Goal: Task Accomplishment & Management: Manage account settings

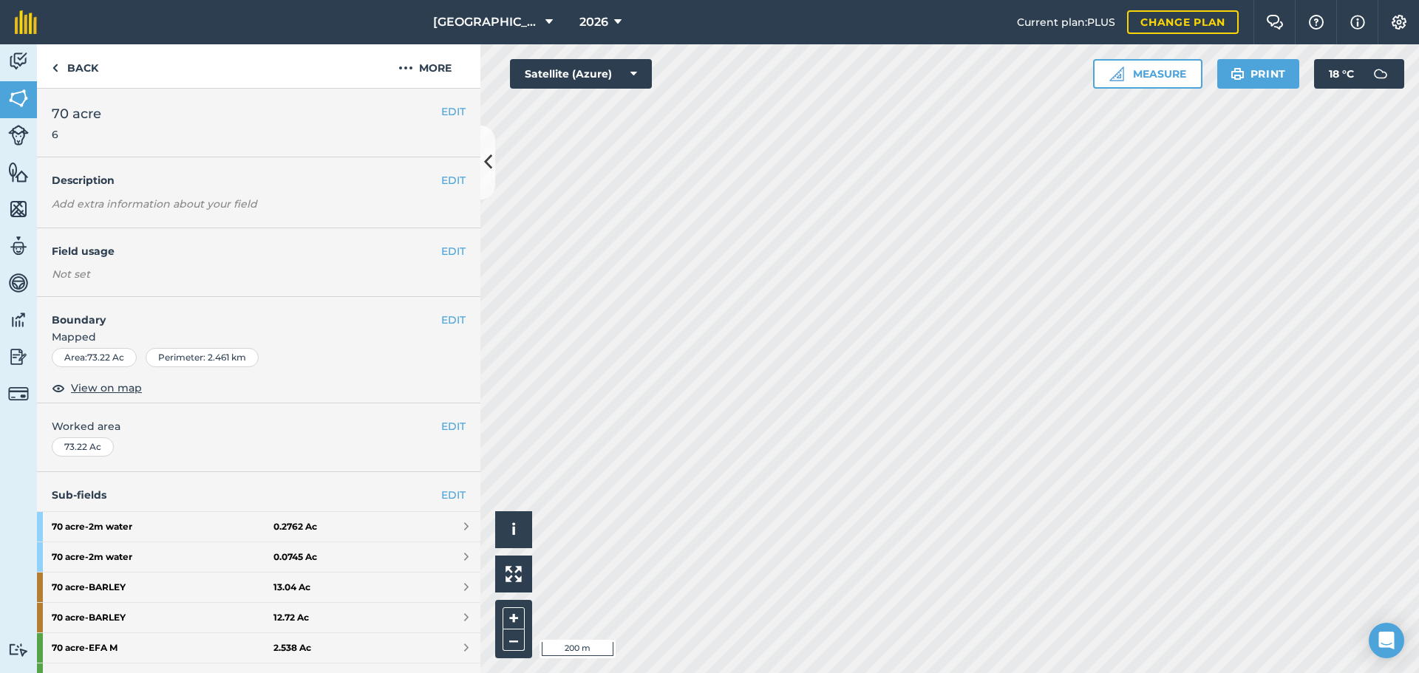
scroll to position [361, 0]
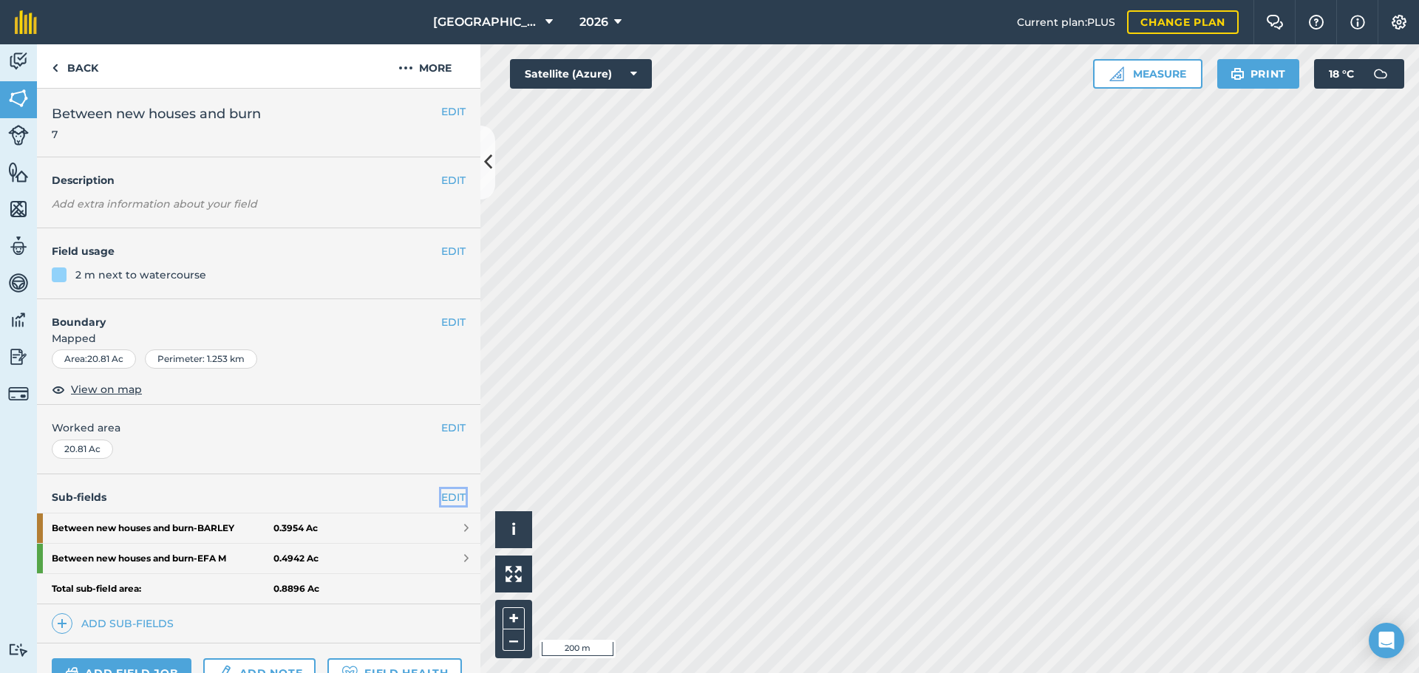
click at [441, 499] on link "EDIT" at bounding box center [453, 497] width 24 height 16
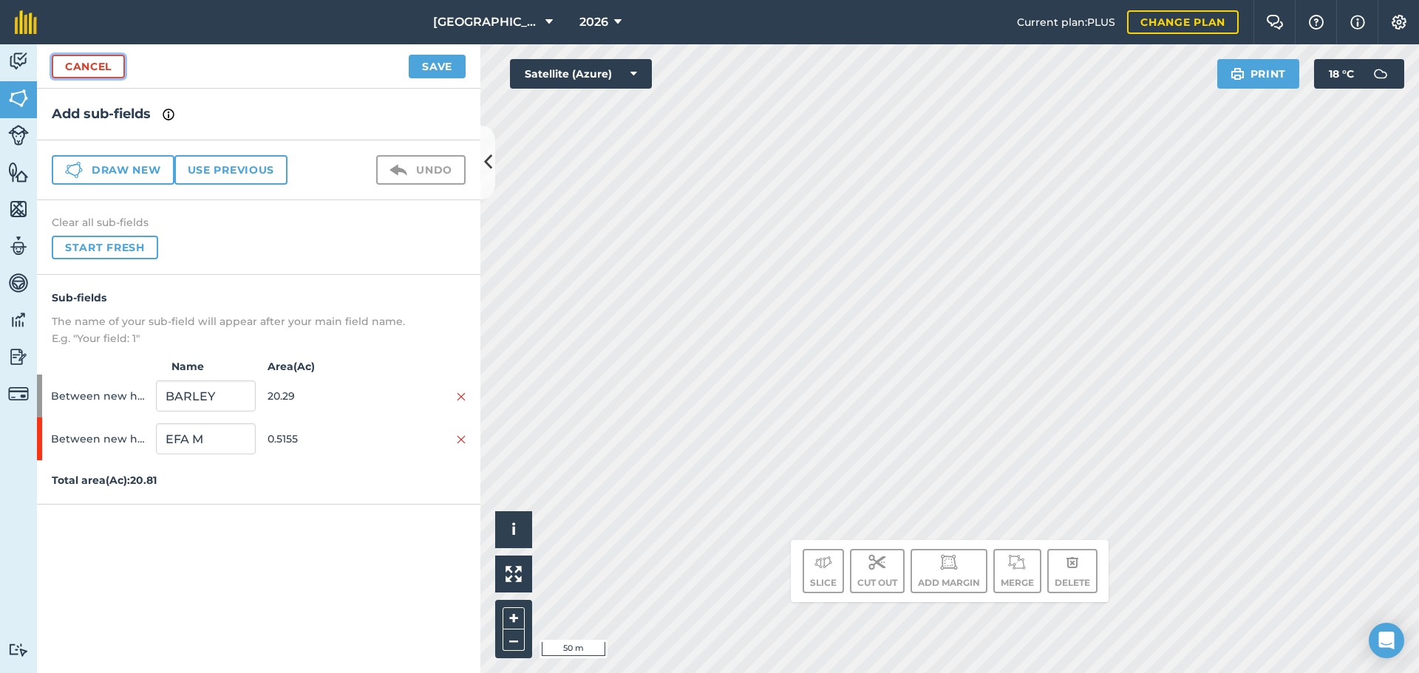
click at [104, 65] on link "Cancel" at bounding box center [88, 67] width 73 height 24
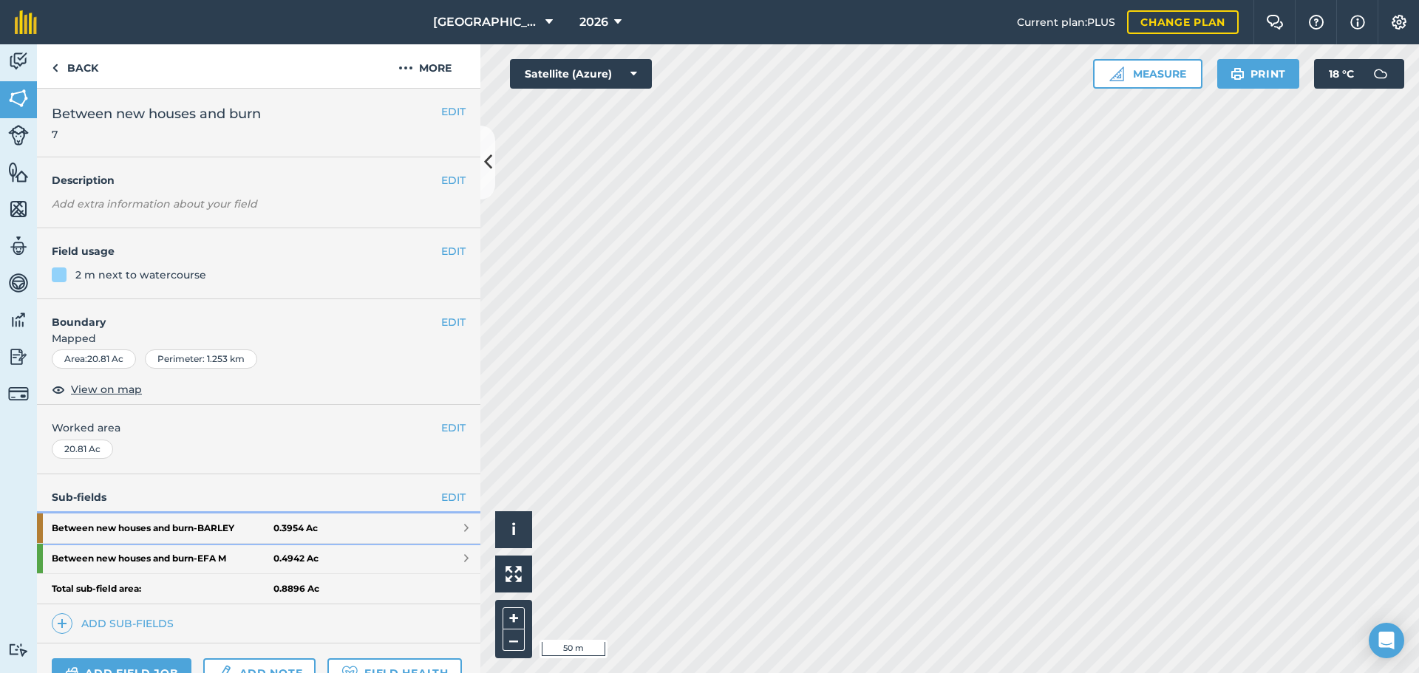
click at [268, 519] on link "Between new houses and burn - [GEOGRAPHIC_DATA] 0.3954 Ac" at bounding box center [258, 529] width 443 height 30
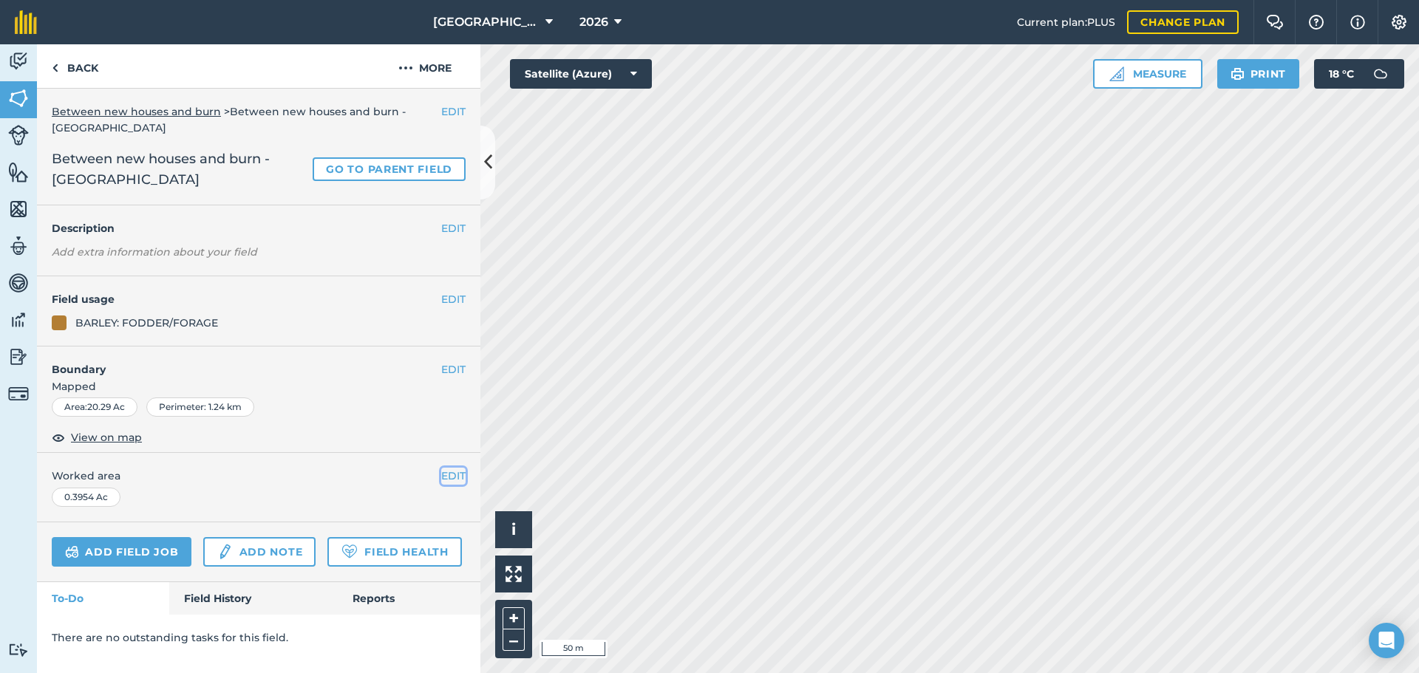
click at [449, 472] on button "EDIT" at bounding box center [453, 476] width 24 height 16
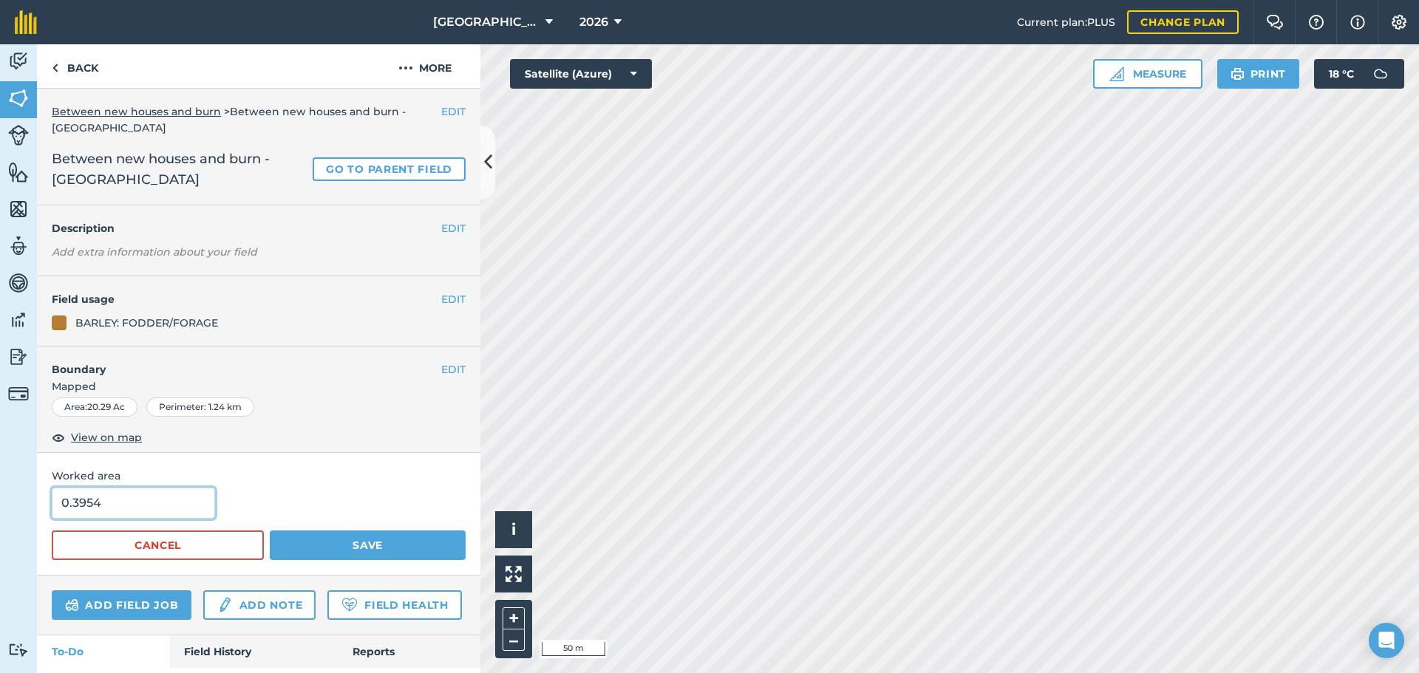
click at [125, 494] on input "0.3954" at bounding box center [133, 503] width 163 height 31
type input "20.29"
click at [300, 544] on button "Save" at bounding box center [368, 546] width 196 height 30
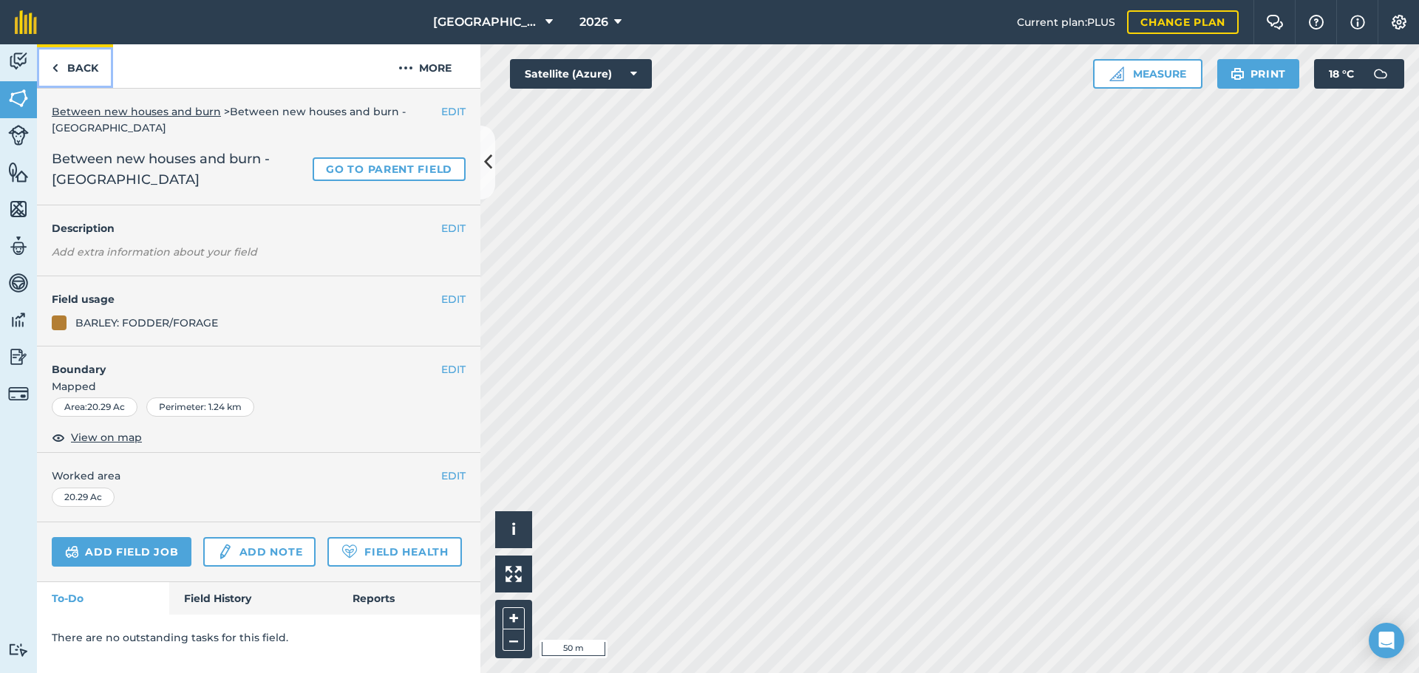
click at [65, 51] on link "Back" at bounding box center [75, 66] width 76 height 44
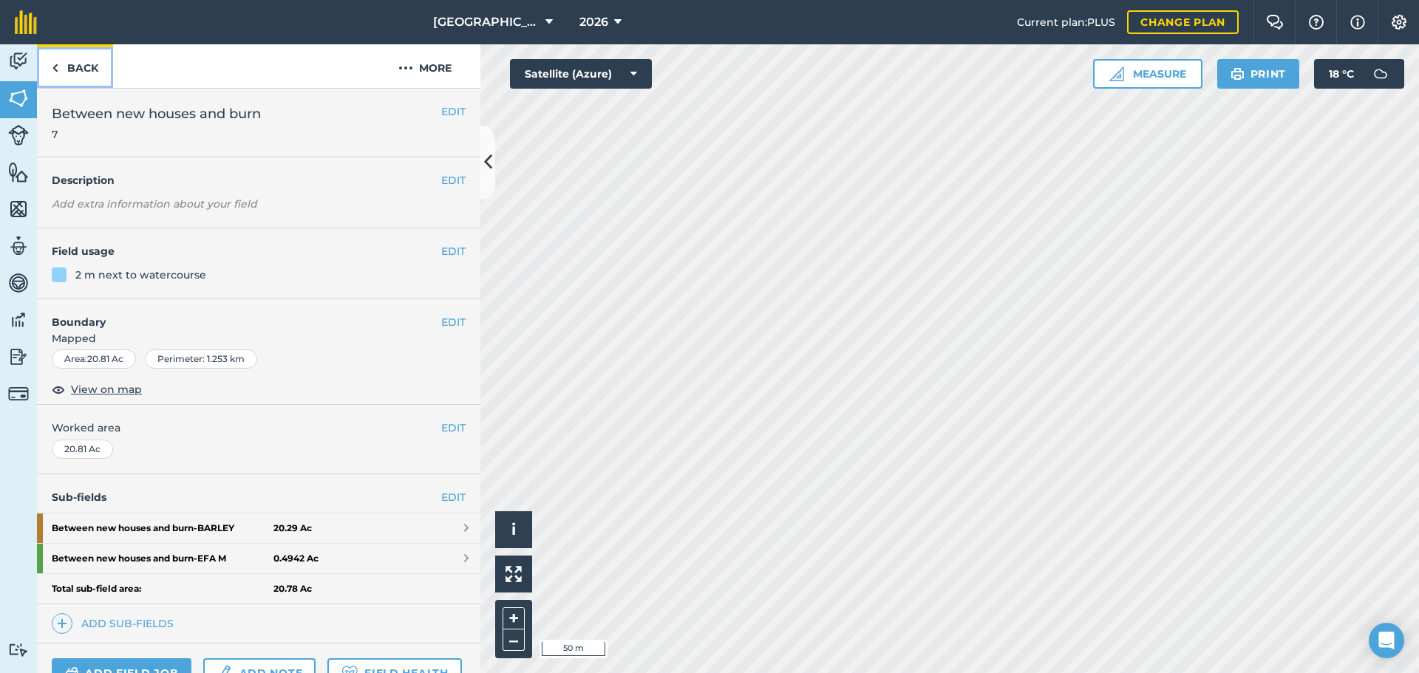
click at [65, 51] on link "Back" at bounding box center [75, 66] width 76 height 44
click at [441, 495] on link "EDIT" at bounding box center [453, 497] width 24 height 16
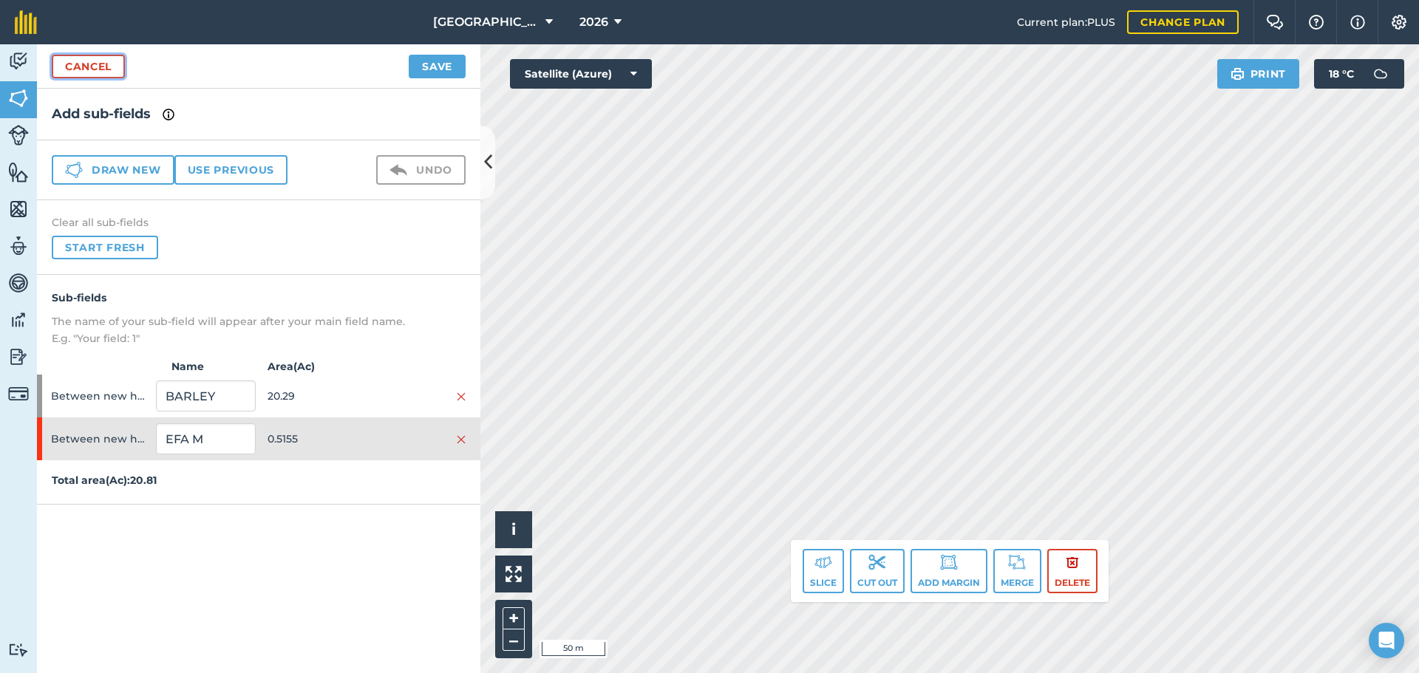
click at [86, 67] on link "Cancel" at bounding box center [88, 67] width 73 height 24
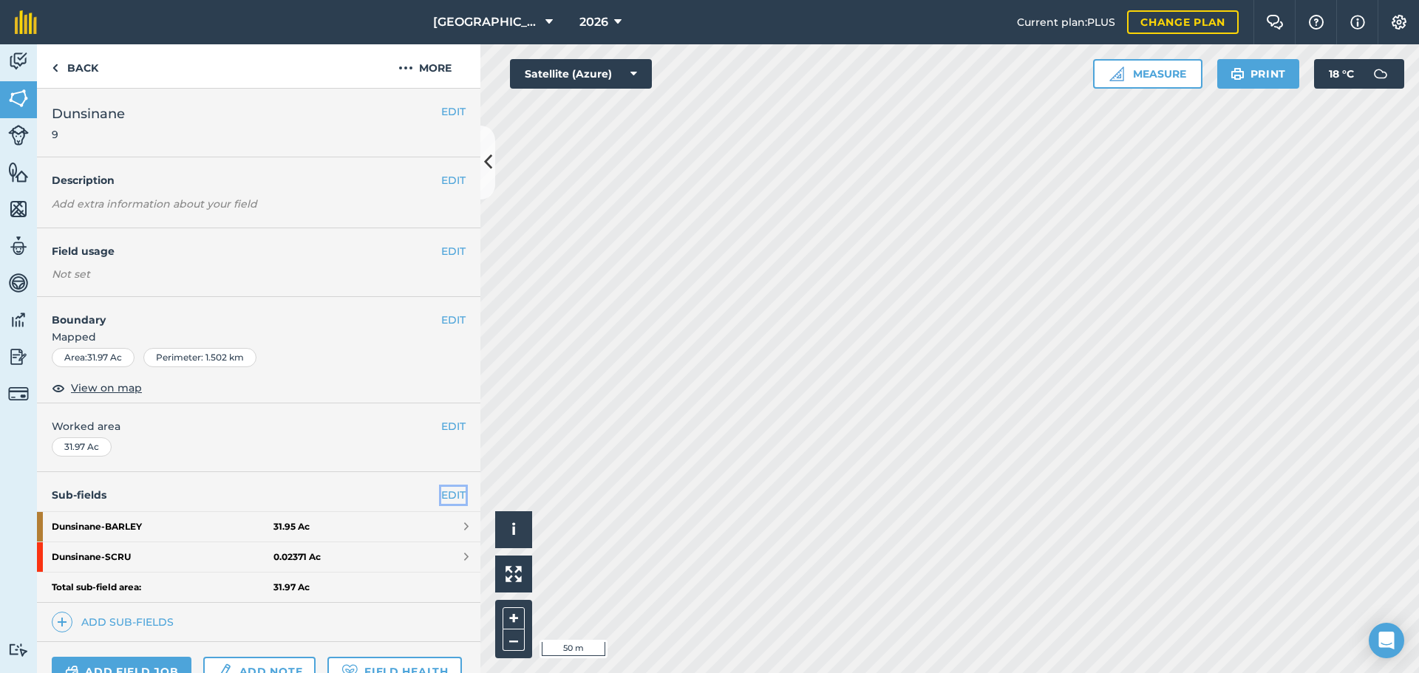
click at [450, 497] on link "EDIT" at bounding box center [453, 495] width 24 height 16
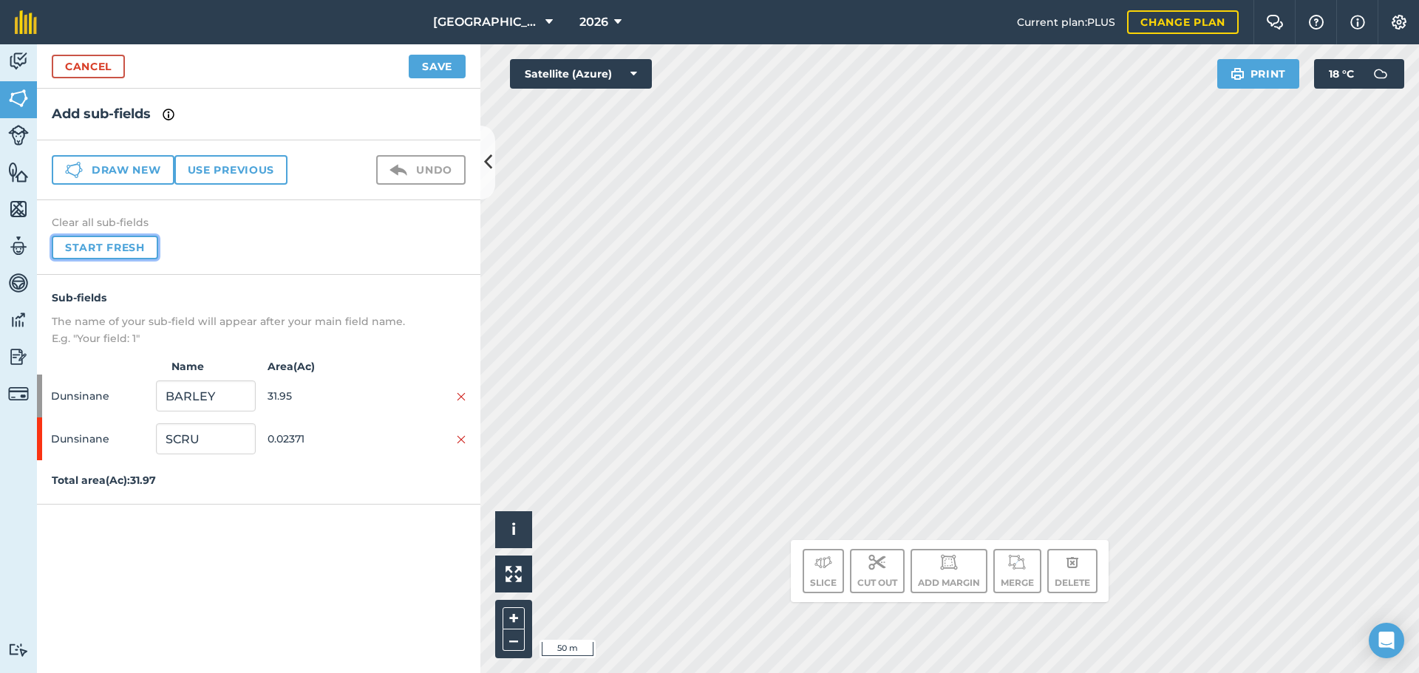
click at [110, 241] on button "Start fresh" at bounding box center [105, 248] width 106 height 24
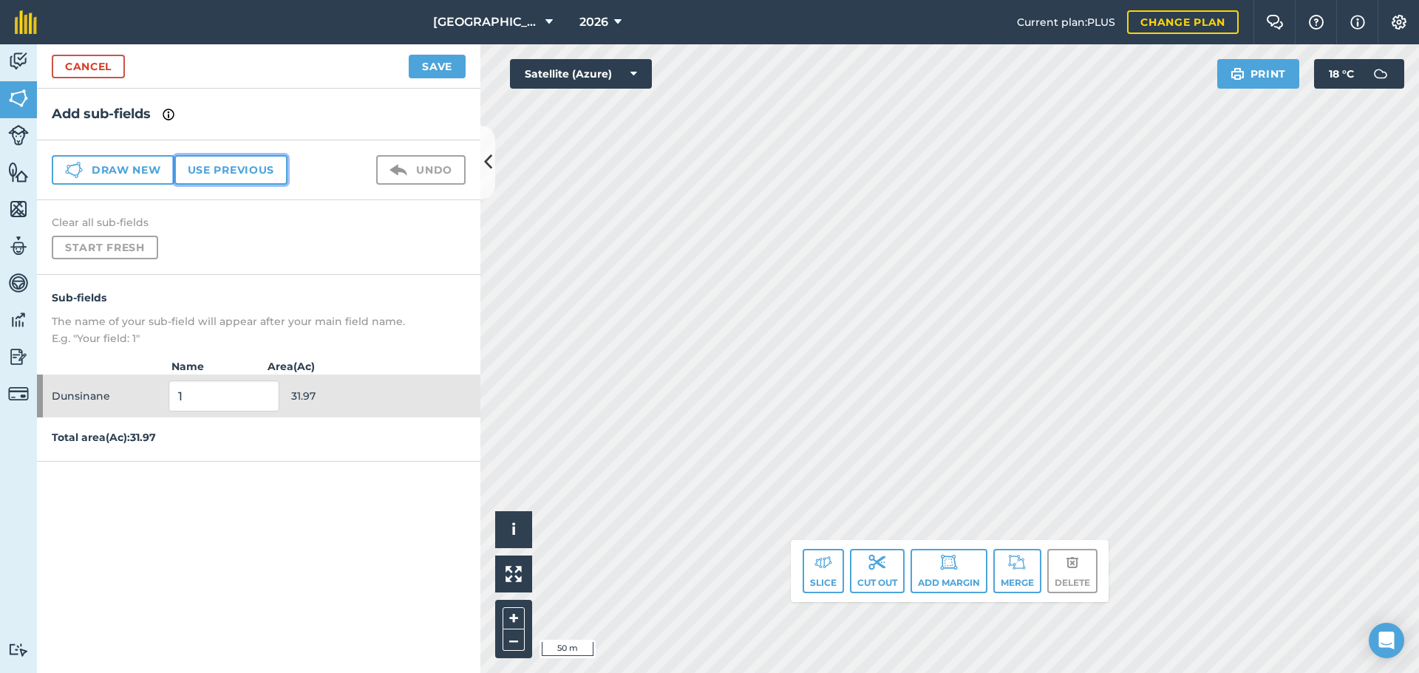
click at [214, 172] on button "Use previous" at bounding box center [230, 170] width 113 height 30
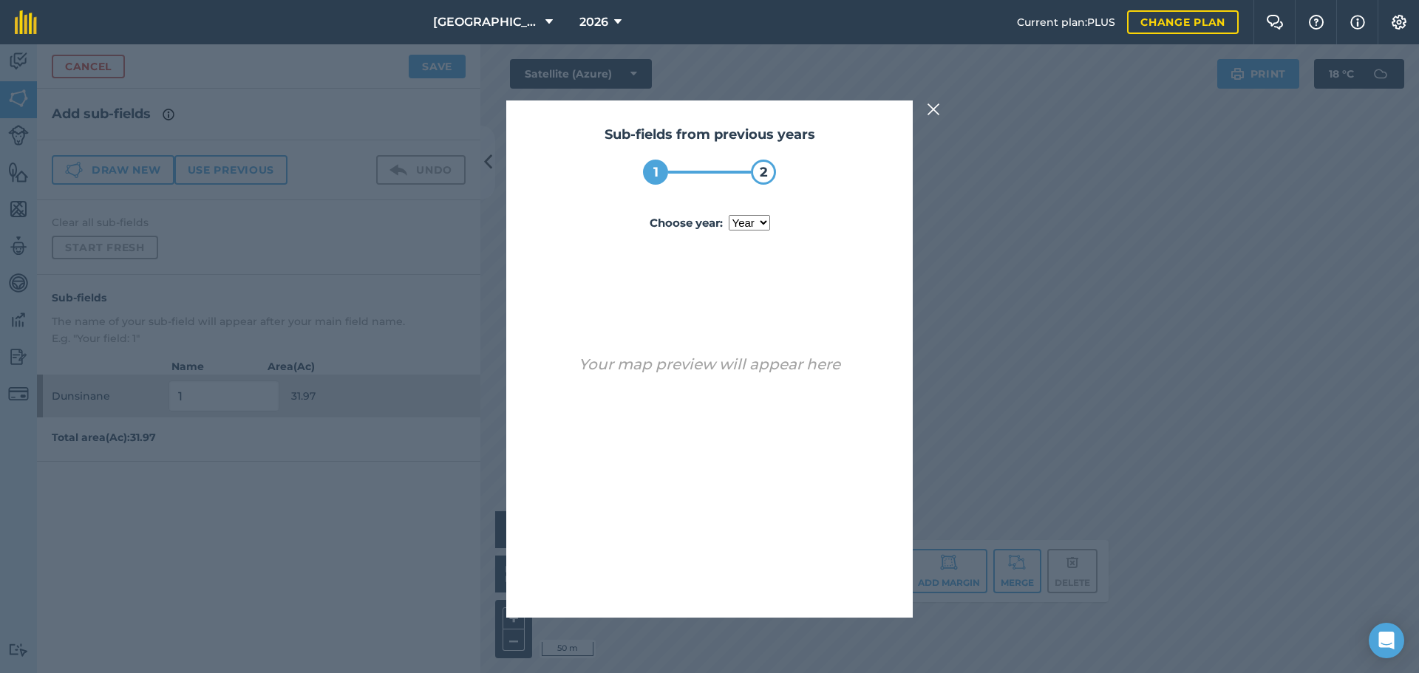
click at [760, 221] on select "year [DATE]" at bounding box center [749, 223] width 41 height 16
select select "2025"
click at [729, 215] on select "year [DATE]" at bounding box center [749, 223] width 41 height 16
click at [704, 573] on button "Use sub-fields" at bounding box center [751, 580] width 123 height 30
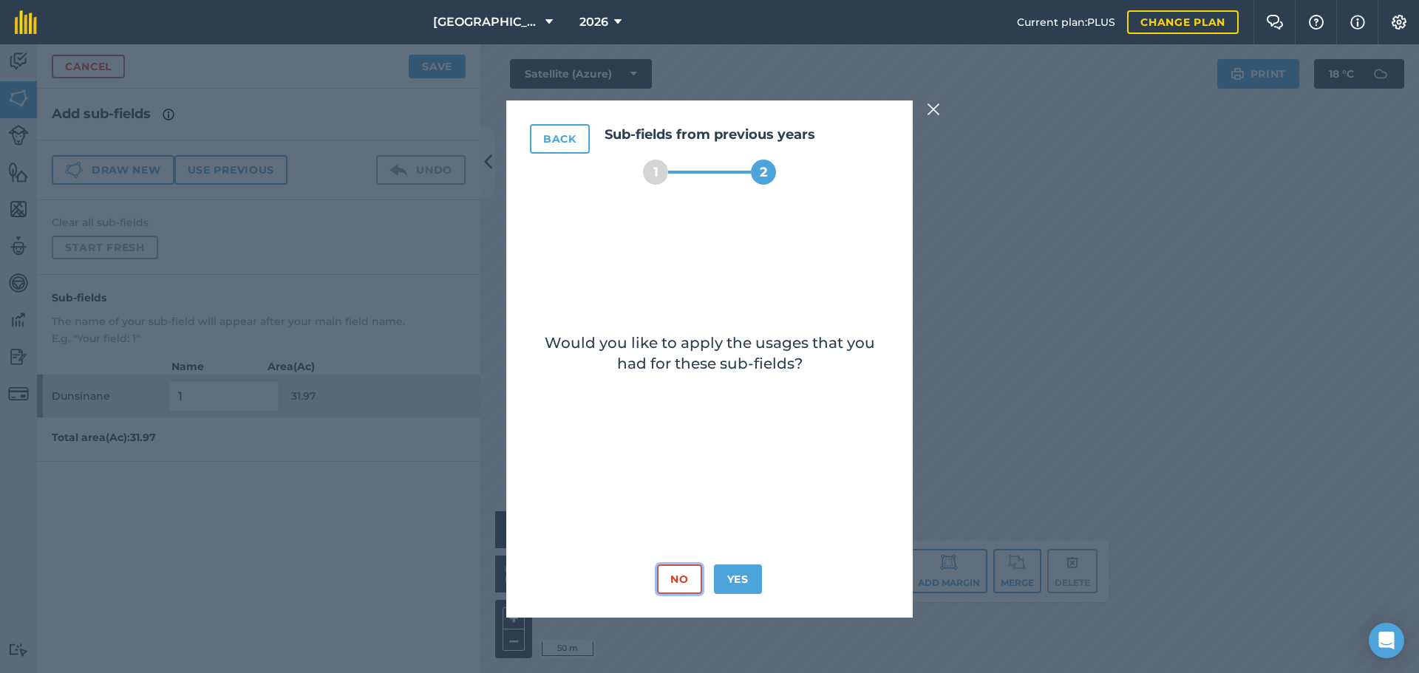
click at [669, 588] on button "No" at bounding box center [679, 580] width 44 height 30
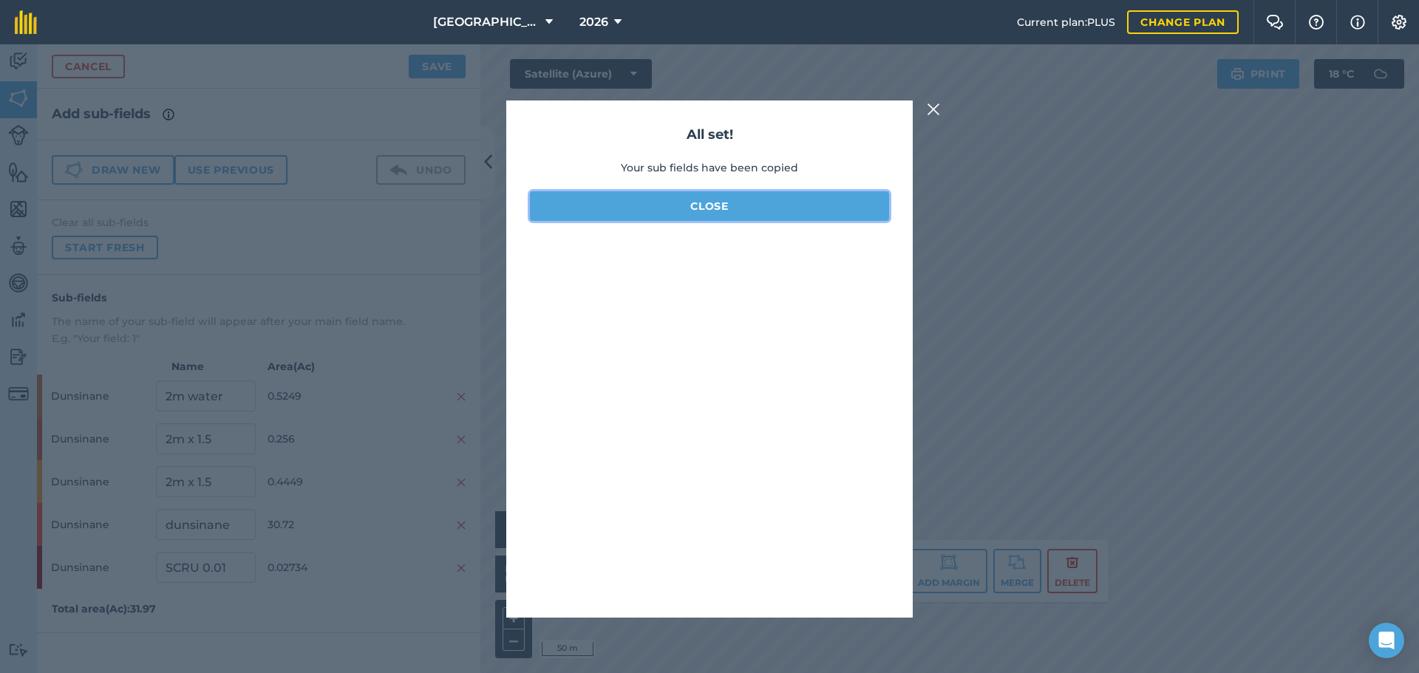
click at [788, 205] on button "Close" at bounding box center [709, 206] width 359 height 30
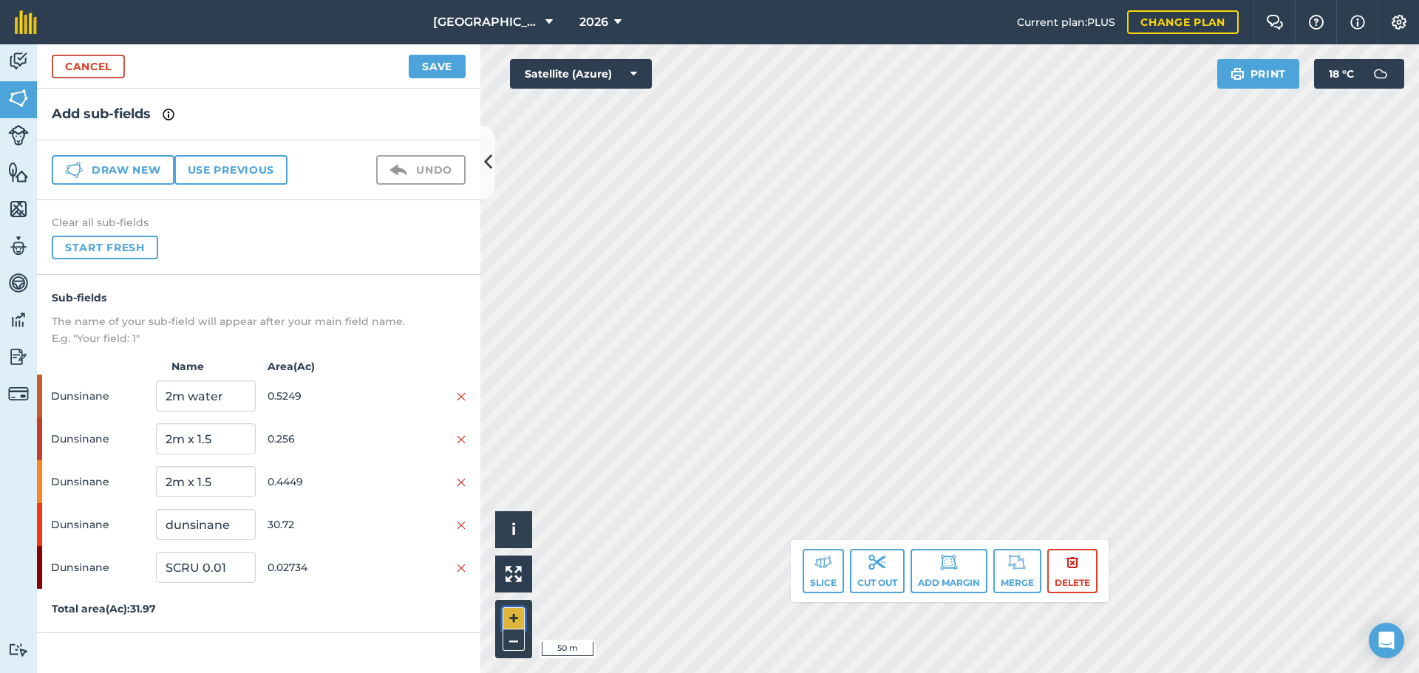
click at [515, 620] on button "+" at bounding box center [513, 618] width 22 height 22
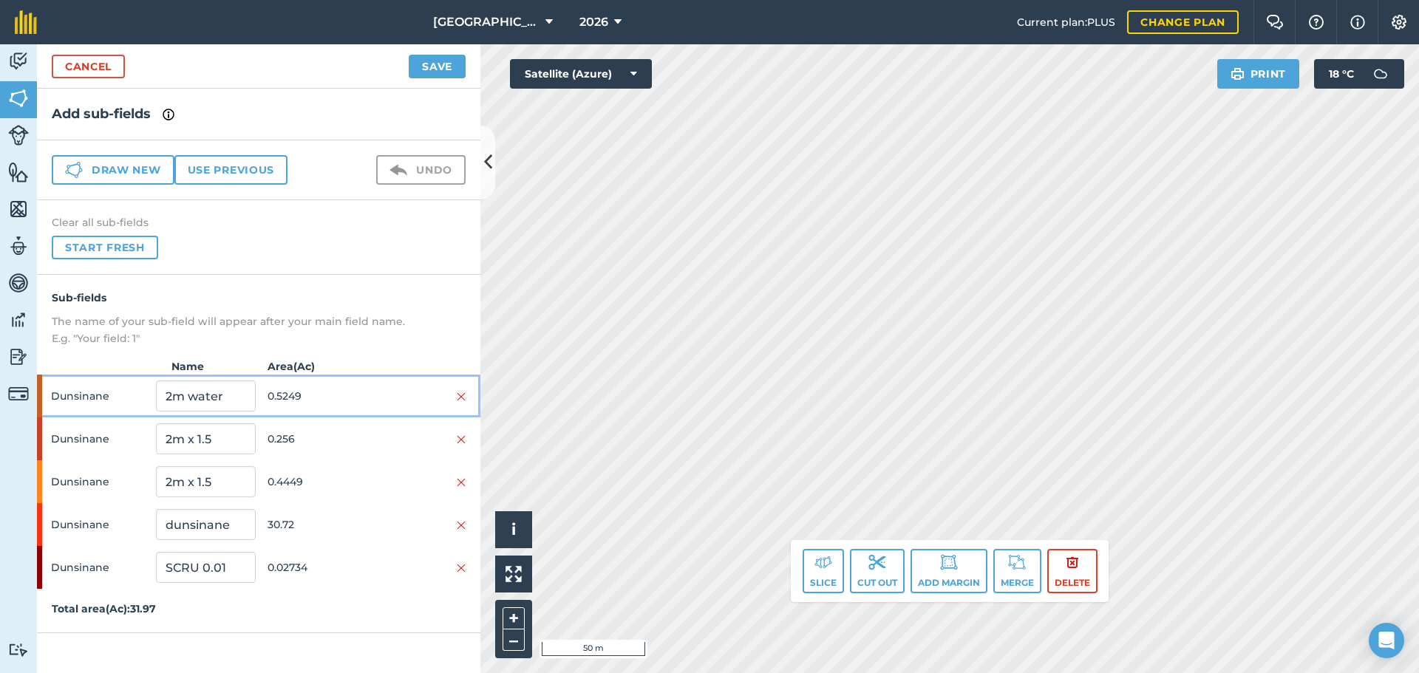
click at [285, 386] on span "0.5249" at bounding box center [317, 396] width 99 height 28
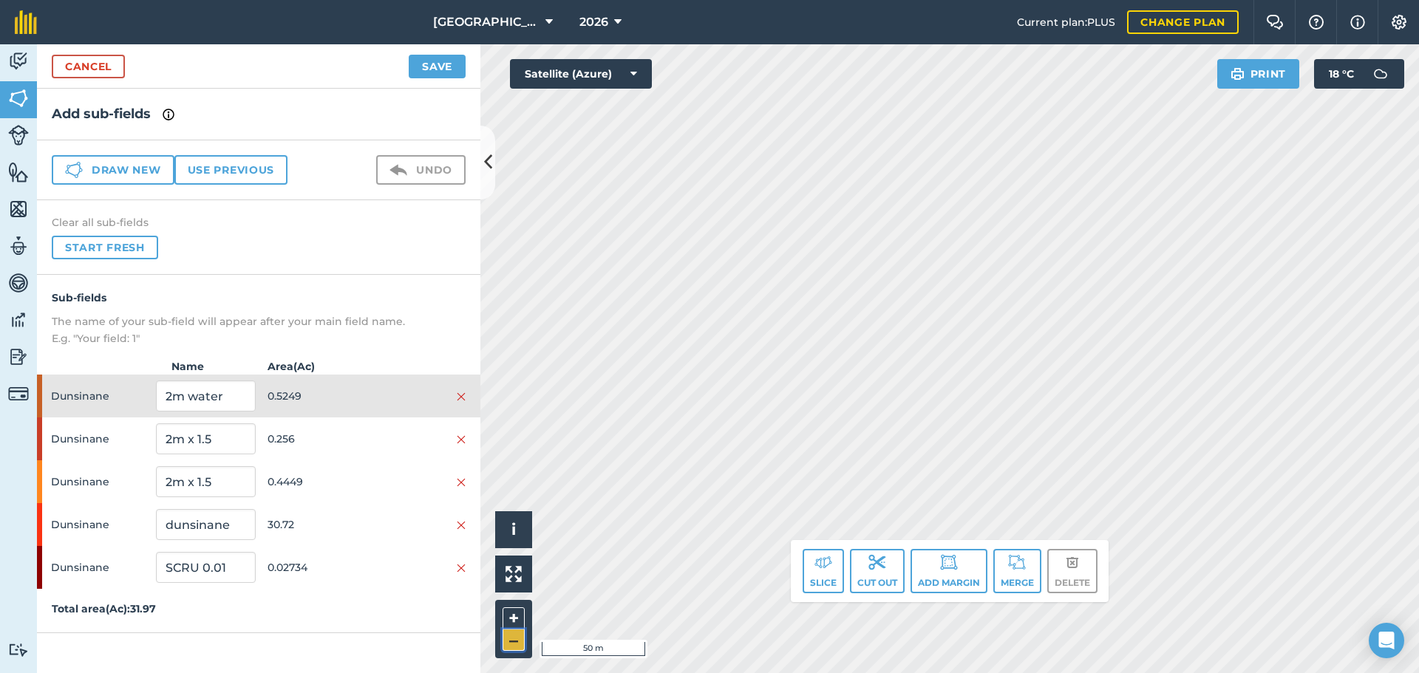
click at [522, 637] on button "–" at bounding box center [513, 640] width 22 height 21
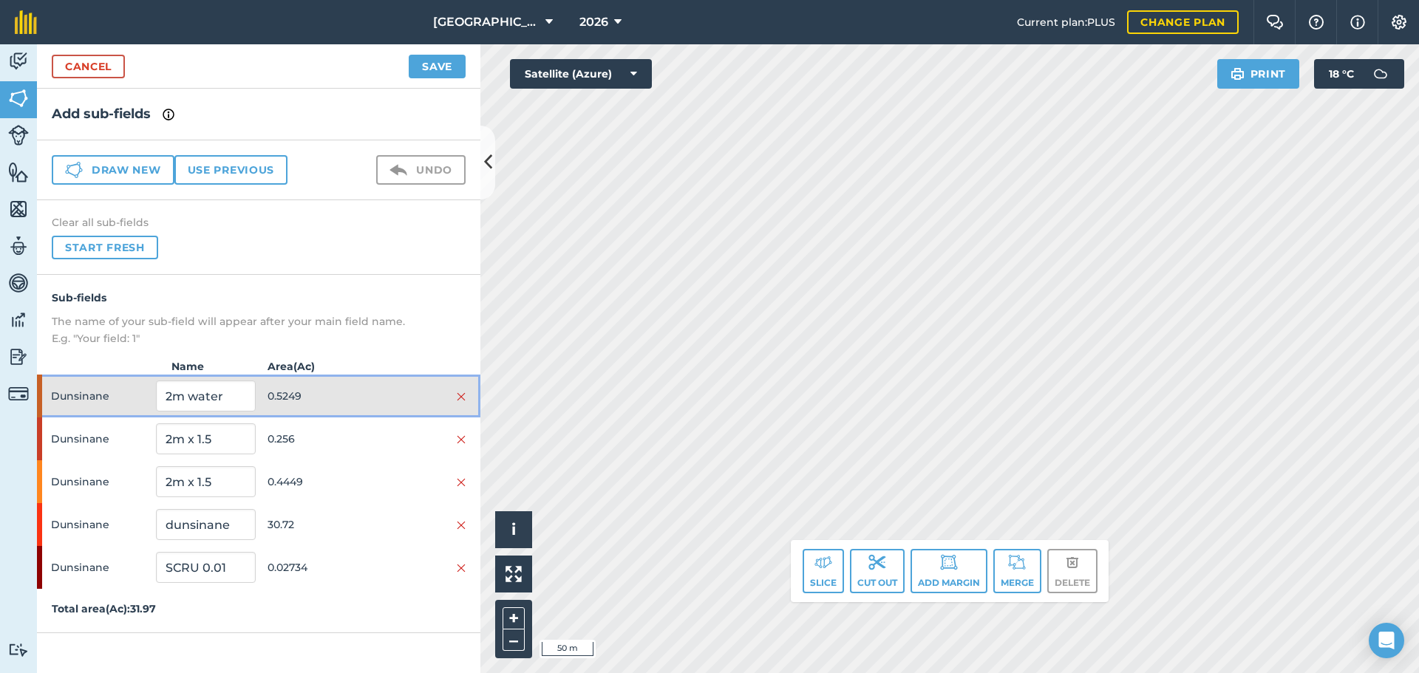
click at [355, 398] on span "0.5249" at bounding box center [317, 396] width 99 height 28
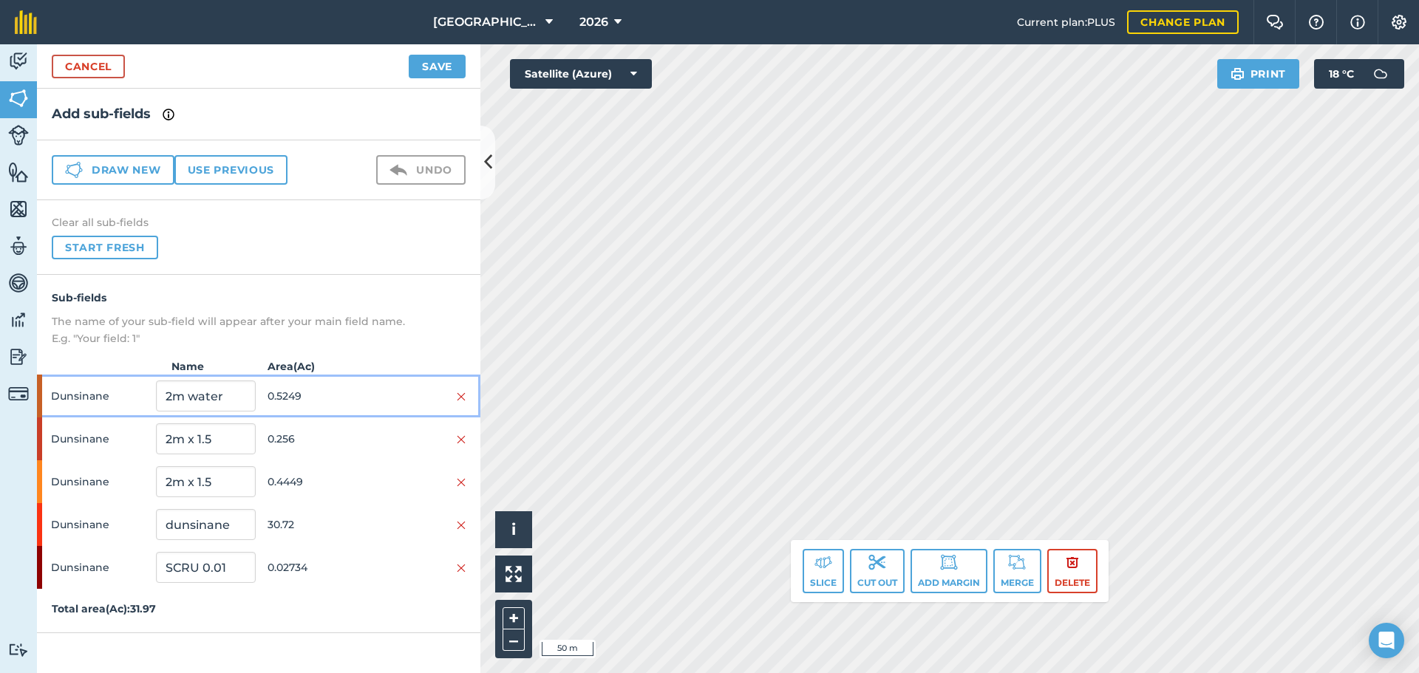
click at [355, 398] on span "0.5249" at bounding box center [317, 396] width 99 height 28
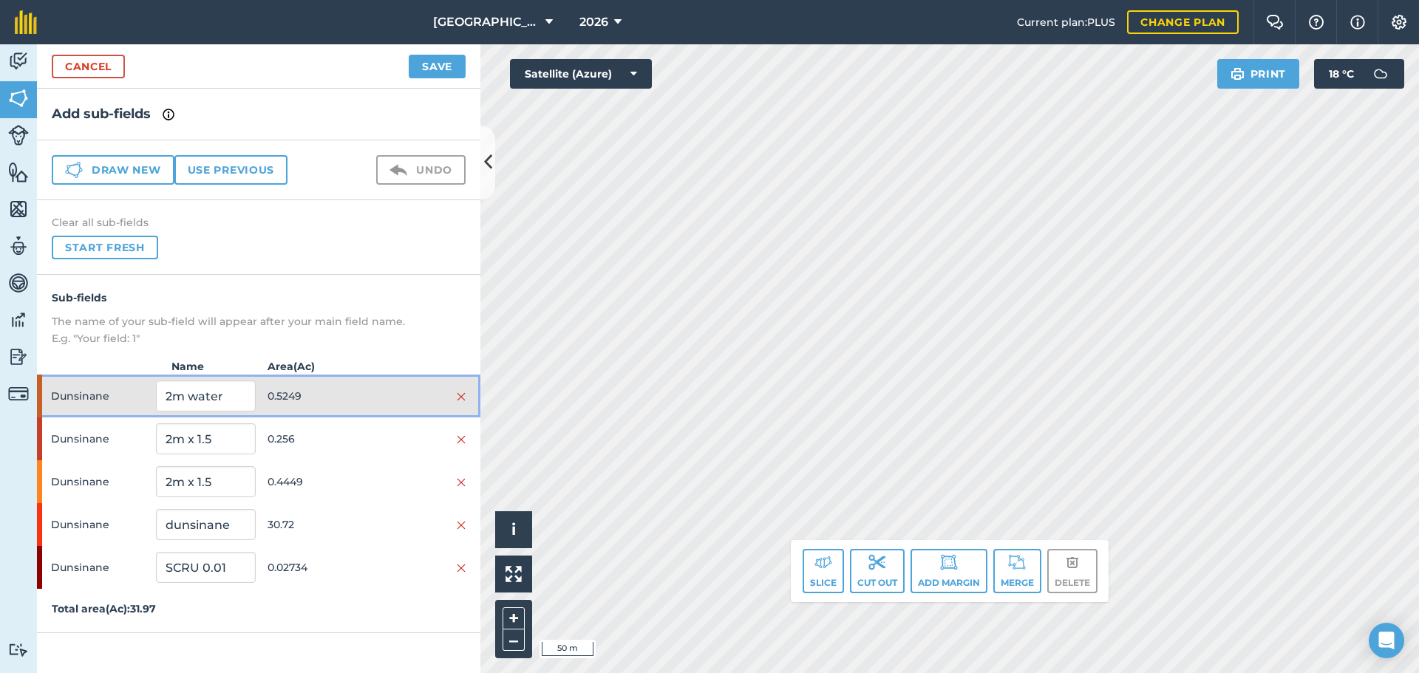
click at [355, 398] on span "0.5249" at bounding box center [317, 396] width 99 height 28
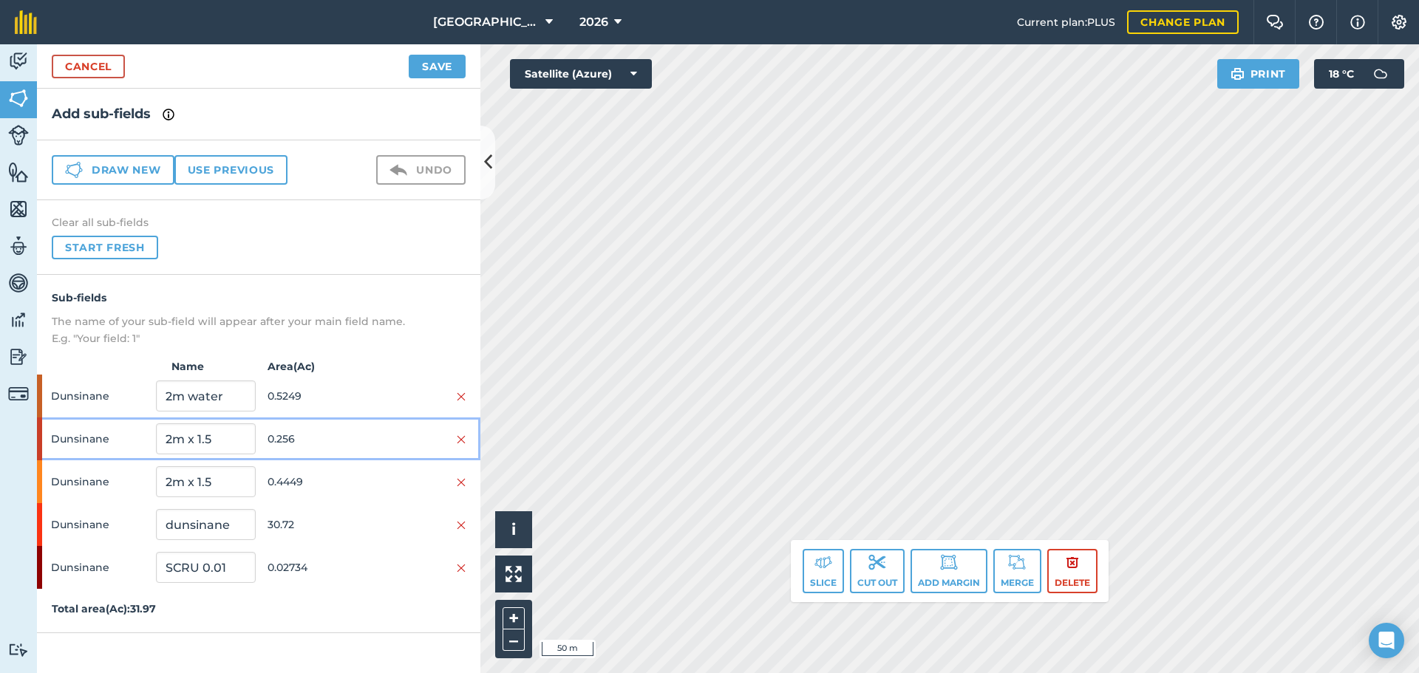
click at [329, 440] on span "0.256" at bounding box center [317, 439] width 99 height 28
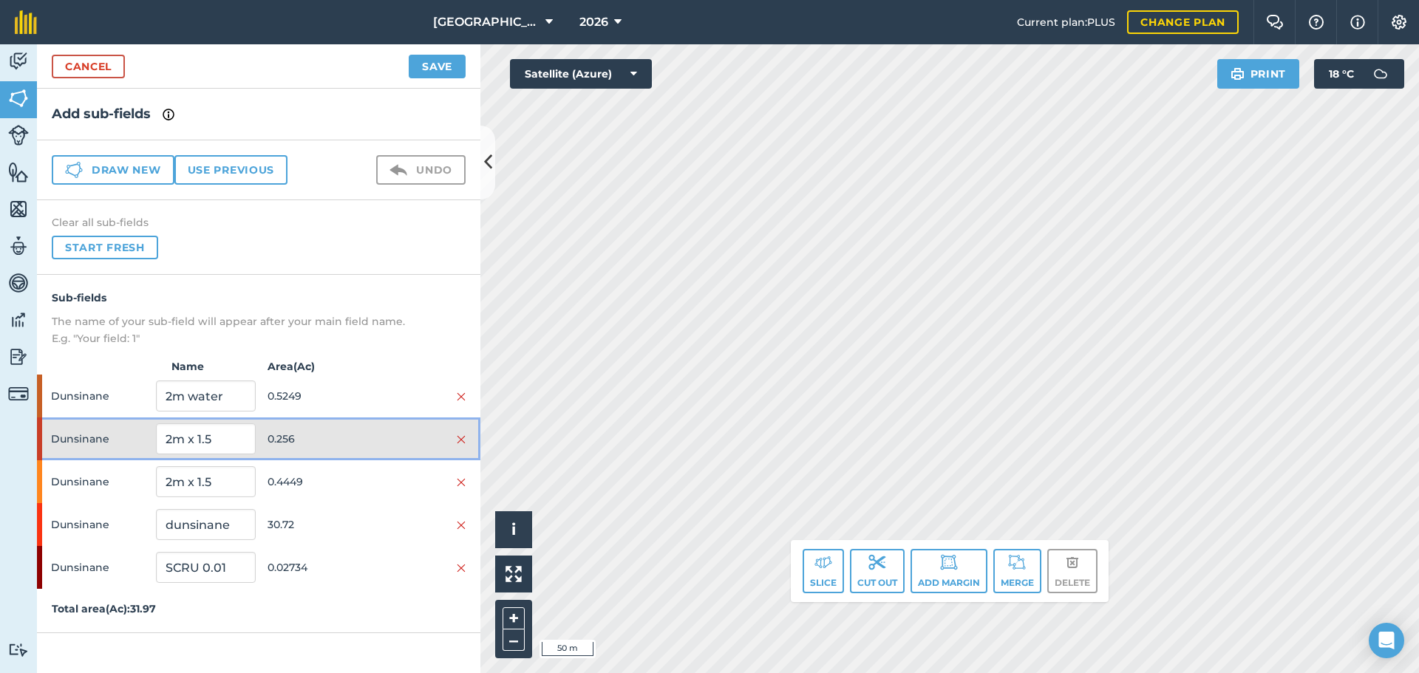
click at [329, 440] on span "0.256" at bounding box center [317, 439] width 99 height 28
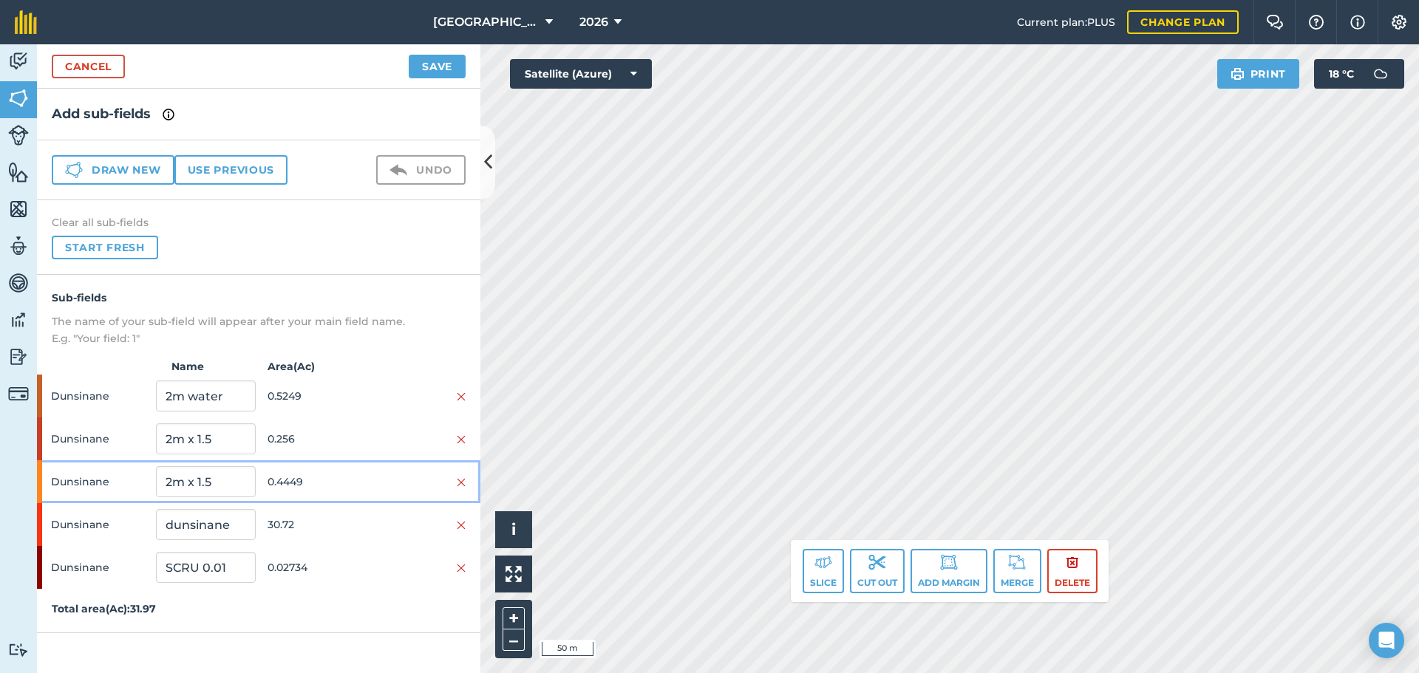
click at [316, 466] on div "Dunsinane 2m x 1.5 0.4449" at bounding box center [258, 481] width 443 height 43
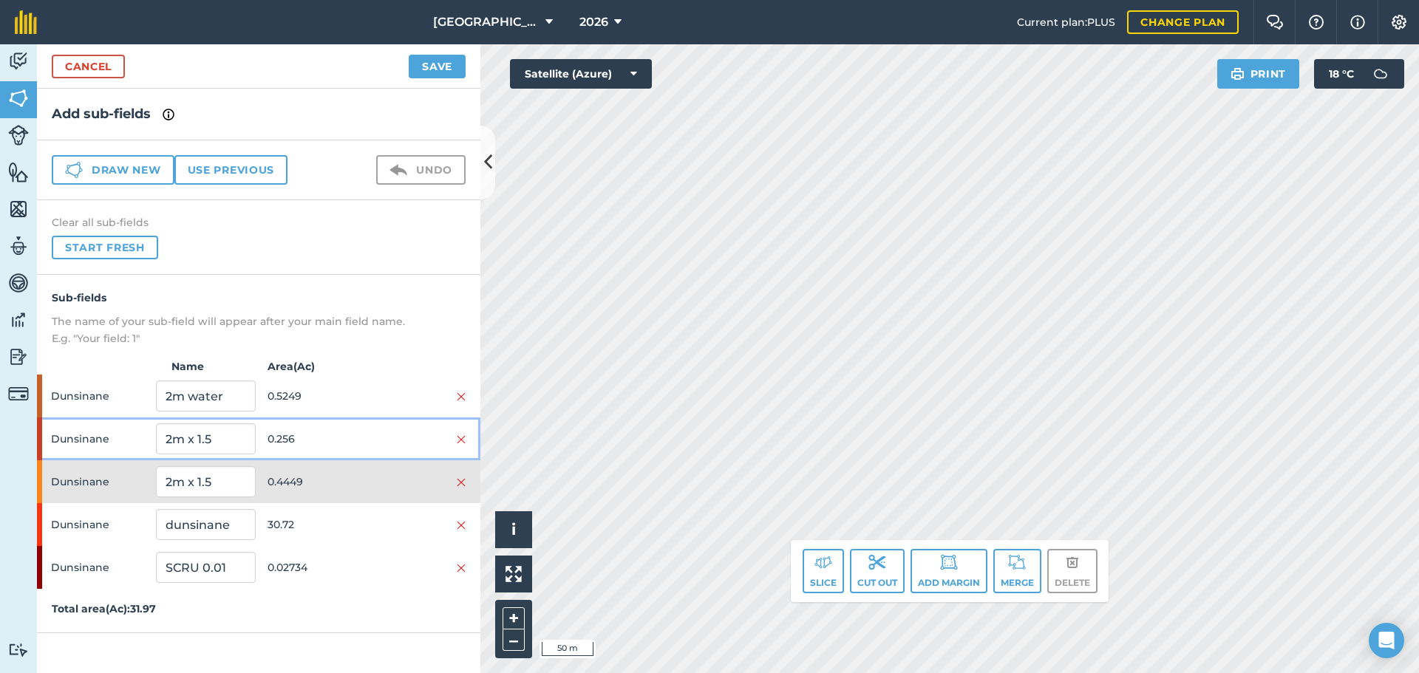
click at [388, 436] on div at bounding box center [416, 439] width 99 height 16
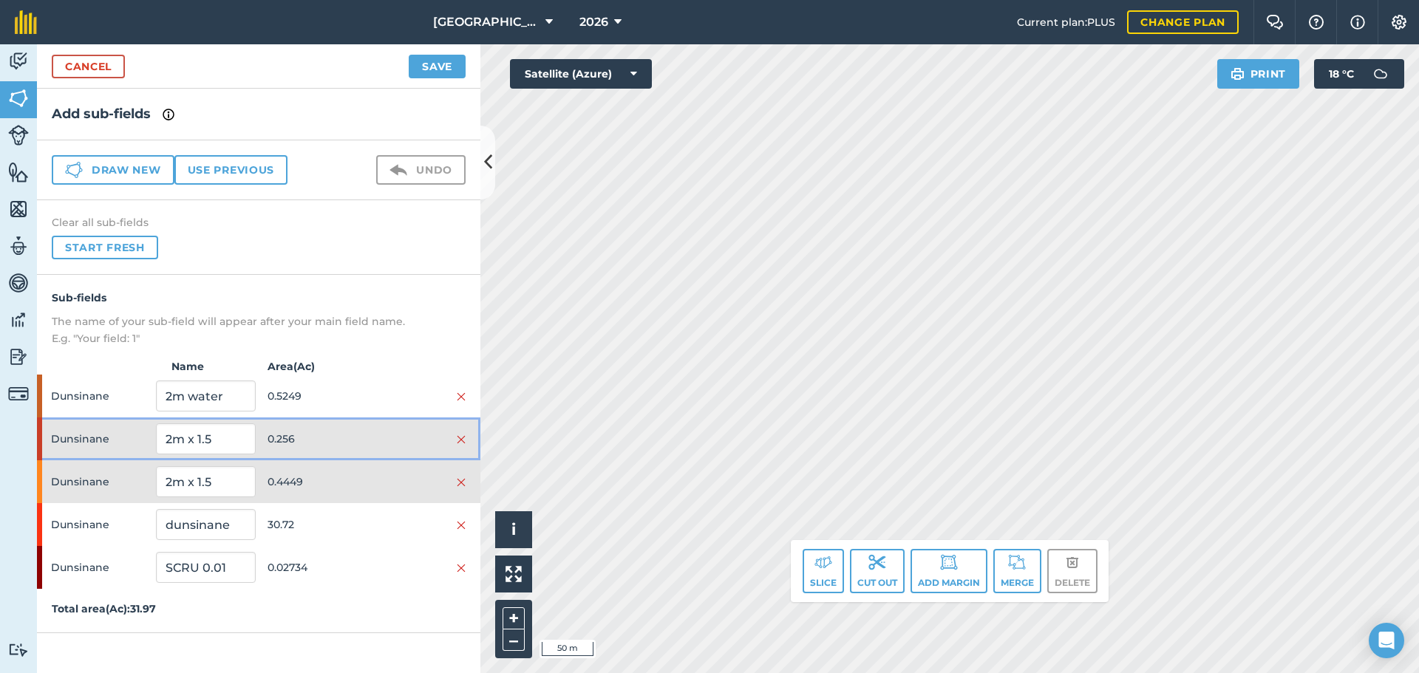
click at [388, 436] on div at bounding box center [416, 439] width 99 height 16
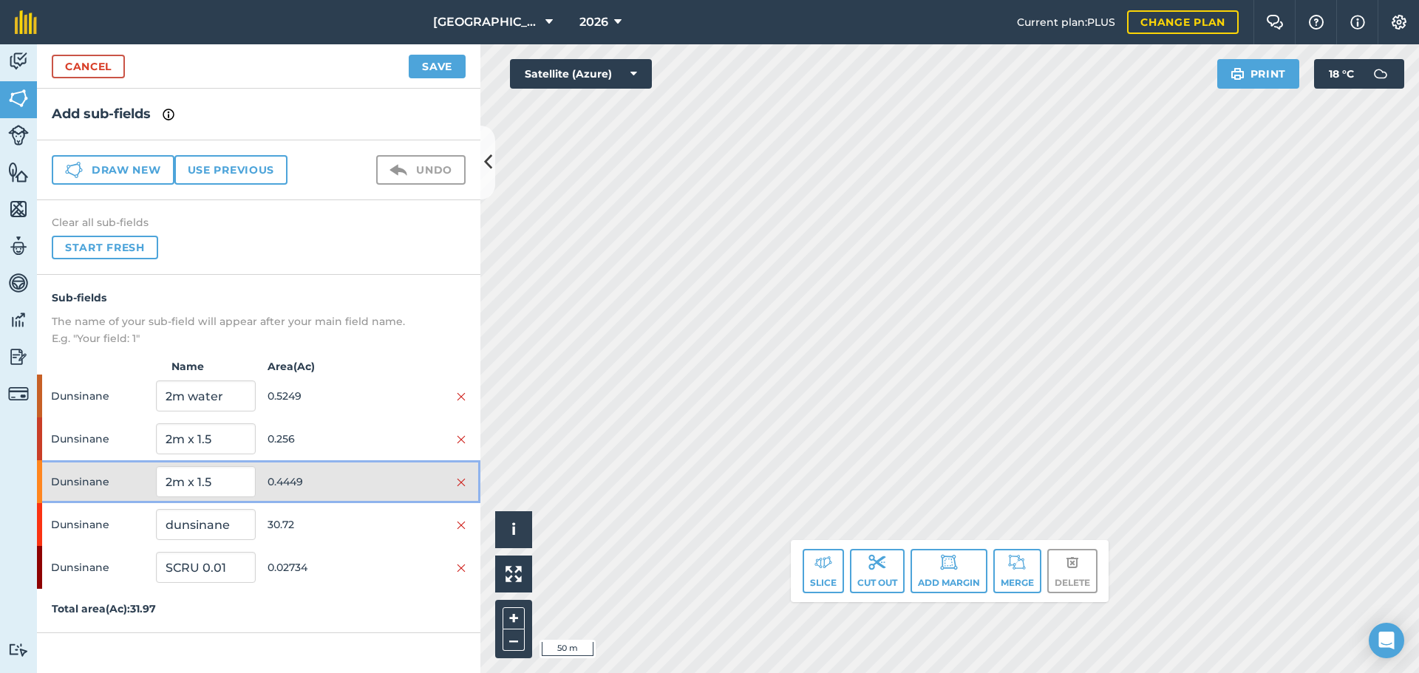
click at [389, 480] on div at bounding box center [416, 482] width 99 height 16
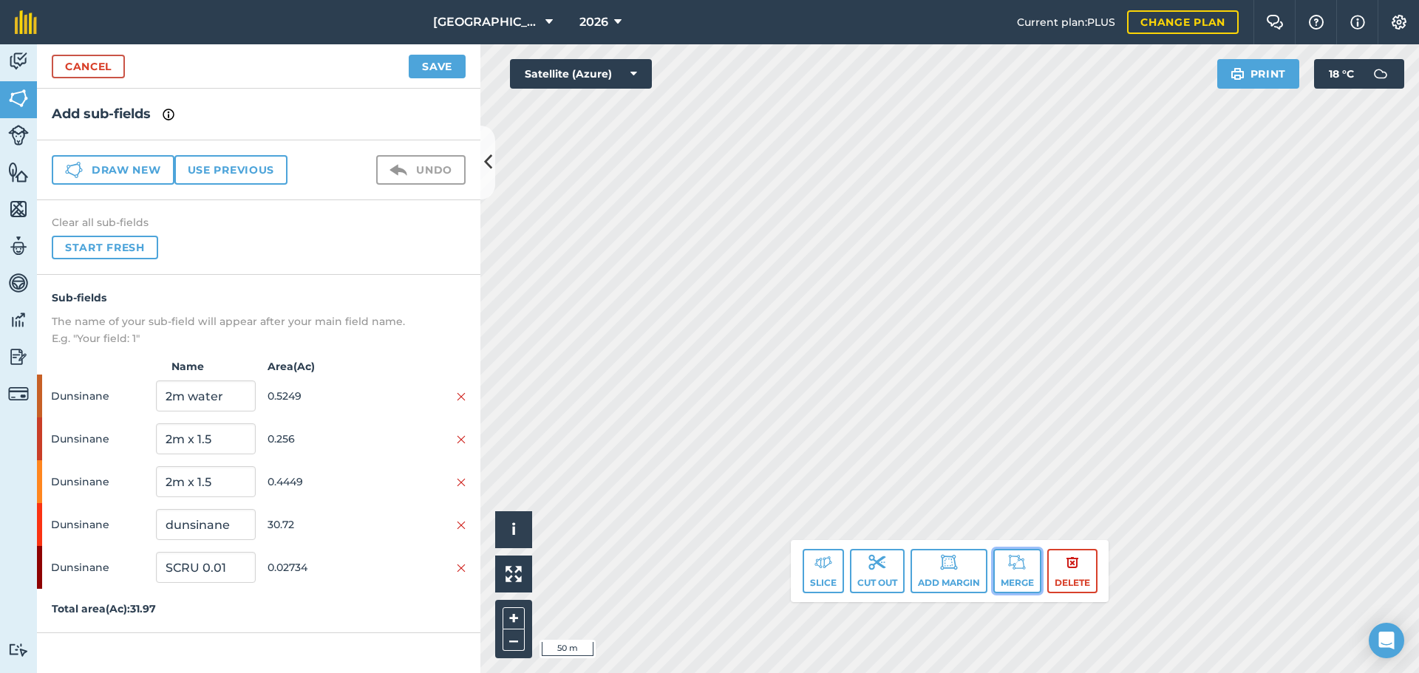
click at [1005, 560] on button "Merge" at bounding box center [1017, 571] width 48 height 44
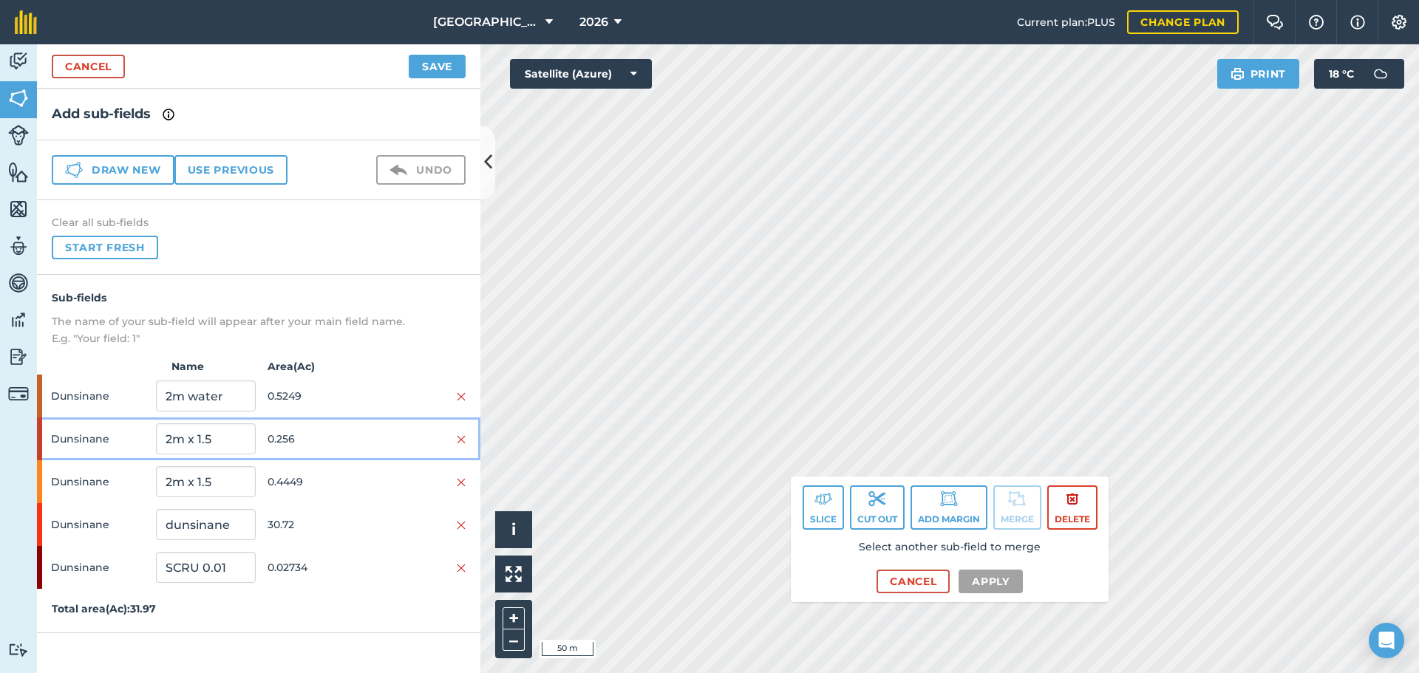
click at [285, 447] on span "0.256" at bounding box center [317, 439] width 99 height 28
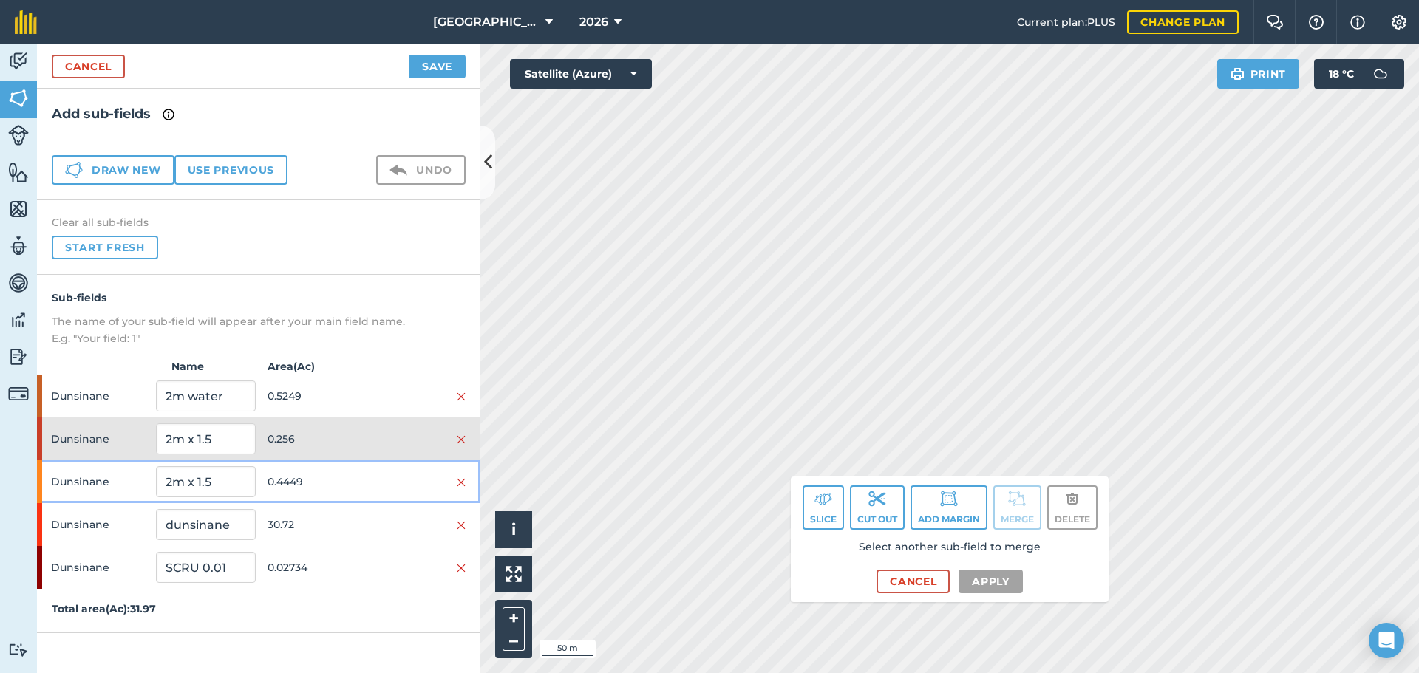
click at [285, 471] on span "0.4449" at bounding box center [317, 482] width 99 height 28
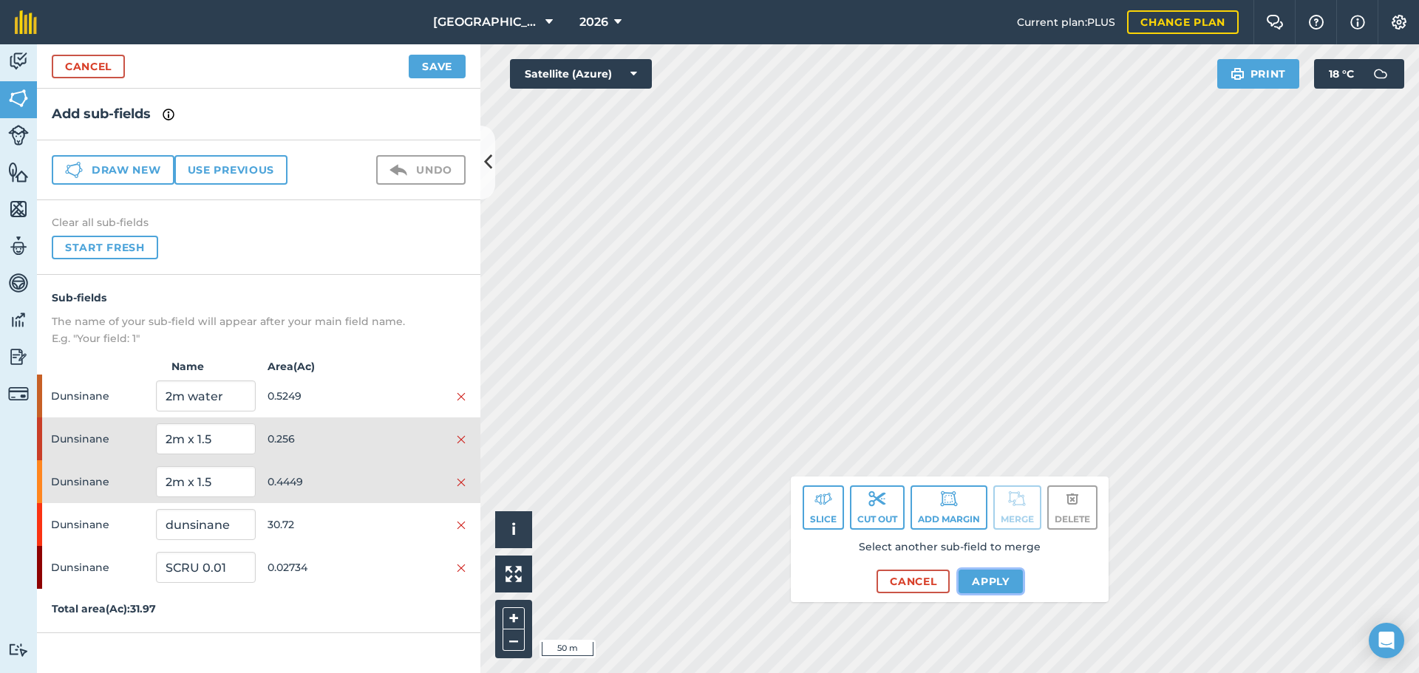
click at [986, 587] on button "Apply" at bounding box center [990, 582] width 64 height 24
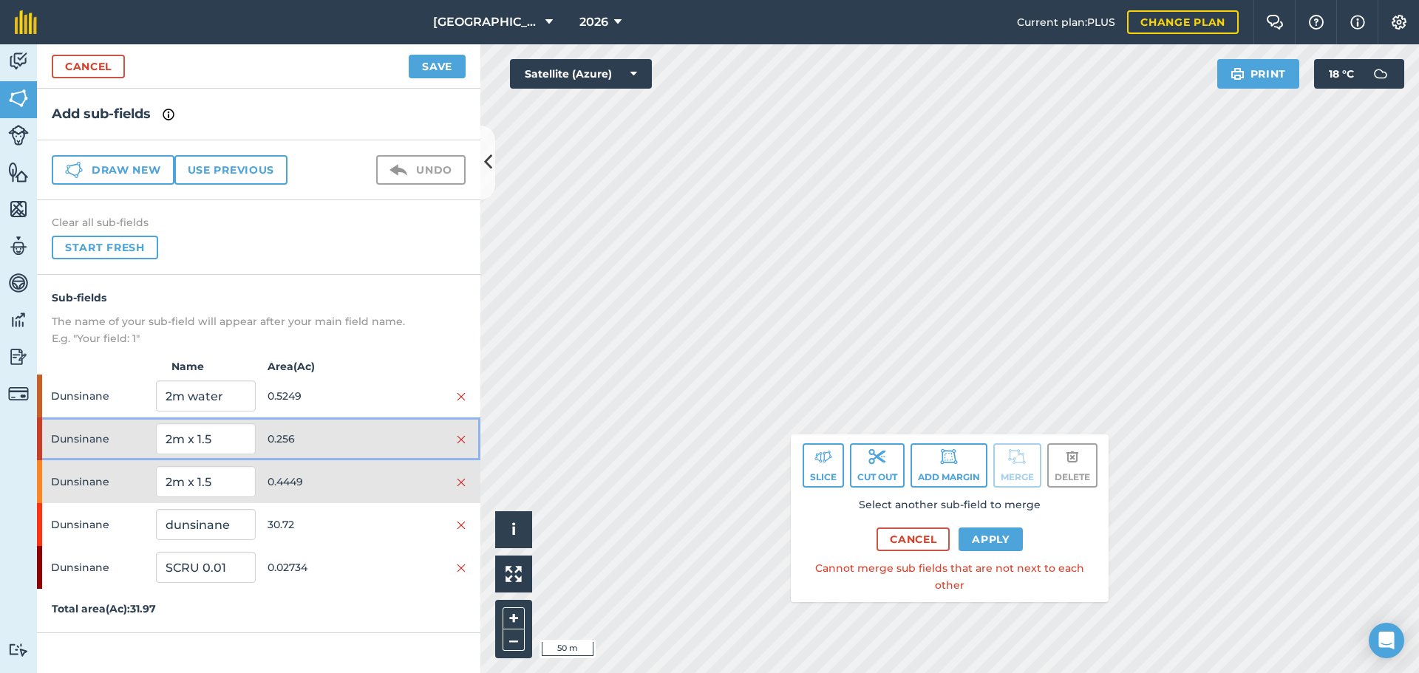
click at [357, 456] on div "Dunsinane 2m x 1.5 0.256" at bounding box center [258, 439] width 443 height 43
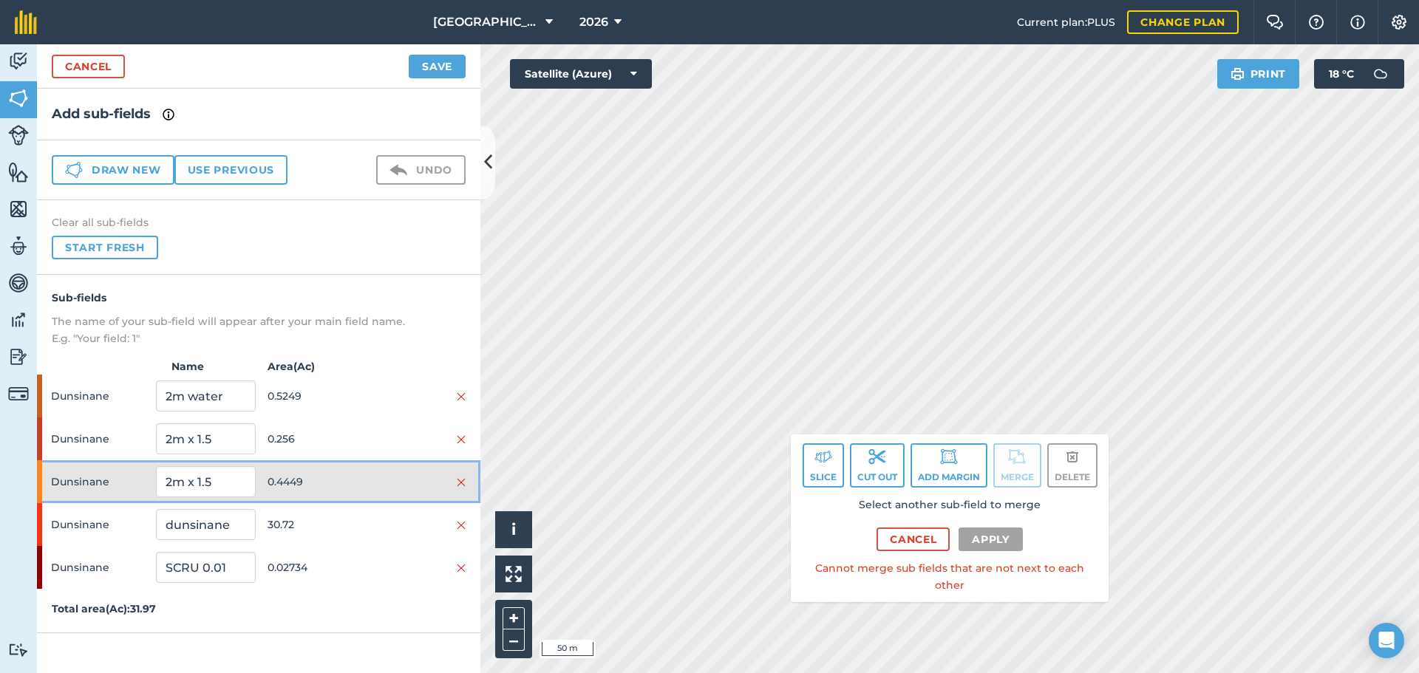
click at [357, 471] on span "0.4449" at bounding box center [317, 482] width 99 height 28
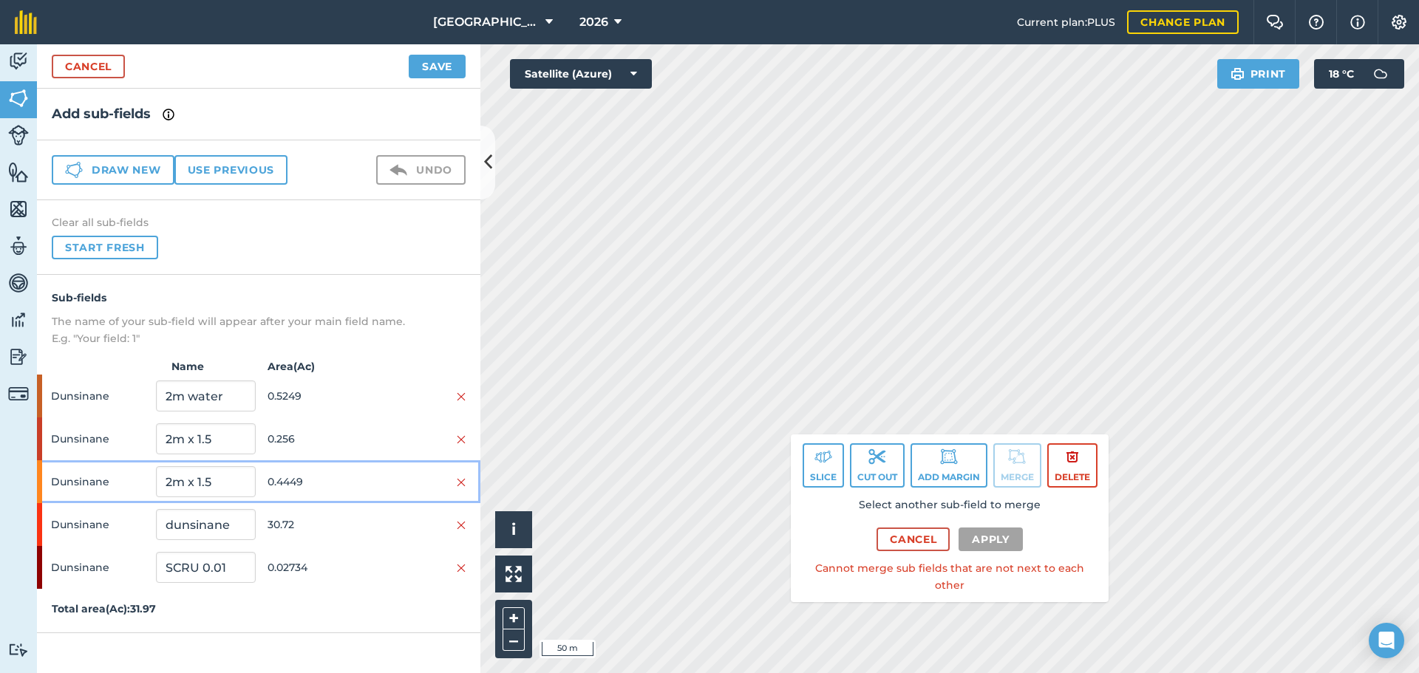
click at [357, 471] on span "0.4449" at bounding box center [317, 482] width 99 height 28
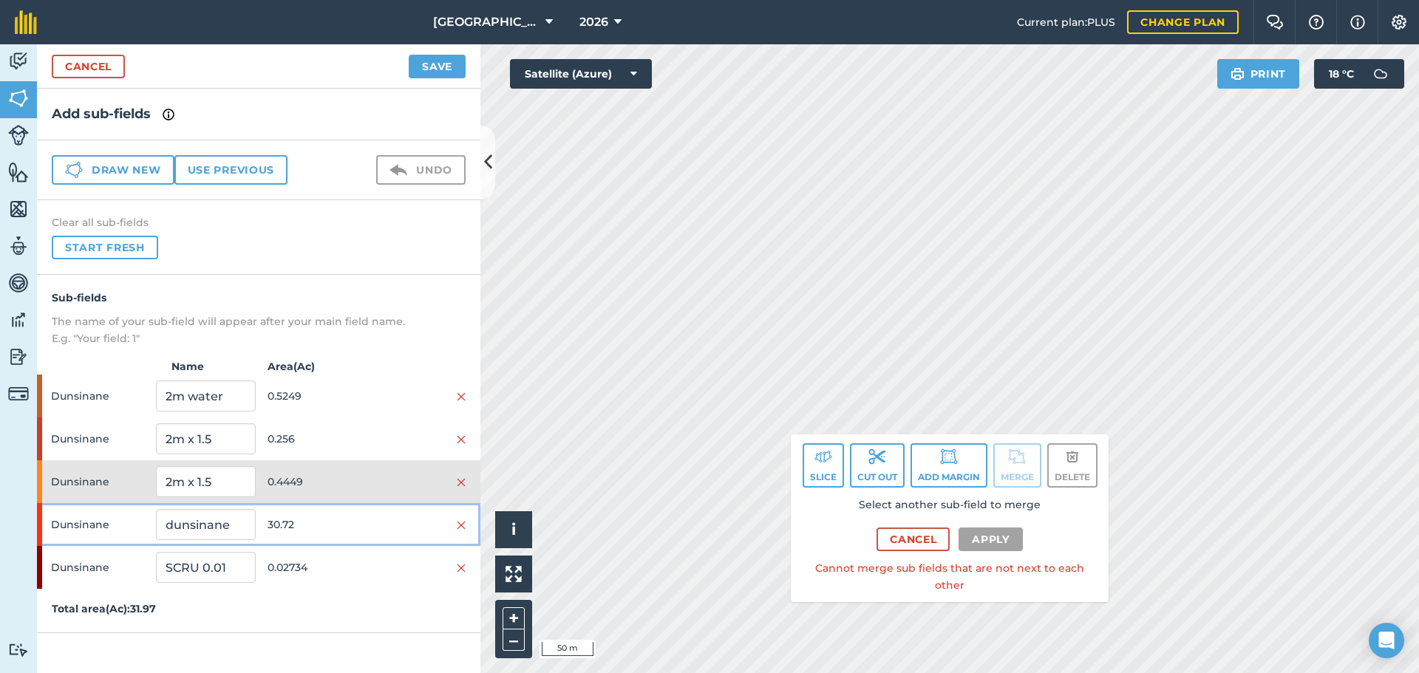
click at [359, 514] on span "30.72" at bounding box center [317, 525] width 99 height 28
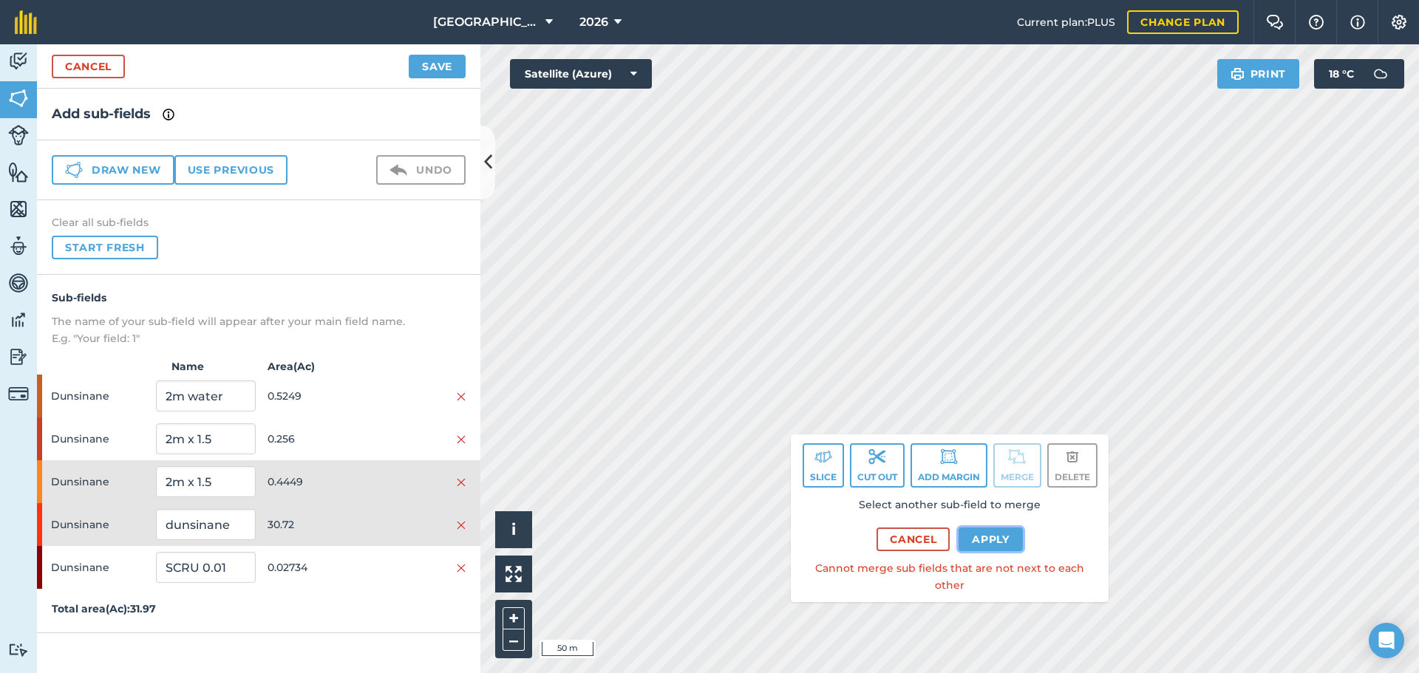
click at [1004, 551] on button "Apply" at bounding box center [990, 540] width 64 height 24
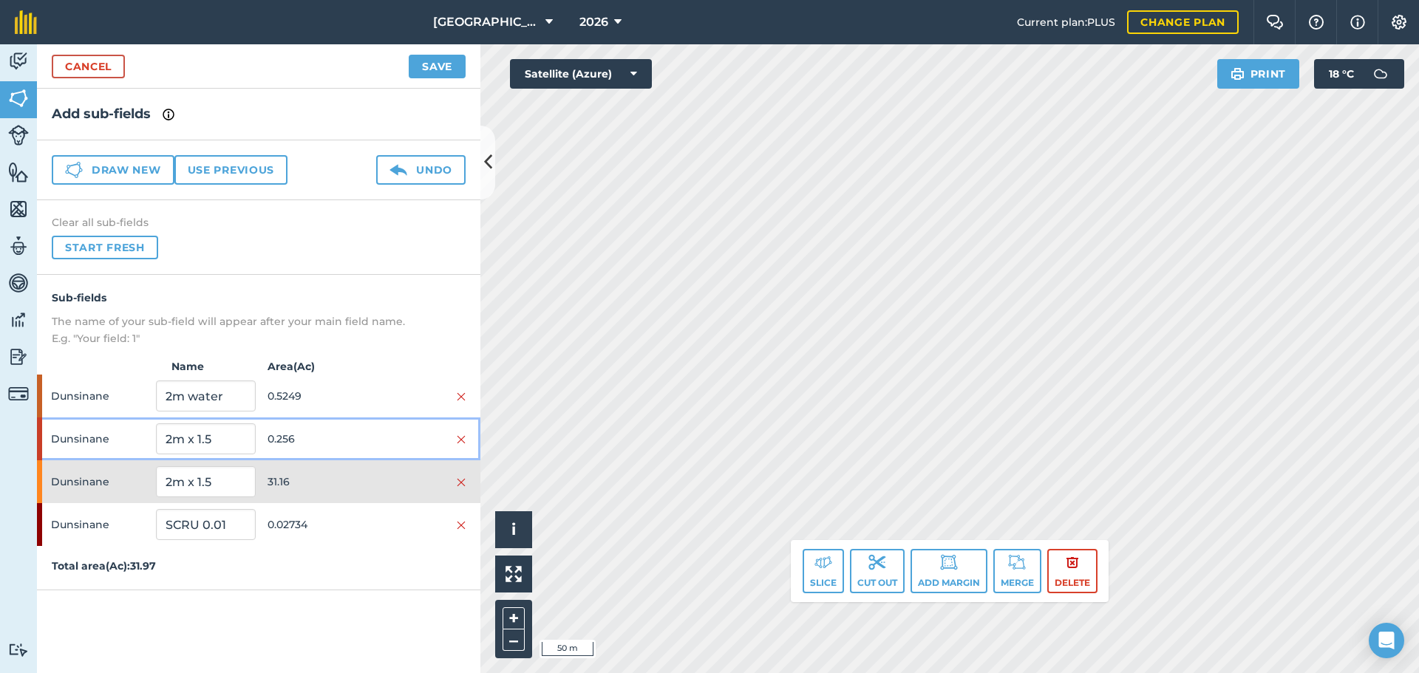
click at [342, 451] on span "0.256" at bounding box center [317, 439] width 99 height 28
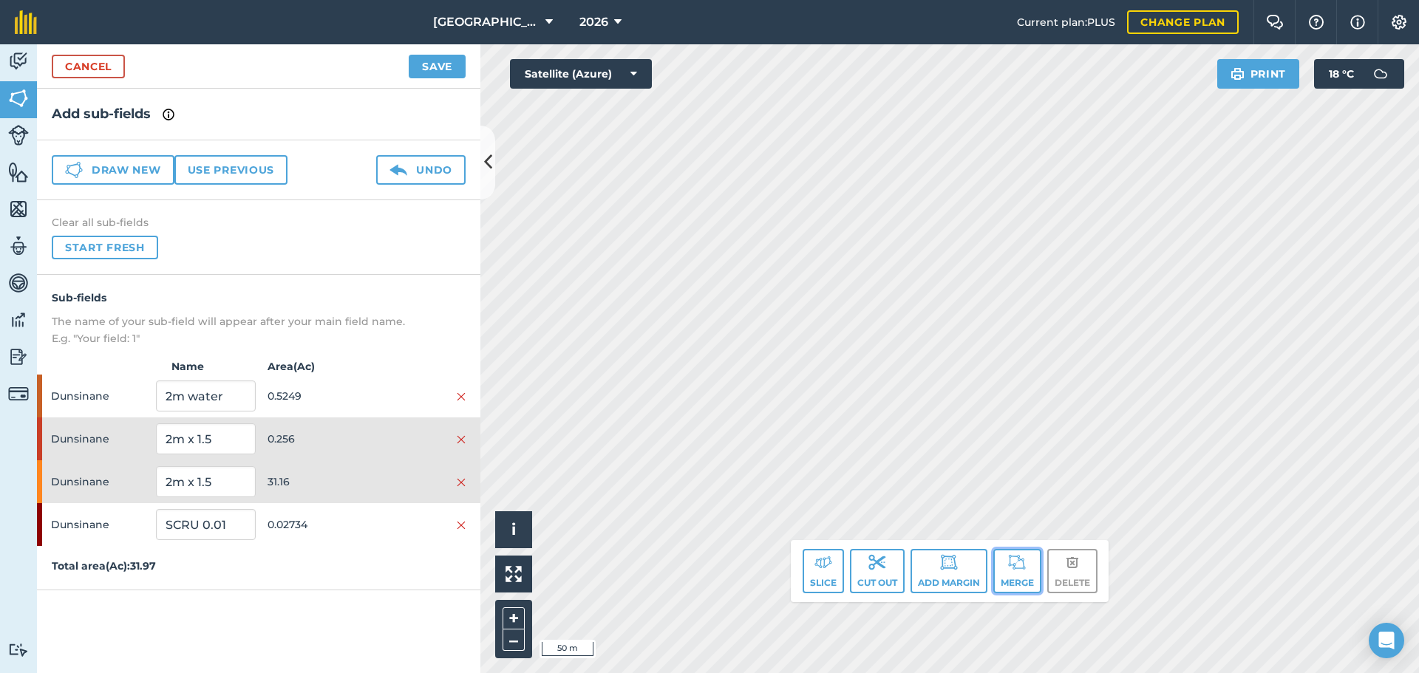
click at [1012, 562] on img at bounding box center [1017, 562] width 18 height 18
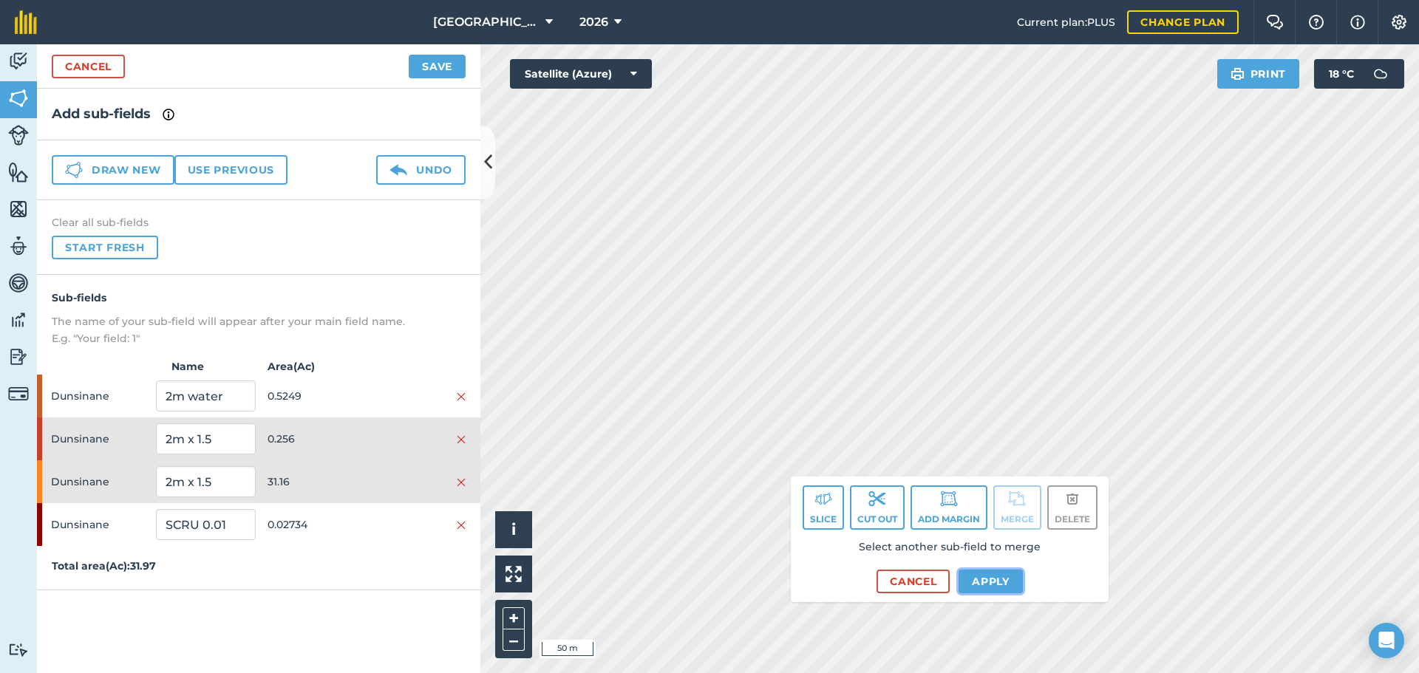
click at [983, 589] on button "Apply" at bounding box center [990, 582] width 64 height 24
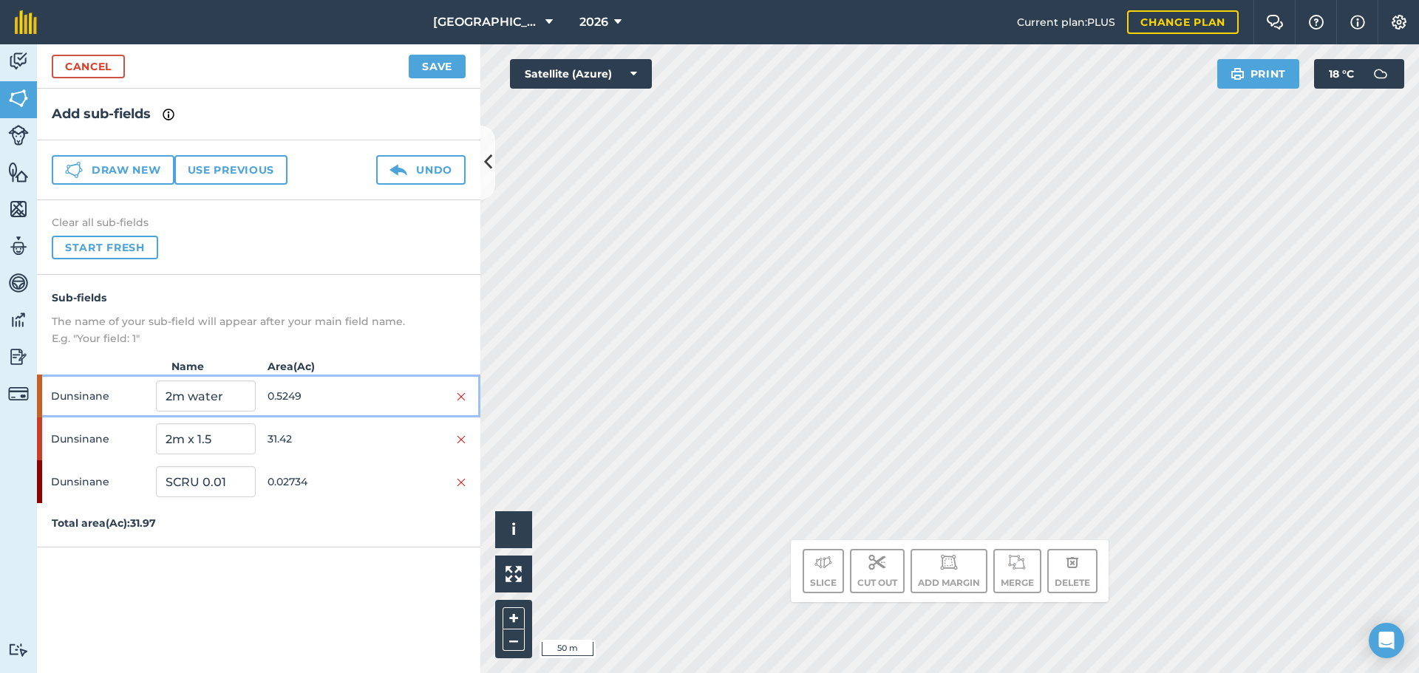
click at [381, 386] on div "Dunsinane 2m water 0.5249" at bounding box center [258, 396] width 443 height 43
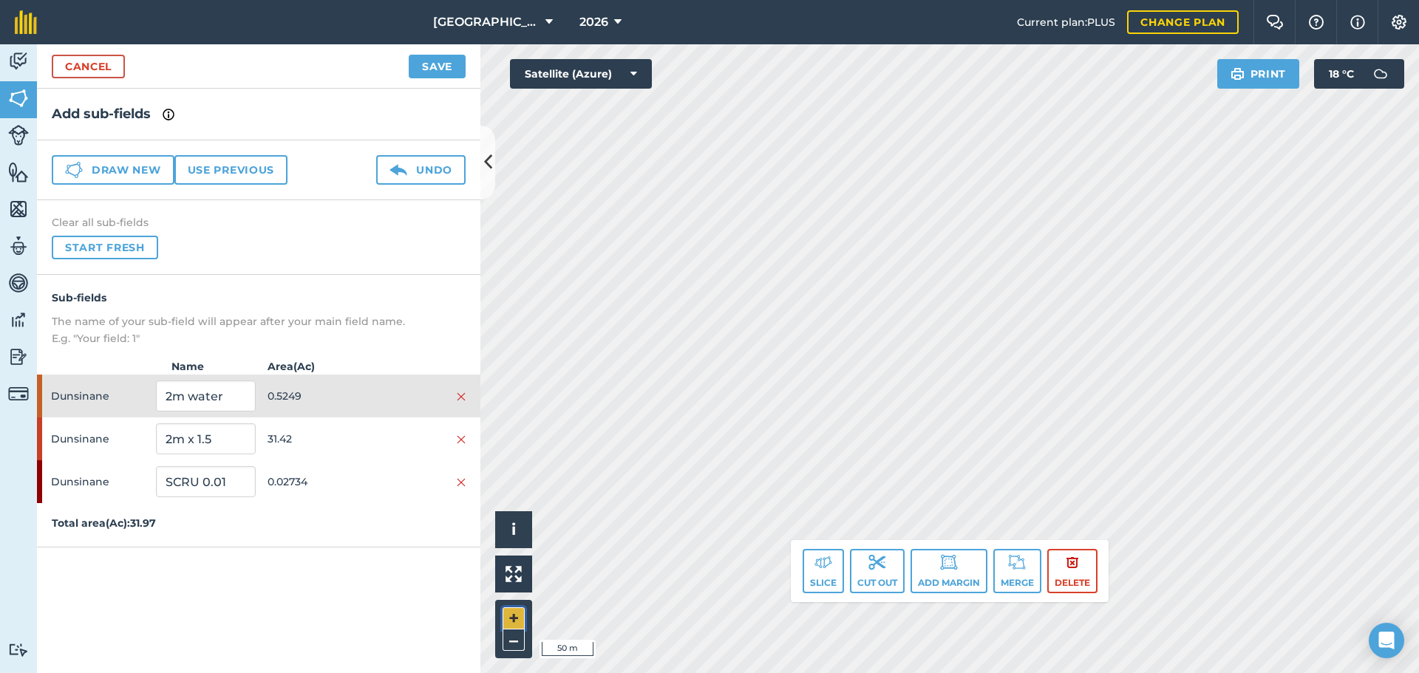
click at [511, 620] on button "+" at bounding box center [513, 618] width 22 height 22
click at [1102, 27] on div "[GEOGRAPHIC_DATA] 2026 Current plan : PLUS Change plan Farm Chat Help Info Sett…" at bounding box center [709, 336] width 1419 height 673
click at [851, 553] on div "Click to start drawing. Line must start & end outside boundary i © 2025 TomTom,…" at bounding box center [949, 358] width 938 height 629
click at [831, 616] on div "Click to start drawing. Line must start & end outside boundary i © 2025 TomTom,…" at bounding box center [949, 358] width 938 height 629
drag, startPoint x: 840, startPoint y: 540, endPoint x: 841, endPoint y: 591, distance: 51.0
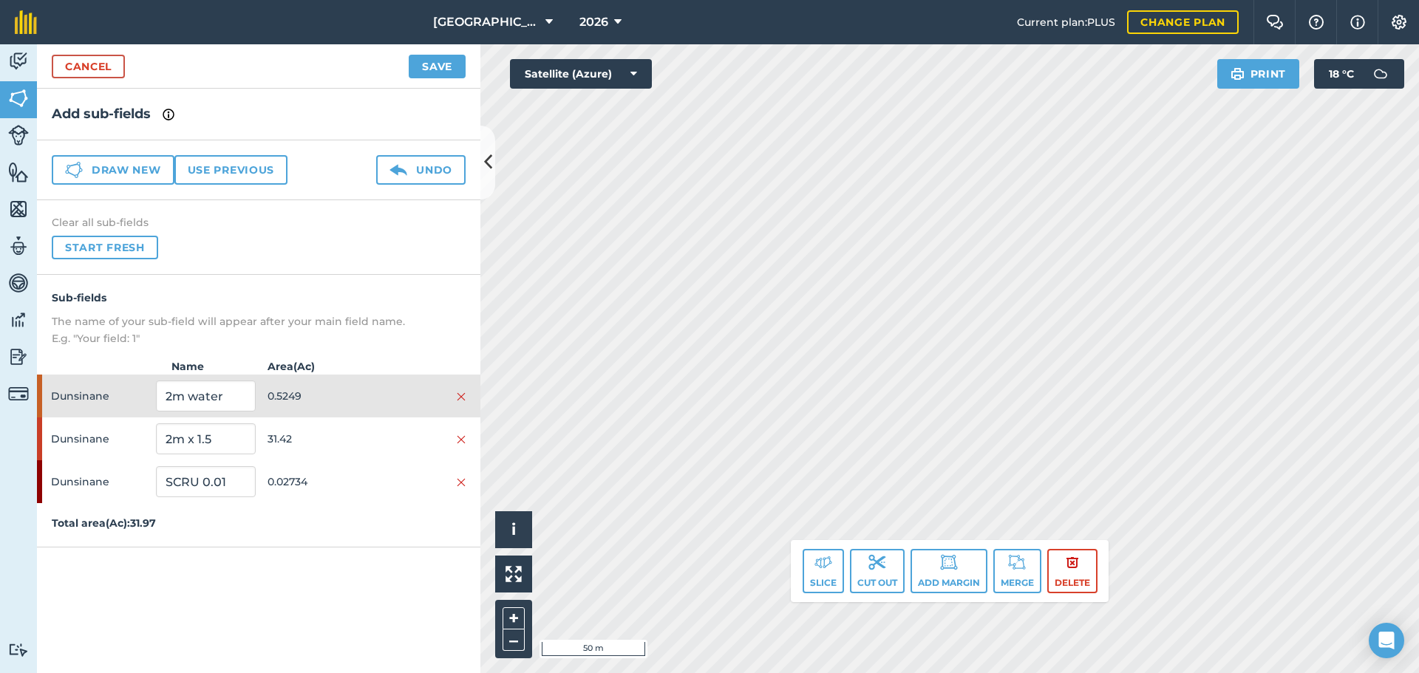
click at [841, 591] on div "Click to start drawing. Line must start & end outside boundary i © 2025 TomTom,…" at bounding box center [949, 358] width 938 height 629
click at [508, 647] on button "–" at bounding box center [513, 640] width 22 height 21
click at [219, 387] on input "2m water" at bounding box center [205, 396] width 99 height 31
click at [244, 389] on input "2m water" at bounding box center [205, 396] width 99 height 31
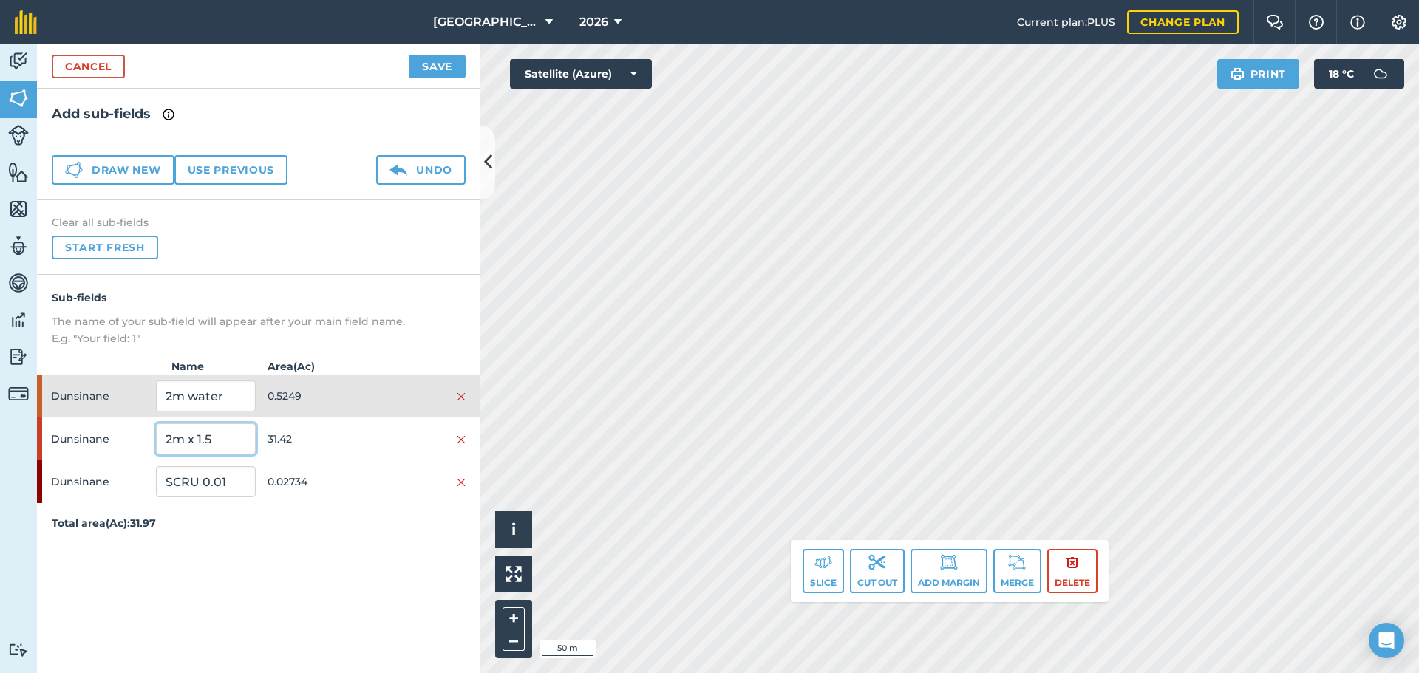
click at [228, 425] on input "2m x 1.5" at bounding box center [205, 438] width 99 height 31
click at [229, 425] on input "2m x 1.5" at bounding box center [205, 438] width 99 height 31
type input "BARLEY"
click at [511, 616] on button "+" at bounding box center [513, 618] width 22 height 22
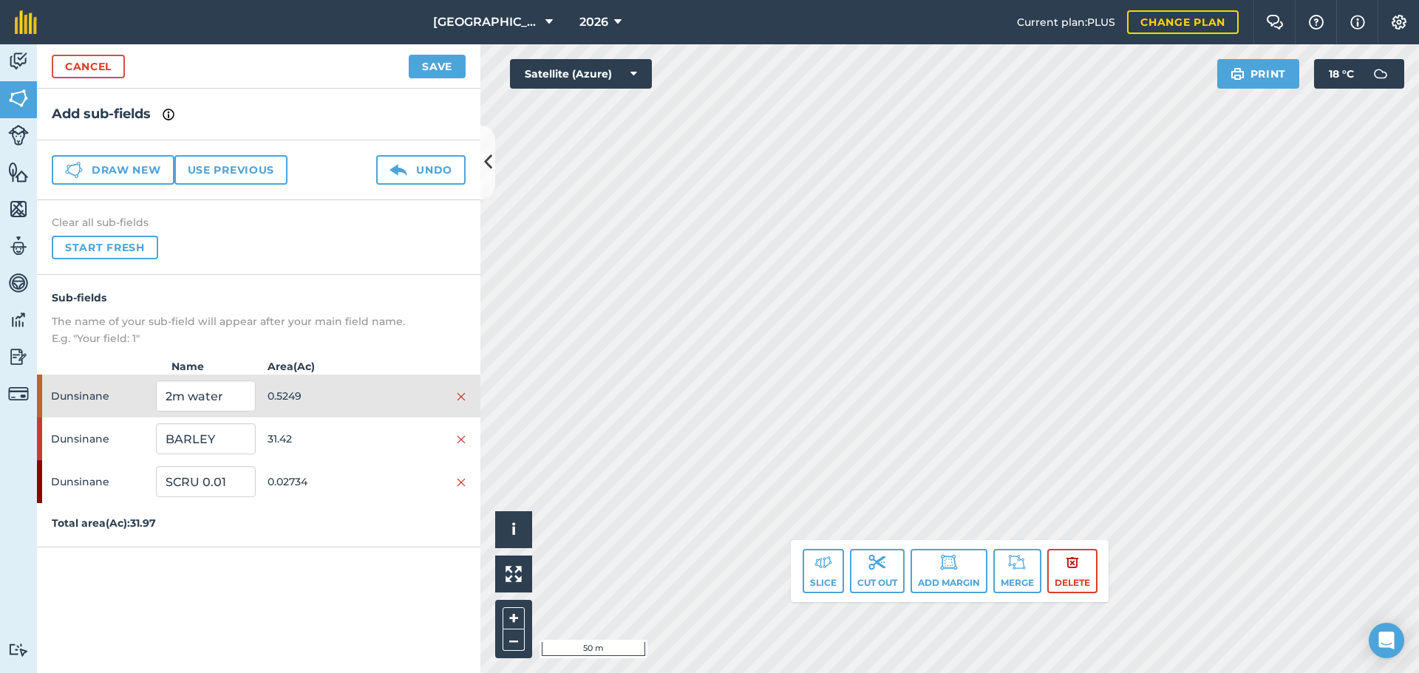
click at [822, 556] on div "Click to start drawing. Line must start & end outside boundary i © 2025 TomTom,…" at bounding box center [949, 358] width 938 height 629
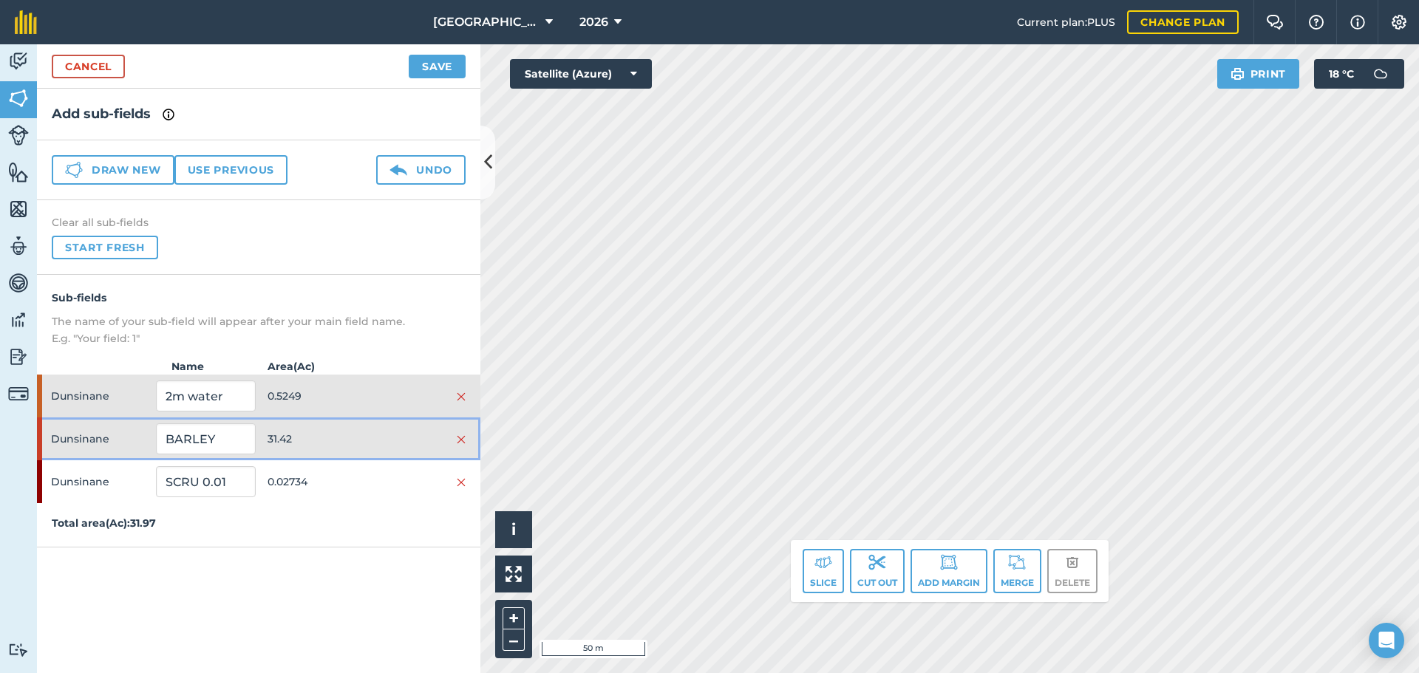
click at [335, 428] on span "31.42" at bounding box center [317, 439] width 99 height 28
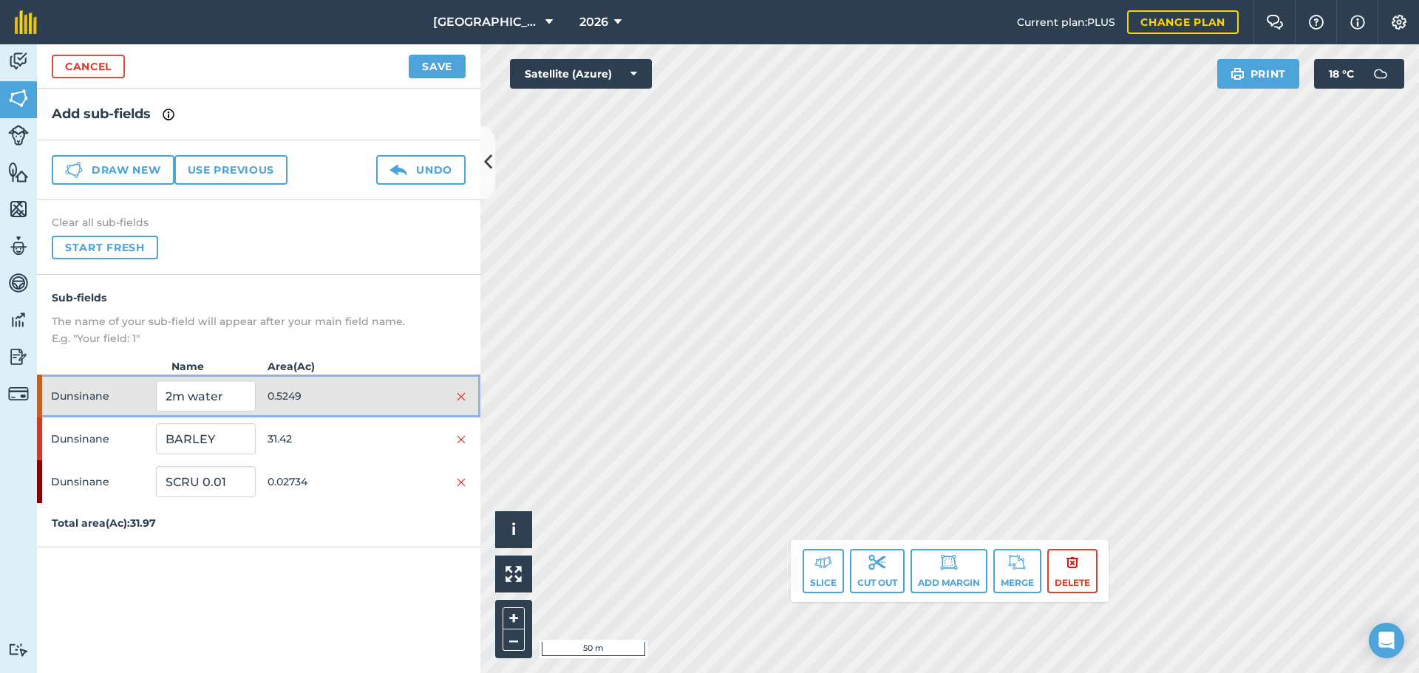
click at [345, 398] on span "0.5249" at bounding box center [317, 396] width 99 height 28
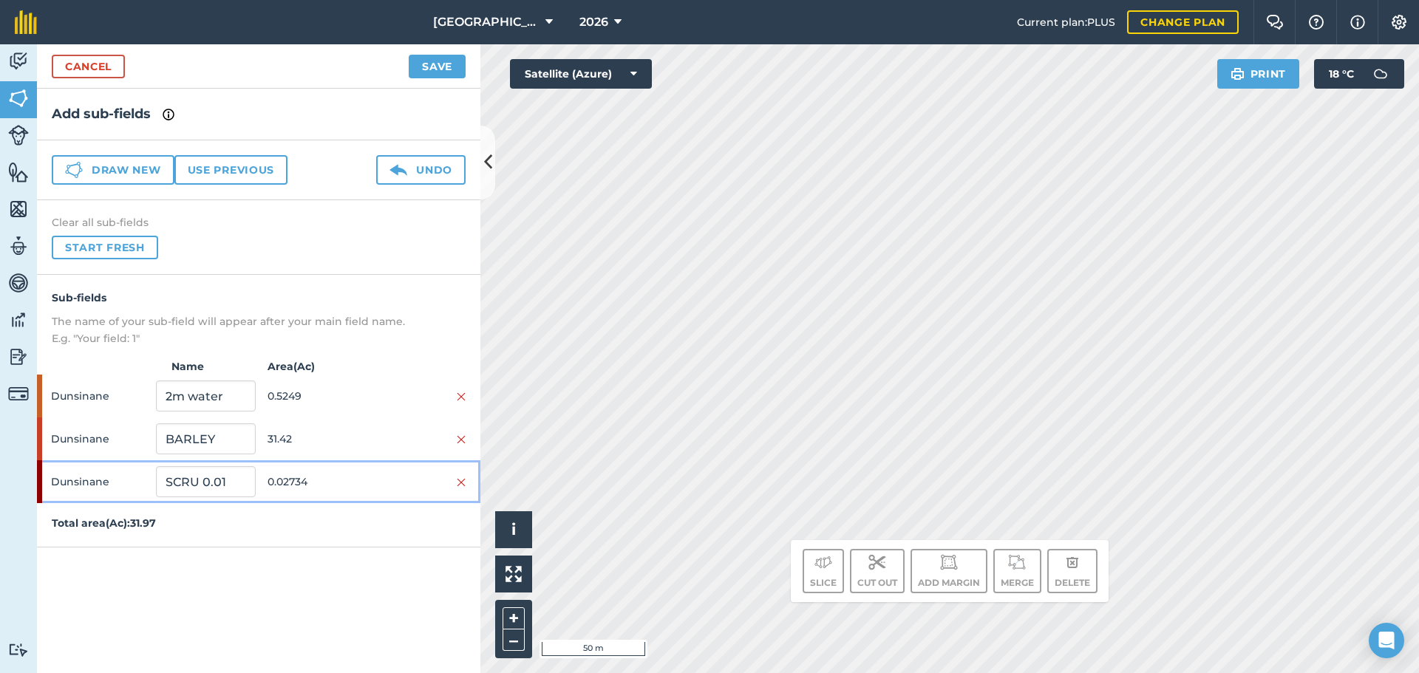
click at [348, 485] on span "0.02734" at bounding box center [317, 482] width 99 height 28
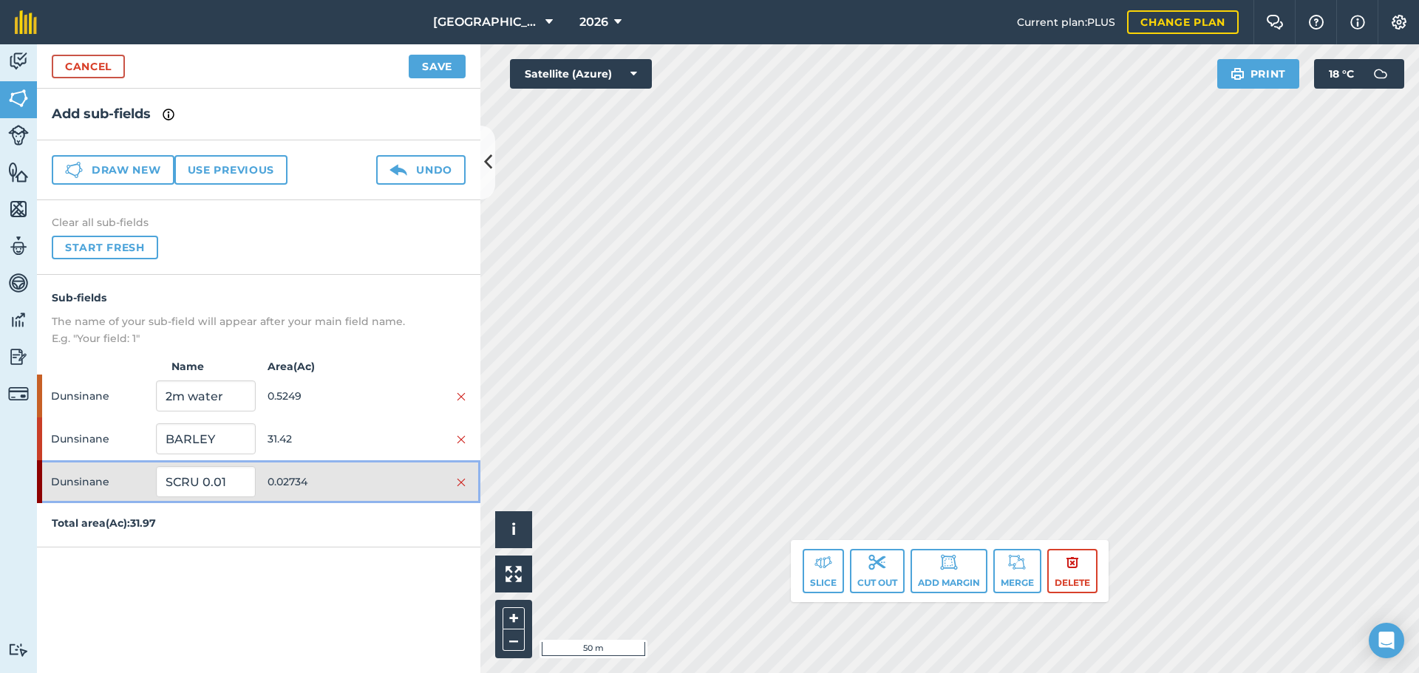
click at [348, 485] on span "0.02734" at bounding box center [317, 482] width 99 height 28
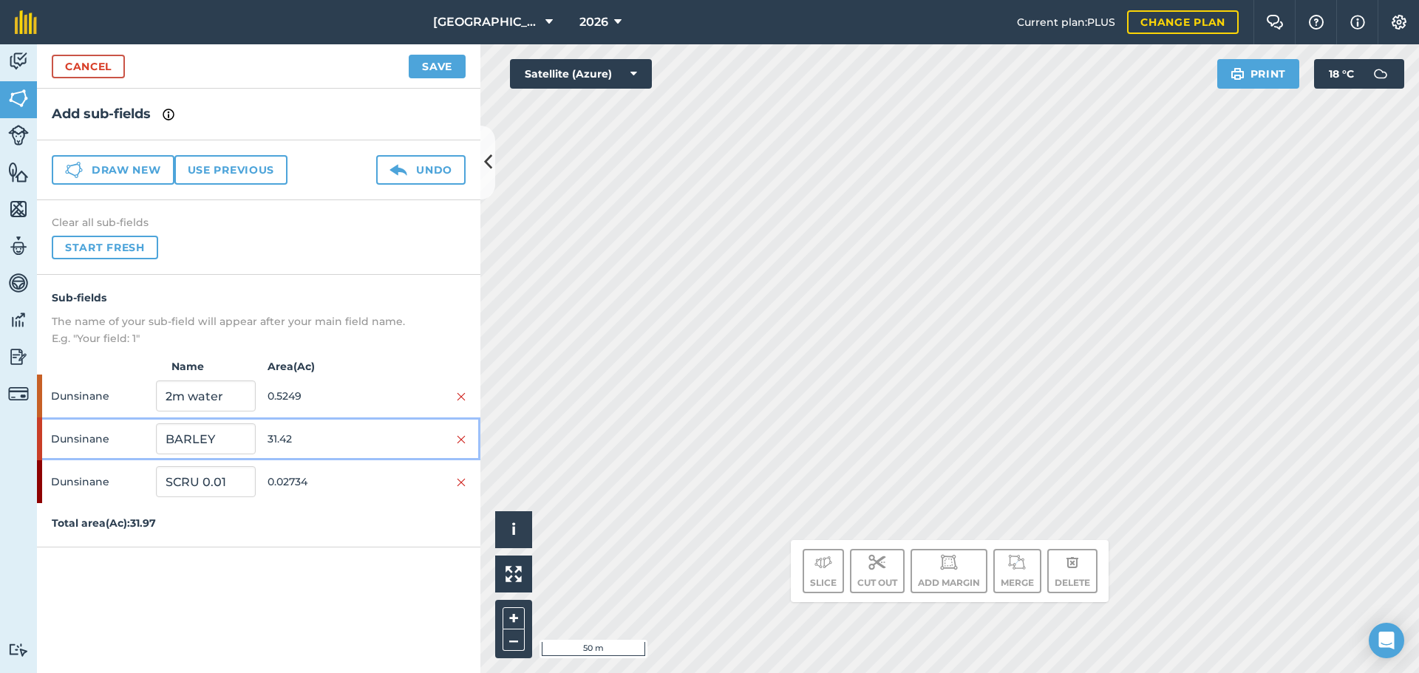
click at [355, 449] on span "31.42" at bounding box center [317, 439] width 99 height 28
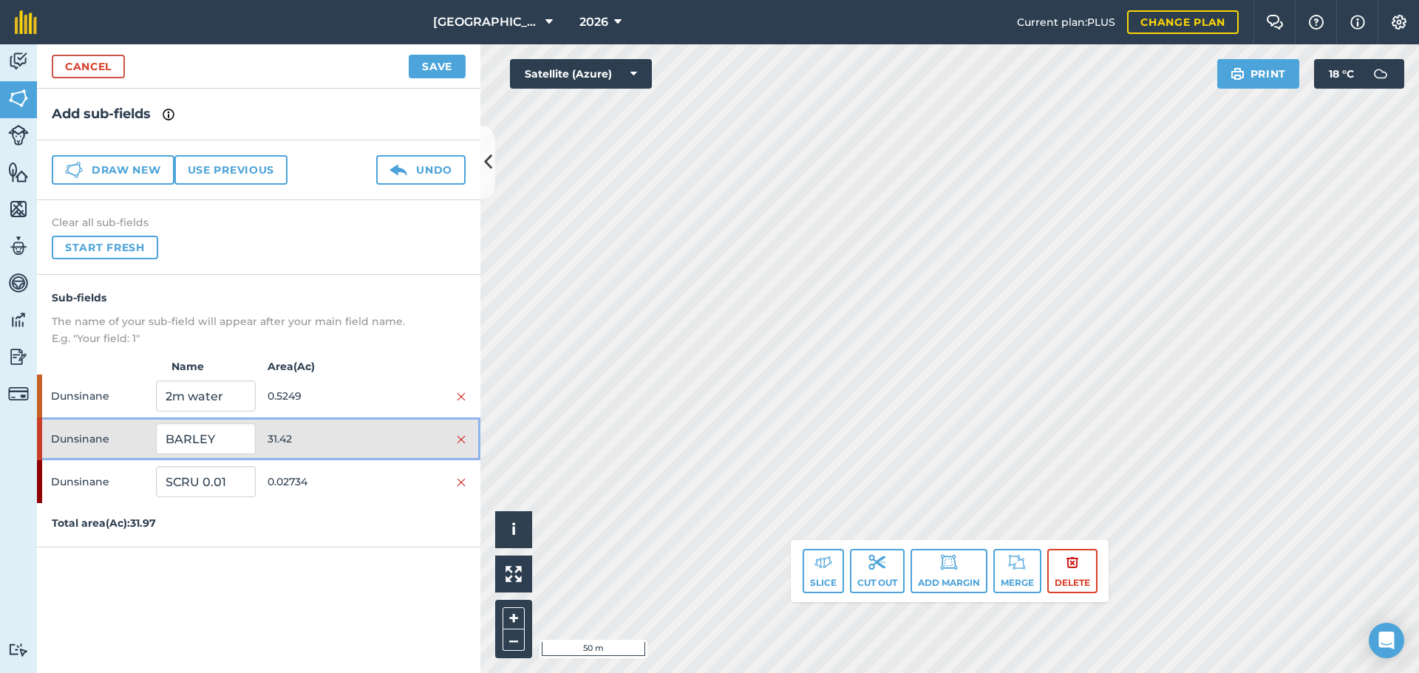
click at [355, 449] on span "31.42" at bounding box center [317, 439] width 99 height 28
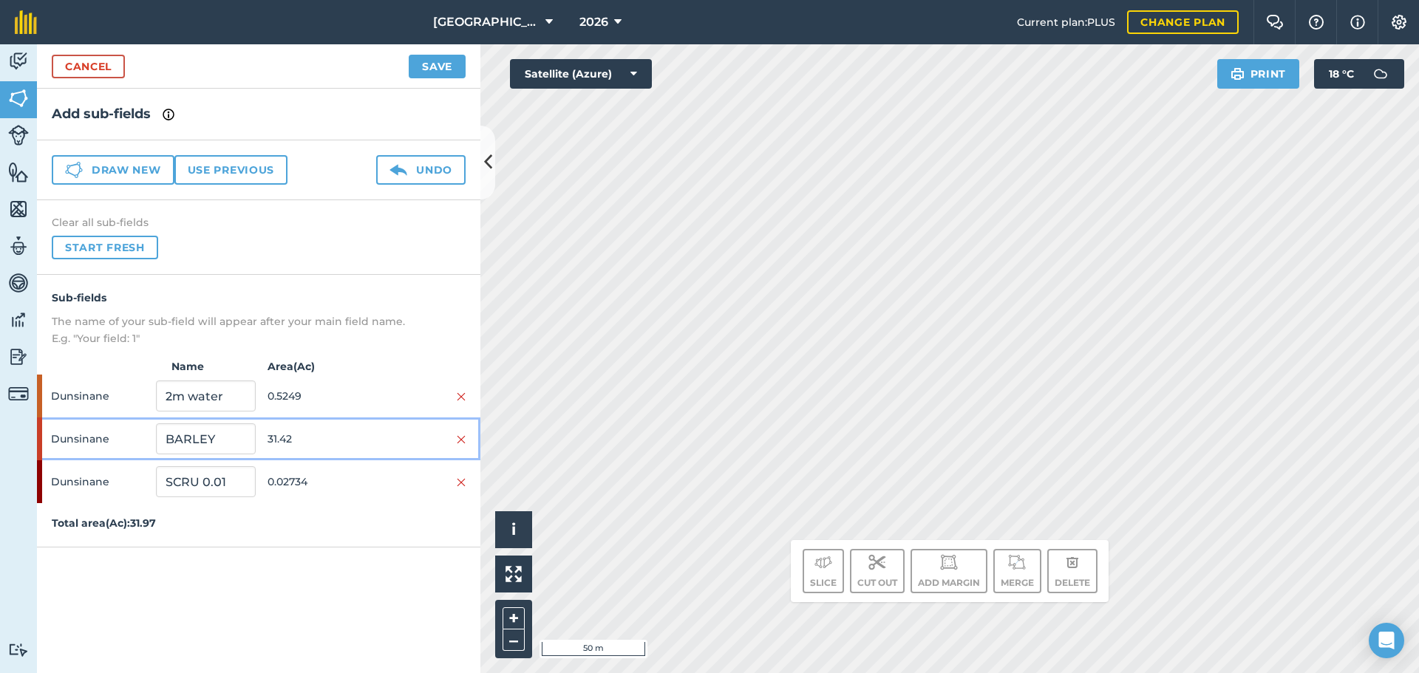
click at [355, 449] on span "31.42" at bounding box center [317, 439] width 99 height 28
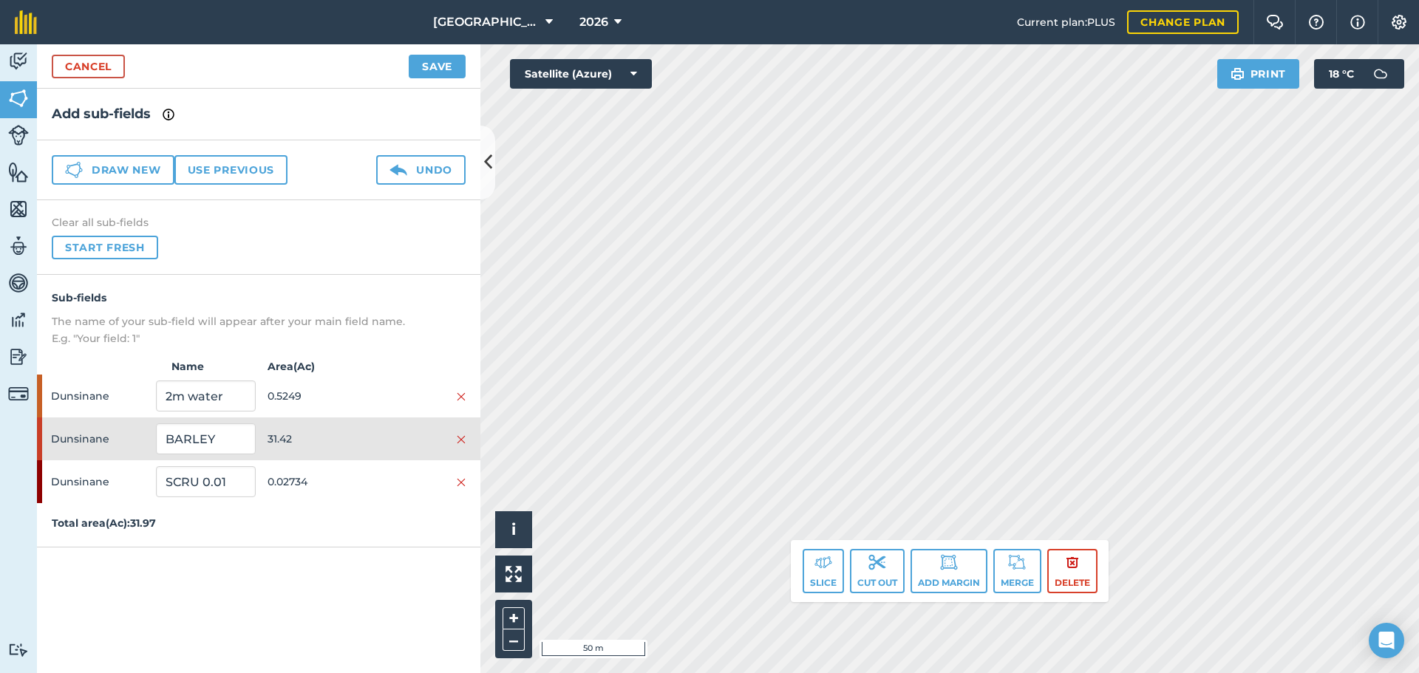
click at [431, 548] on div "Activity Fields Livestock Features Maps Team Vehicles Data Reporting Billing Tu…" at bounding box center [709, 358] width 1419 height 629
click at [443, 72] on button "Save" at bounding box center [437, 67] width 57 height 24
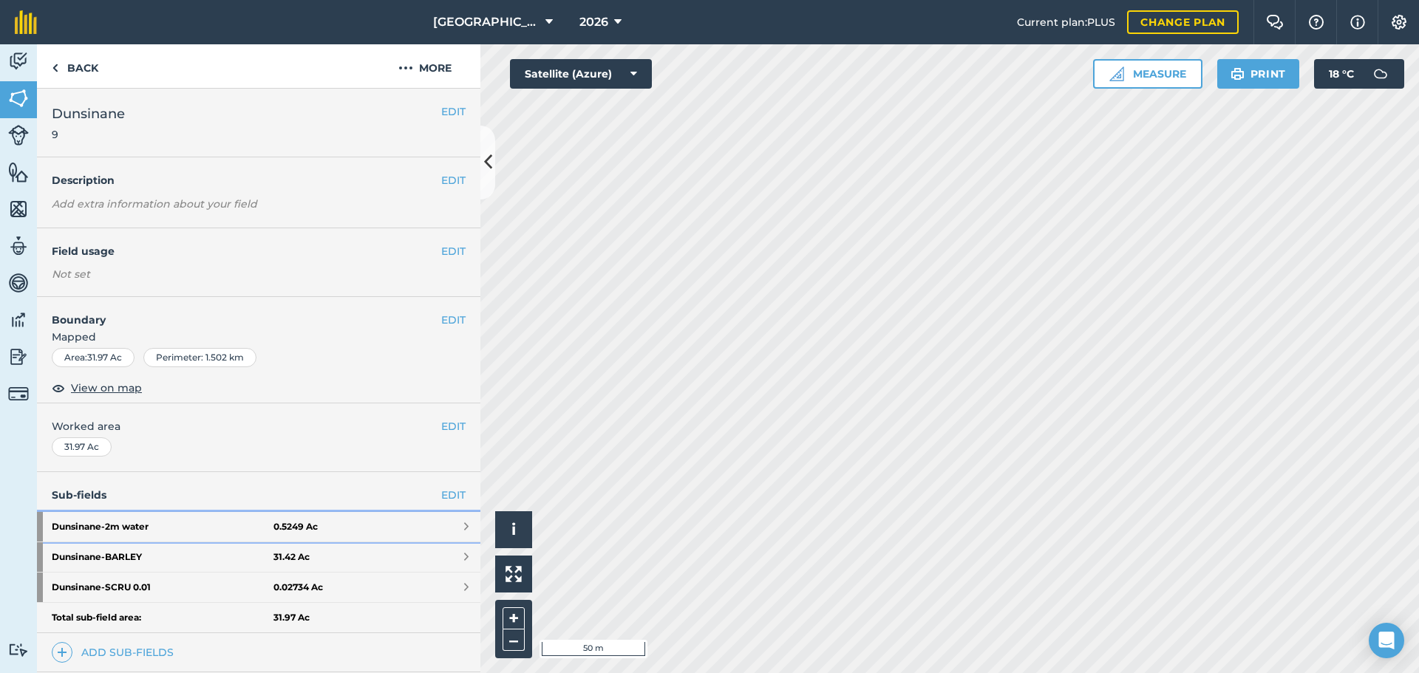
click at [185, 522] on strong "Dunsinane - 2m water" at bounding box center [163, 527] width 222 height 30
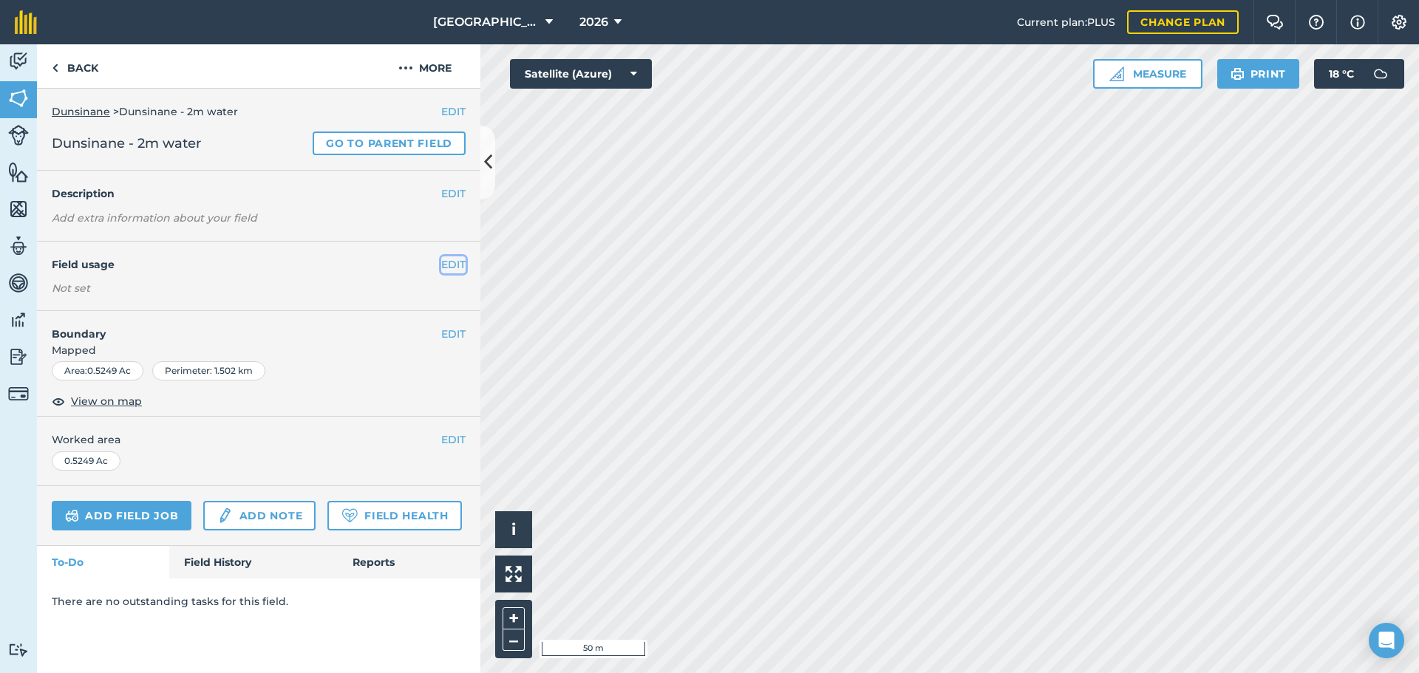
click at [457, 265] on button "EDIT" at bounding box center [453, 264] width 24 height 16
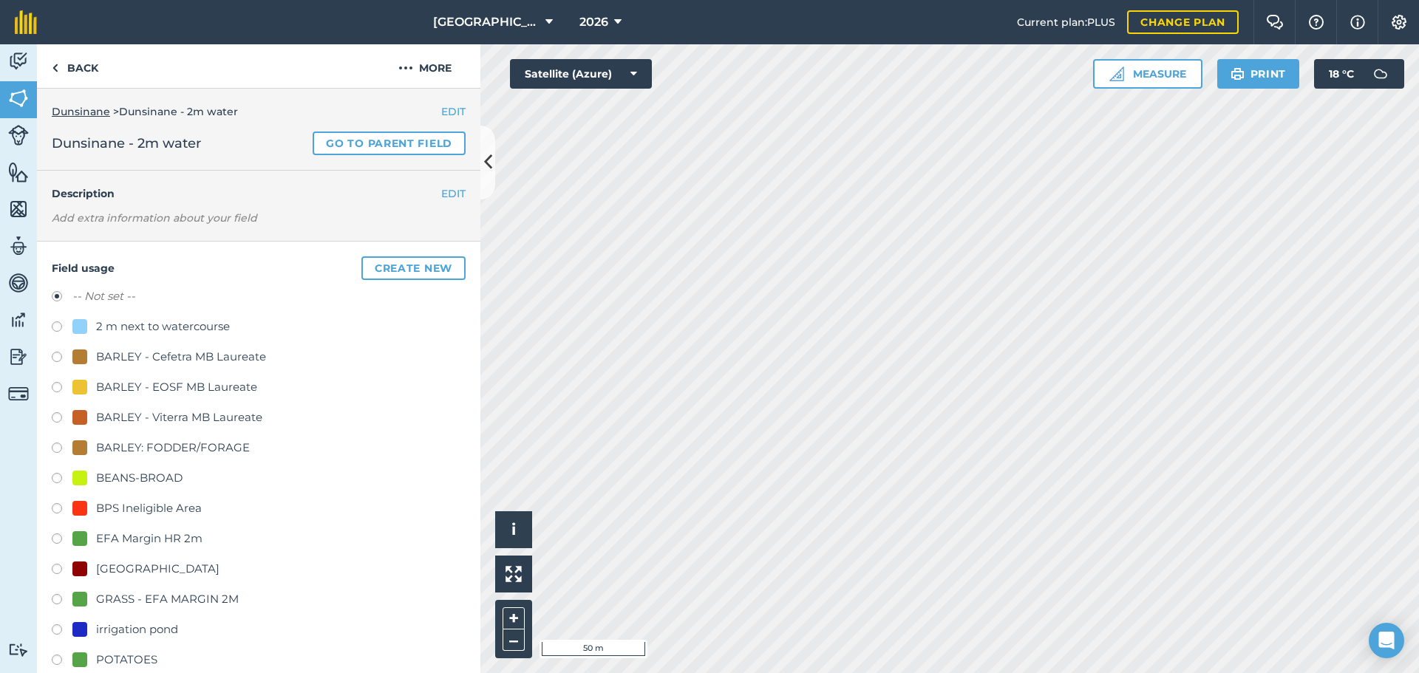
click at [144, 324] on div "2 m next to watercourse" at bounding box center [163, 327] width 134 height 18
radio input "true"
radio input "false"
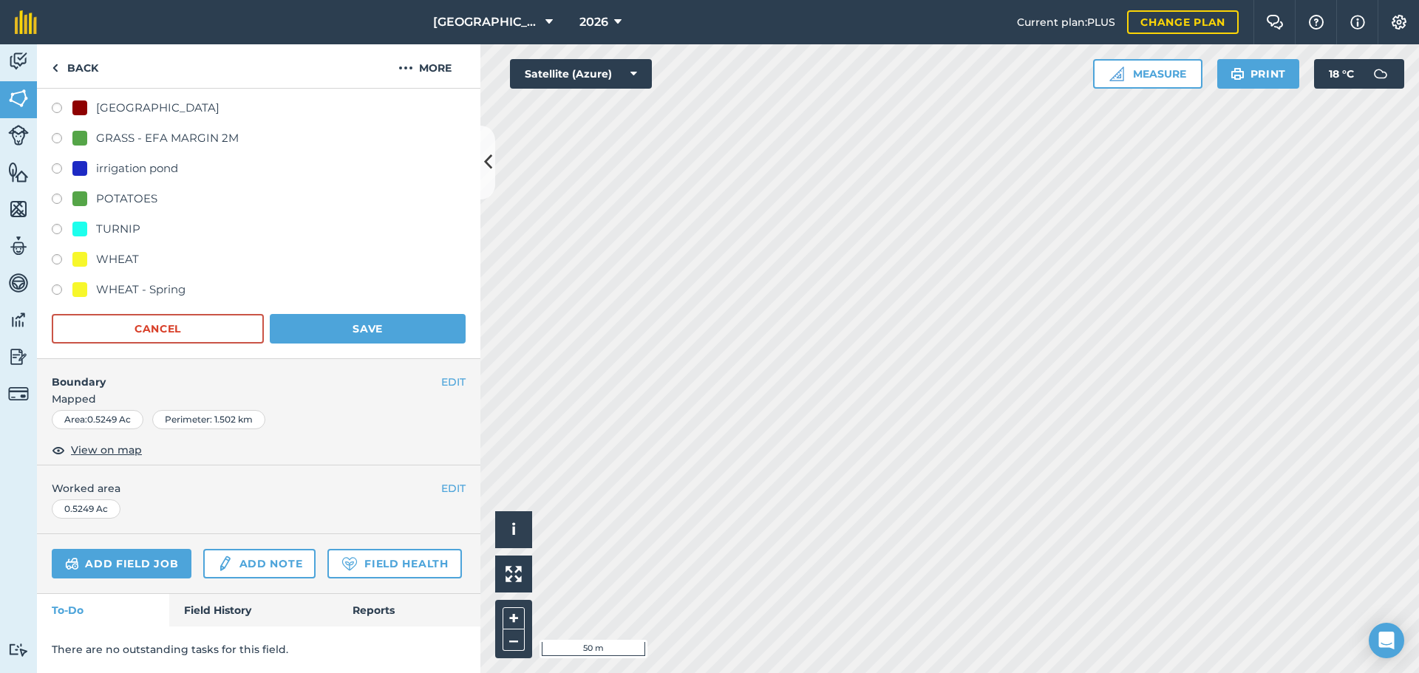
drag, startPoint x: 355, startPoint y: 313, endPoint x: 356, endPoint y: 305, distance: 7.4
click at [356, 305] on div "Field usage Create new -- Not set -- 2 m next to watercourse BARLEY - Cefetra M…" at bounding box center [258, 70] width 443 height 579
click at [359, 299] on div "Field usage Create new -- Not set -- 2 m next to watercourse BARLEY - Cefetra M…" at bounding box center [258, 70] width 443 height 579
click at [359, 314] on button "Save" at bounding box center [368, 329] width 196 height 30
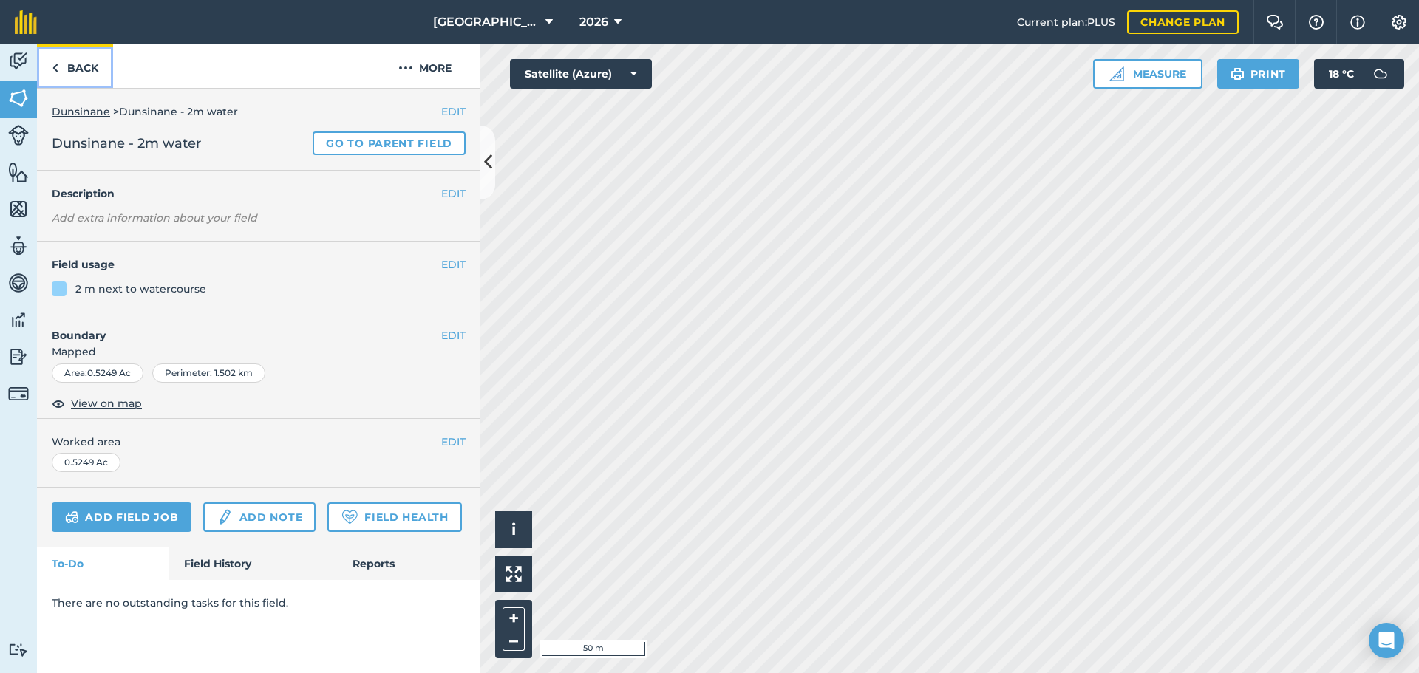
click at [72, 52] on link "Back" at bounding box center [75, 66] width 76 height 44
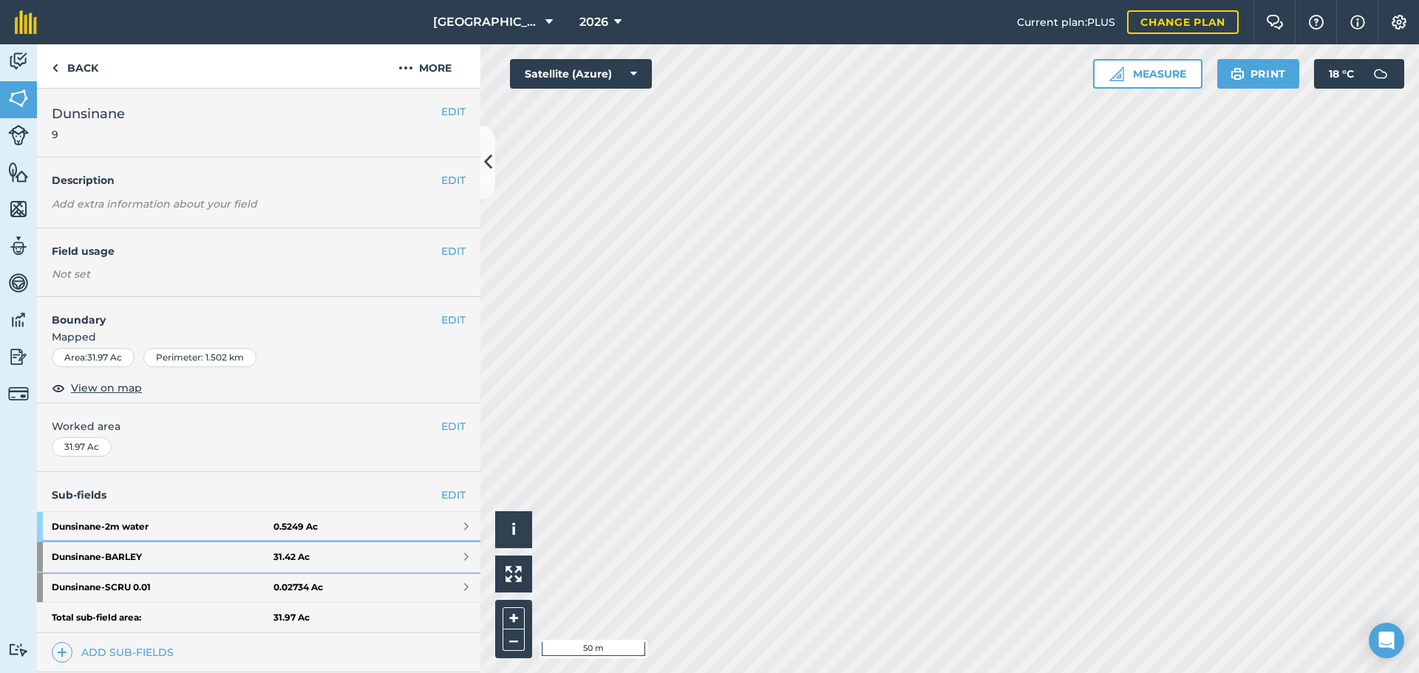
click at [296, 548] on link "Dunsinane - BARLEY 31.42 Ac" at bounding box center [258, 557] width 443 height 30
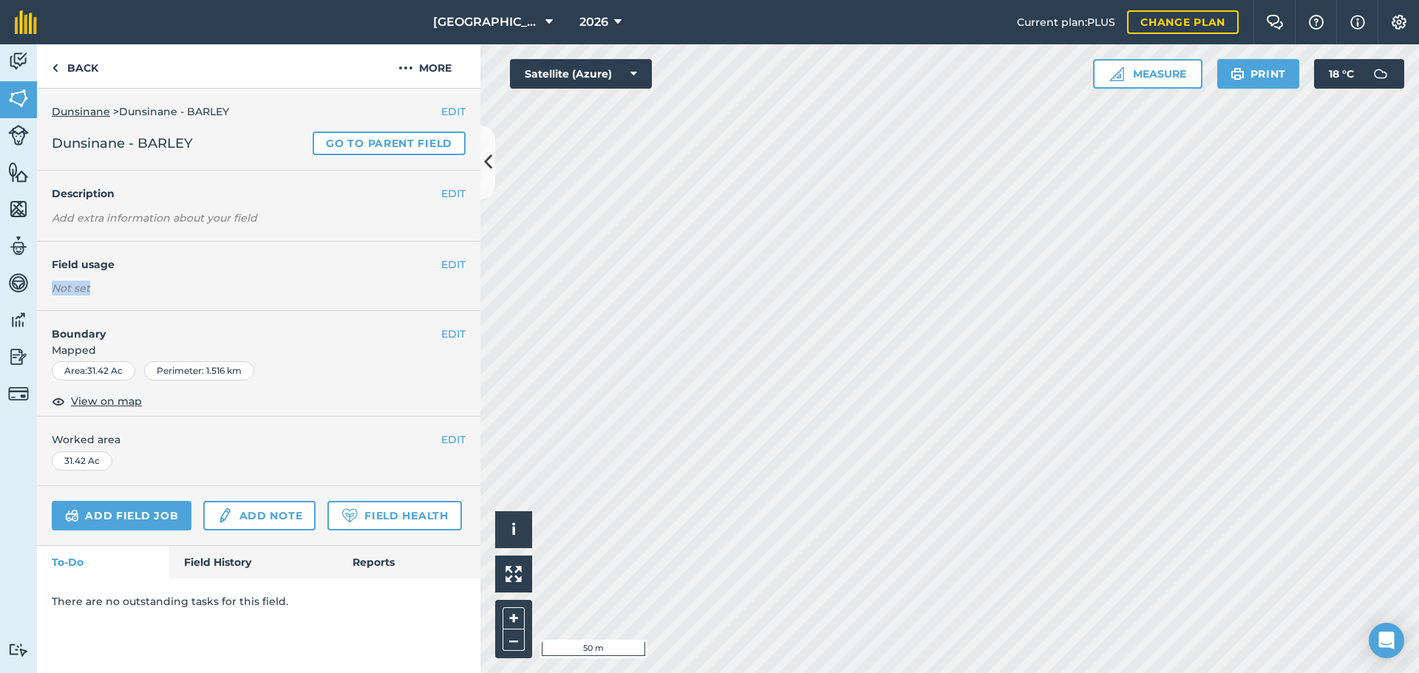
click at [466, 269] on div "EDIT Field usage Not set" at bounding box center [258, 276] width 443 height 69
click at [464, 266] on button "EDIT" at bounding box center [453, 264] width 24 height 16
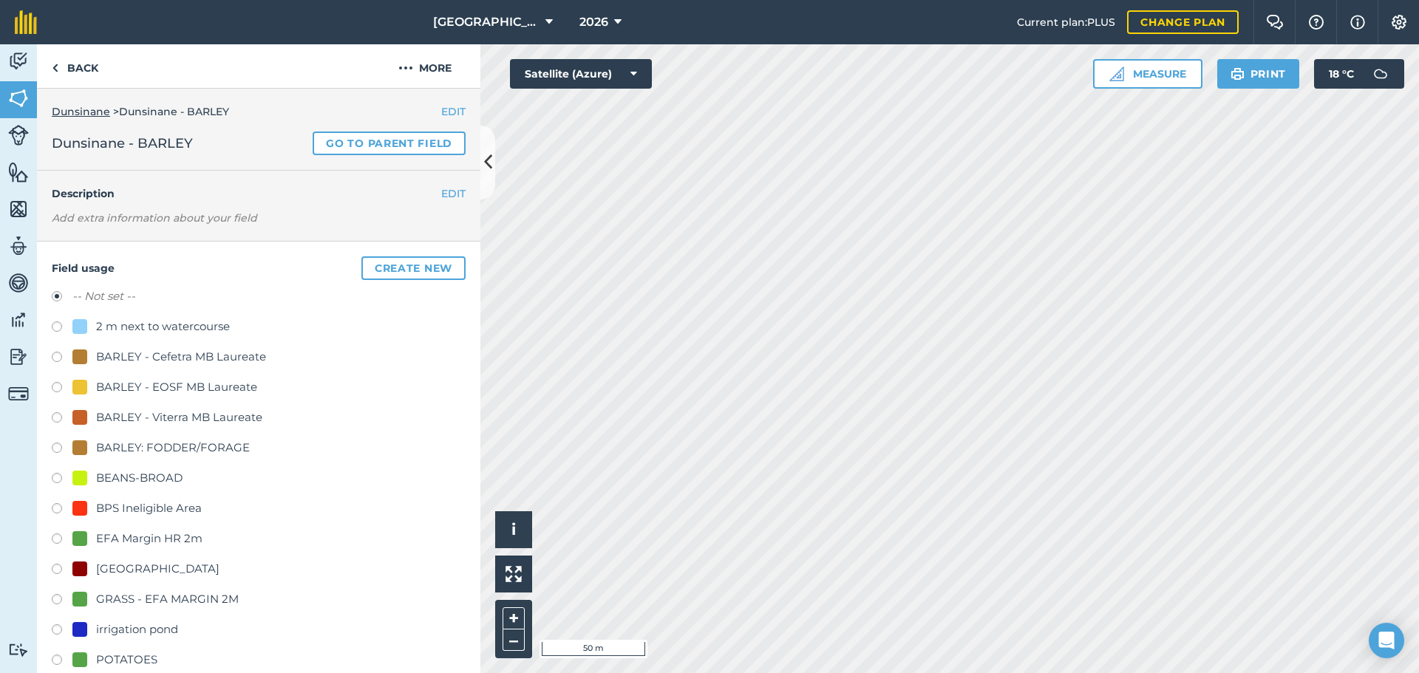
click at [183, 448] on div "BARLEY: FODDER/FORAGE" at bounding box center [173, 448] width 154 height 18
radio input "true"
radio input "false"
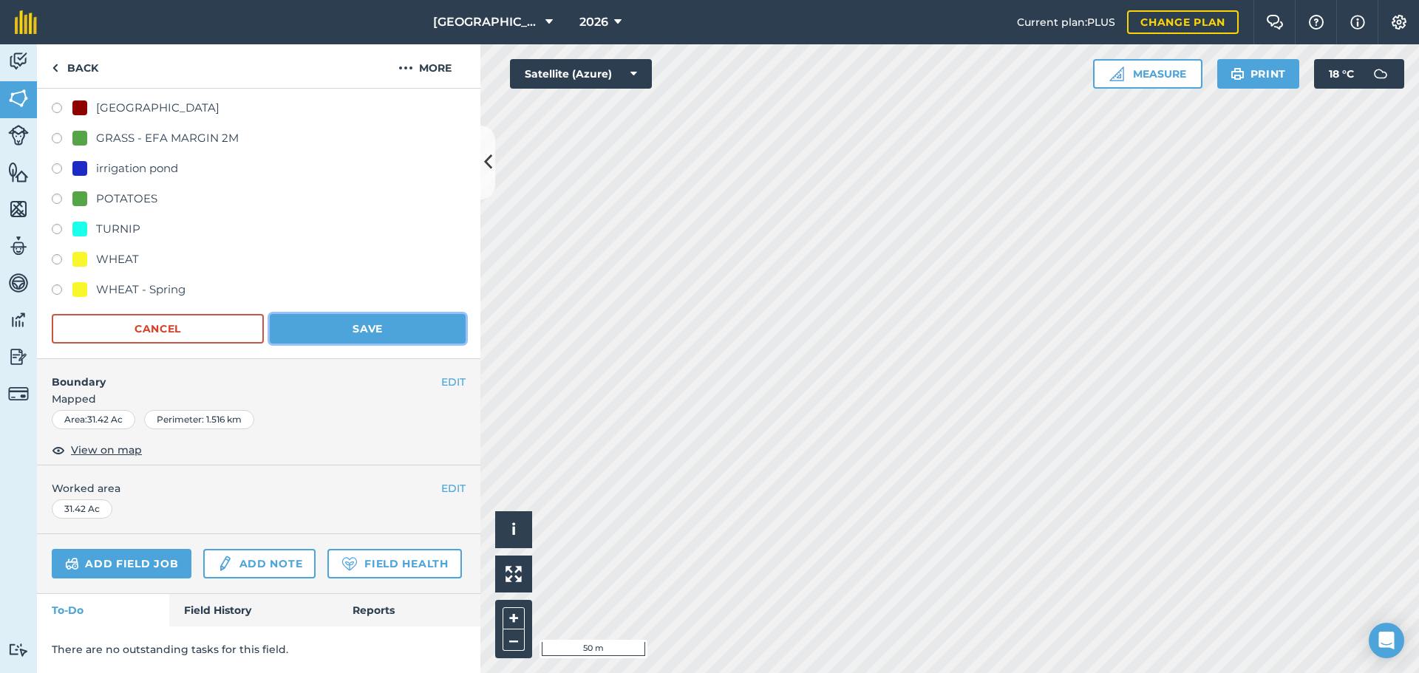
click at [375, 314] on button "Save" at bounding box center [368, 329] width 196 height 30
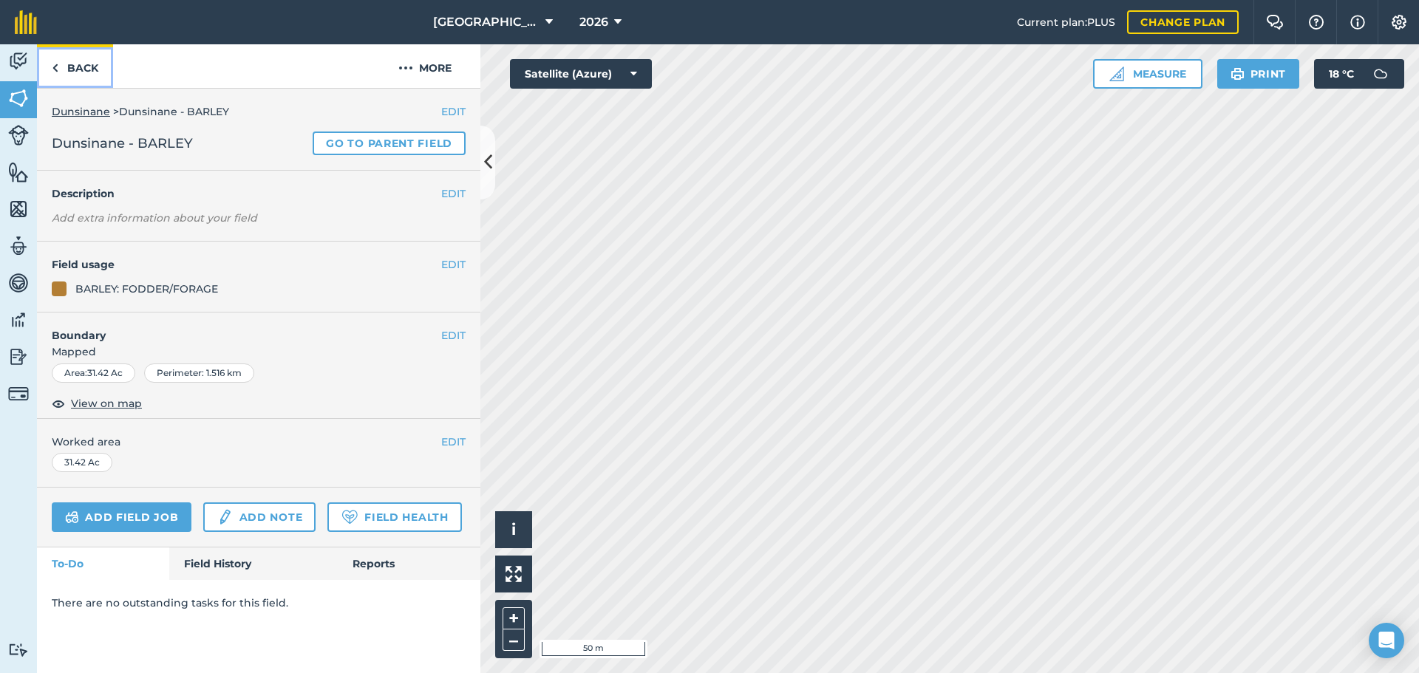
click at [84, 84] on link "Back" at bounding box center [75, 66] width 76 height 44
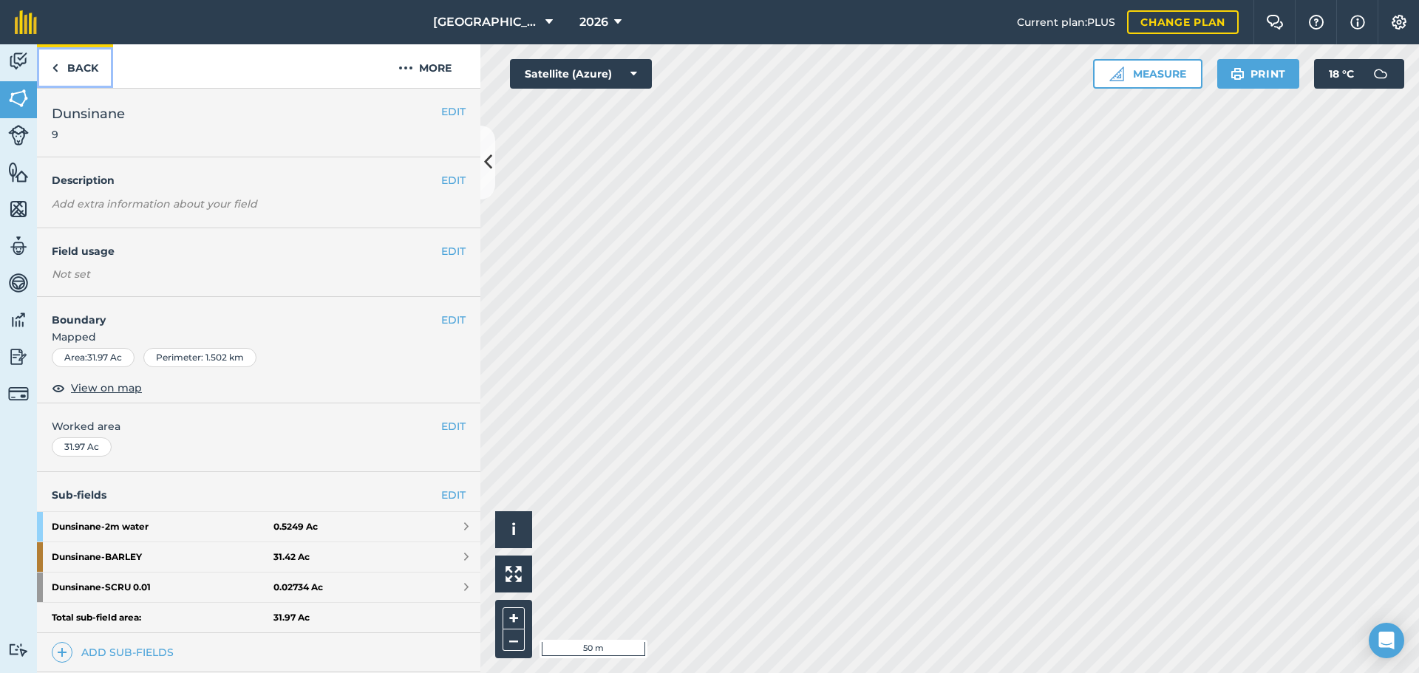
click at [90, 86] on link "Back" at bounding box center [75, 66] width 76 height 44
click at [324, 587] on link "Dunsinane - SCRU 0.01 0.02734 Ac" at bounding box center [258, 588] width 443 height 30
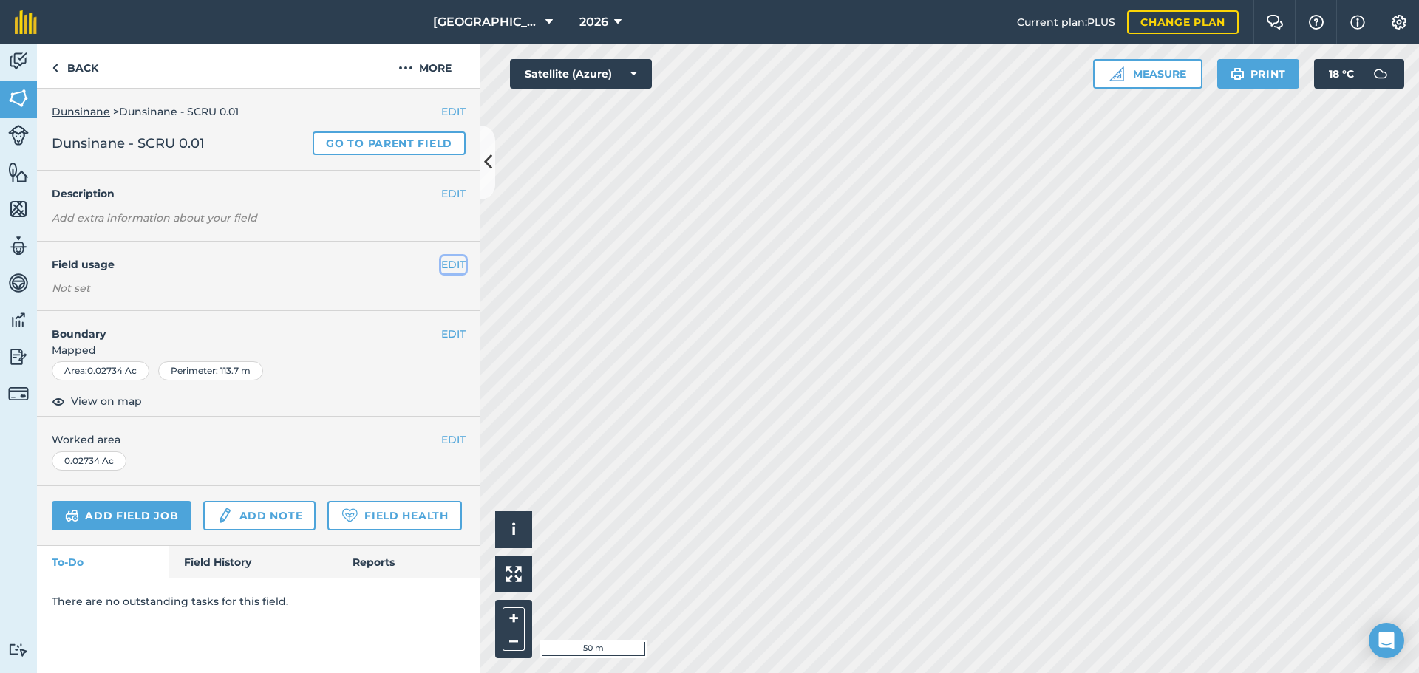
click at [462, 267] on button "EDIT" at bounding box center [453, 264] width 24 height 16
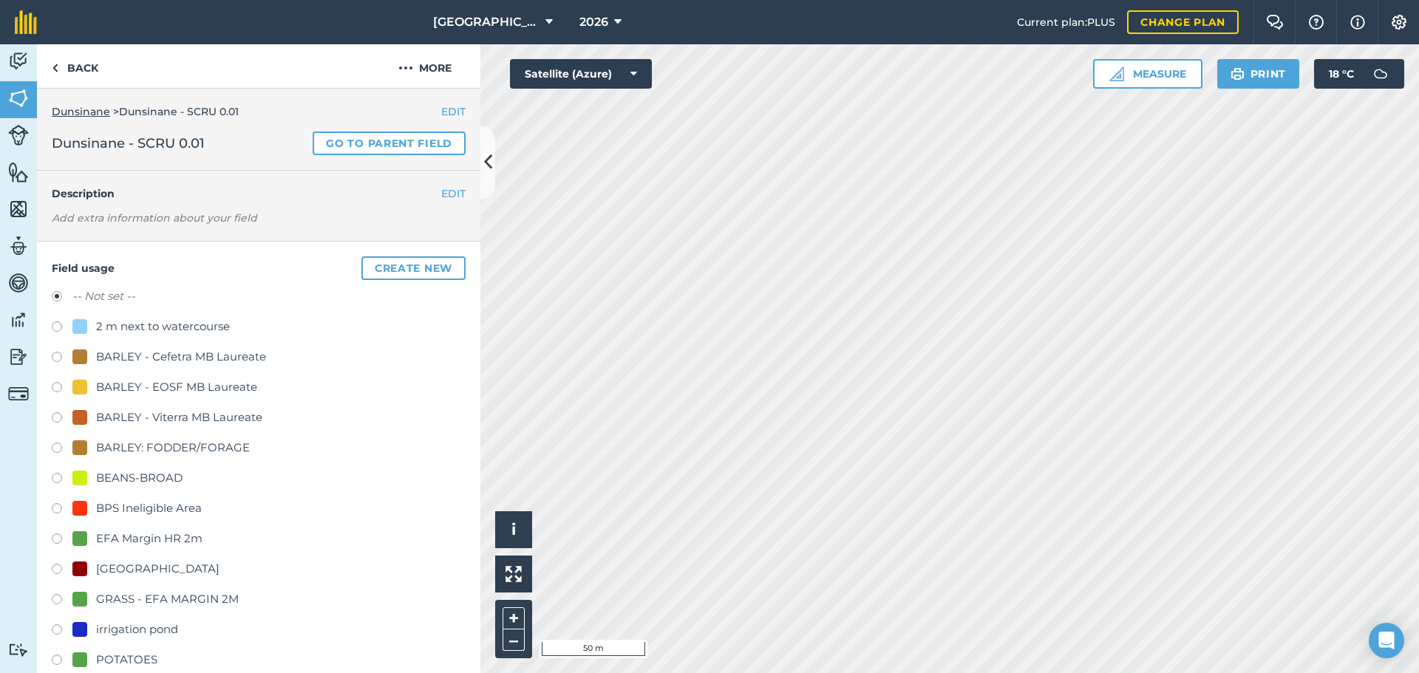
click at [117, 509] on div "BPS Ineligible Area" at bounding box center [149, 509] width 106 height 18
radio input "true"
radio input "false"
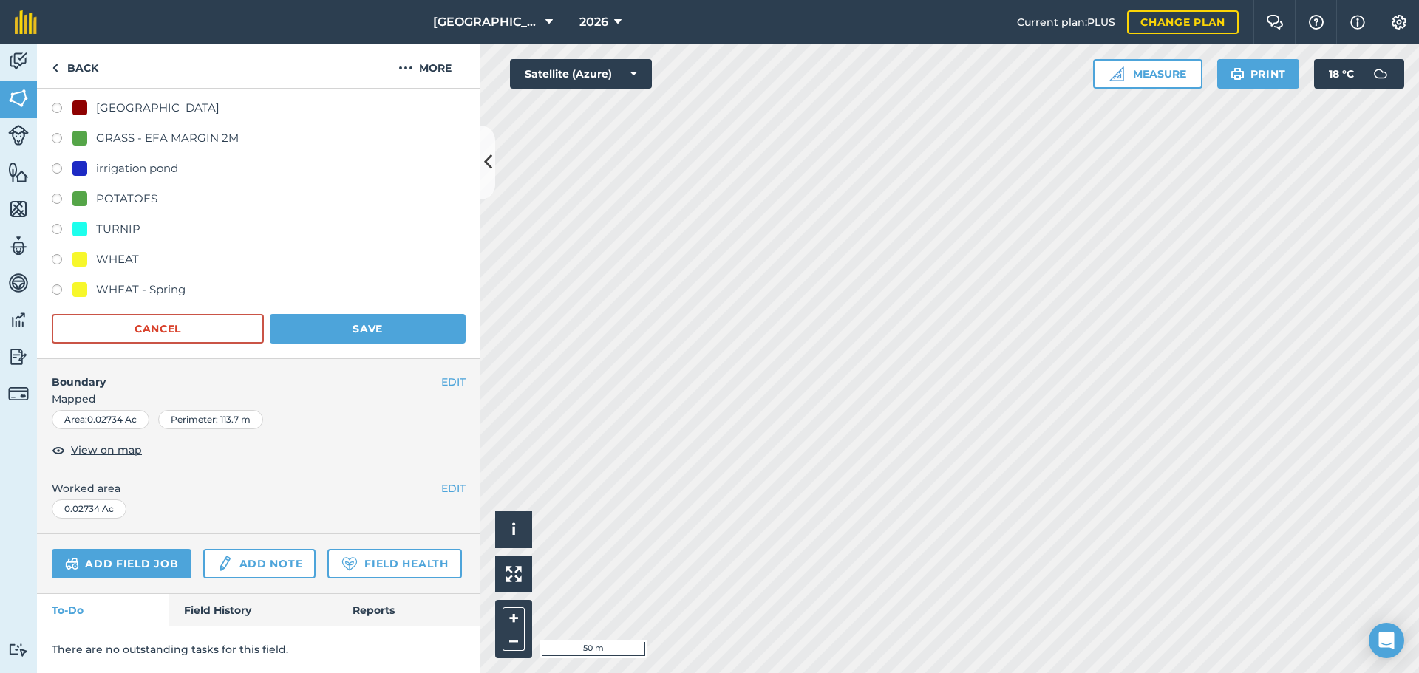
scroll to position [502, 0]
click at [358, 314] on button "Save" at bounding box center [368, 329] width 196 height 30
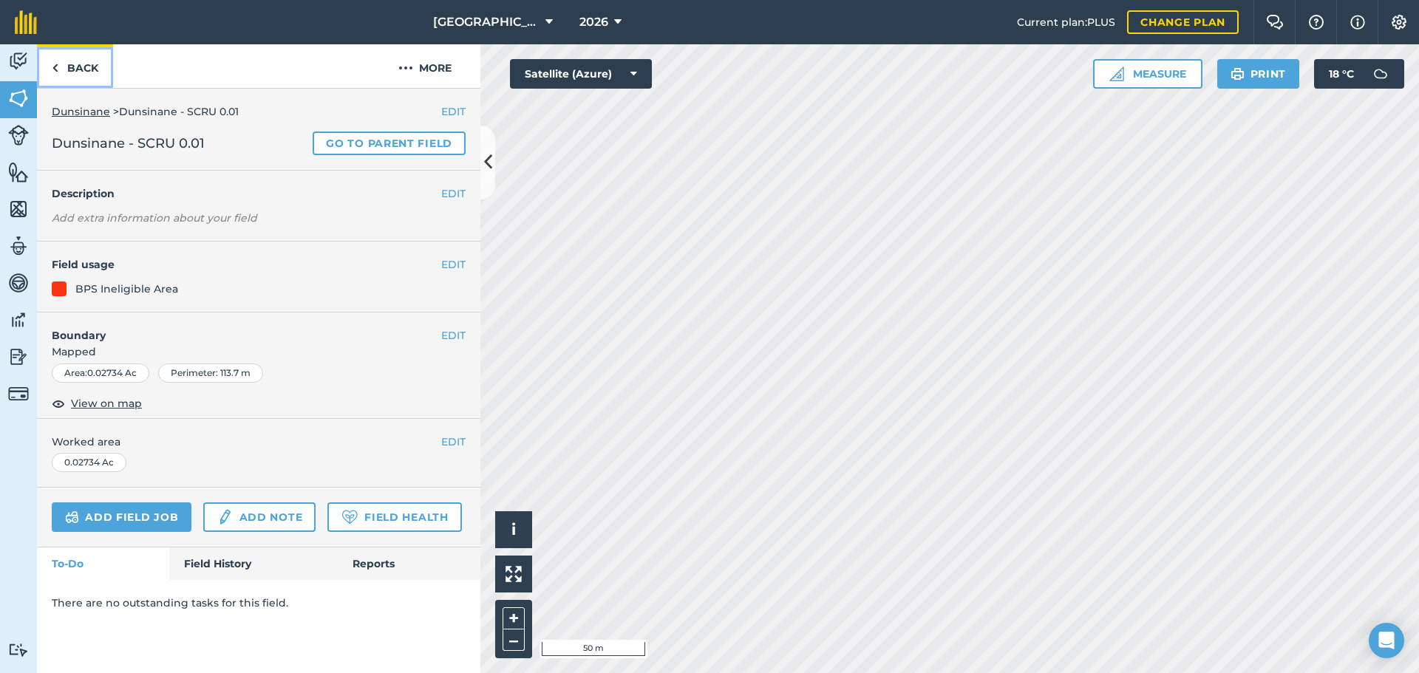
click at [95, 57] on link "Back" at bounding box center [75, 66] width 76 height 44
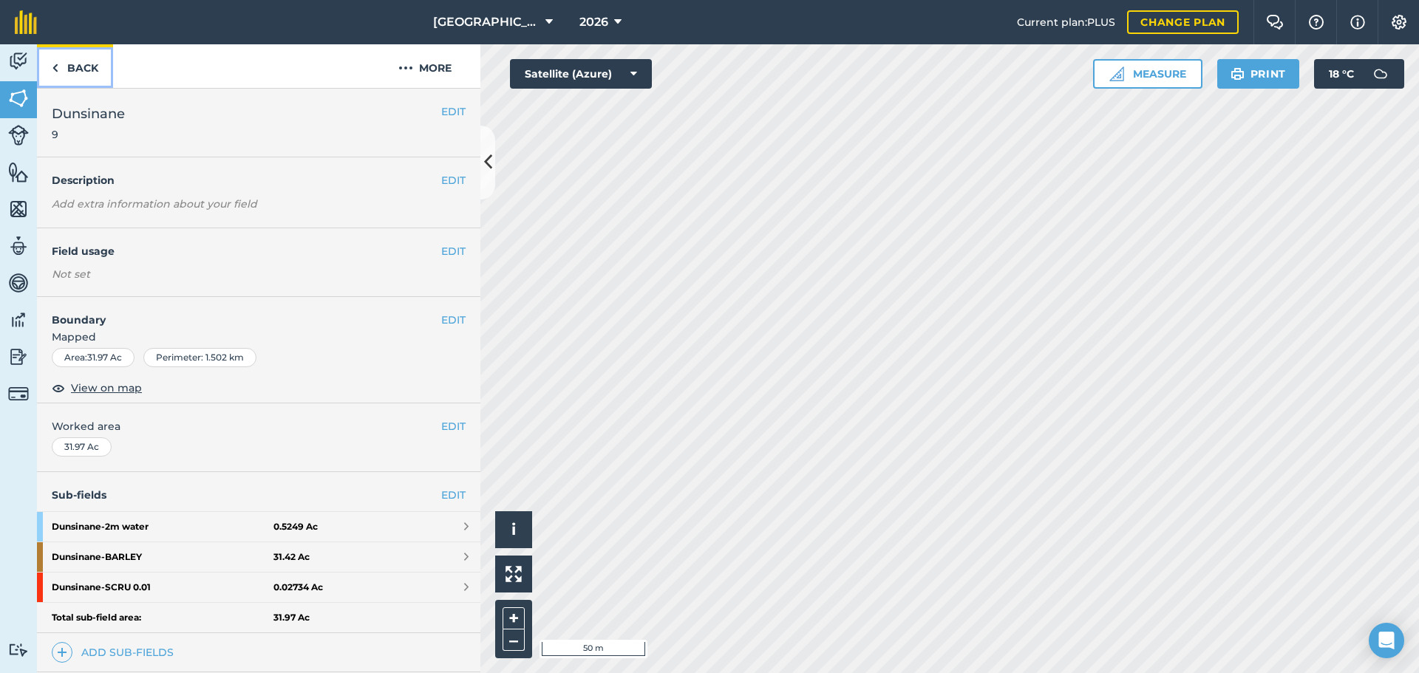
click at [98, 57] on link "Back" at bounding box center [75, 66] width 76 height 44
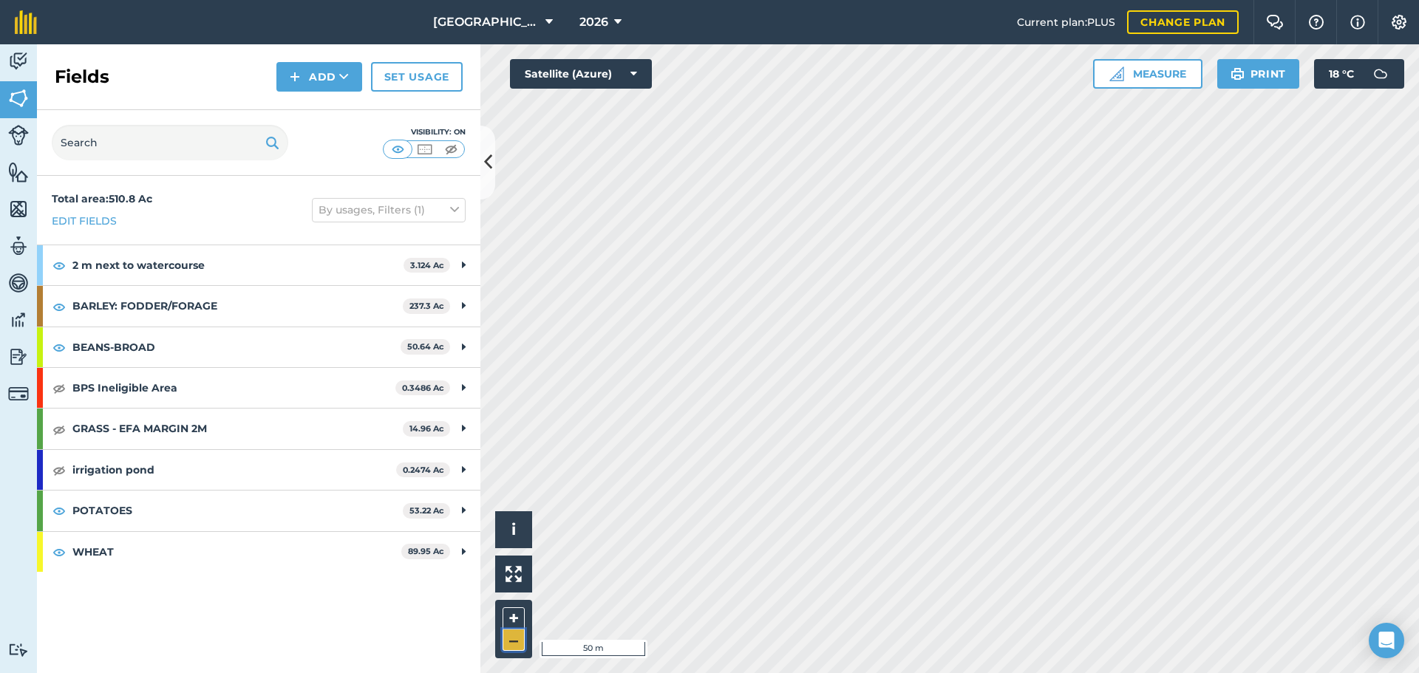
click at [511, 641] on button "–" at bounding box center [513, 640] width 22 height 21
click at [507, 625] on button "+" at bounding box center [513, 618] width 22 height 22
click at [522, 633] on button "–" at bounding box center [513, 640] width 22 height 21
click at [521, 633] on button "–" at bounding box center [513, 640] width 22 height 21
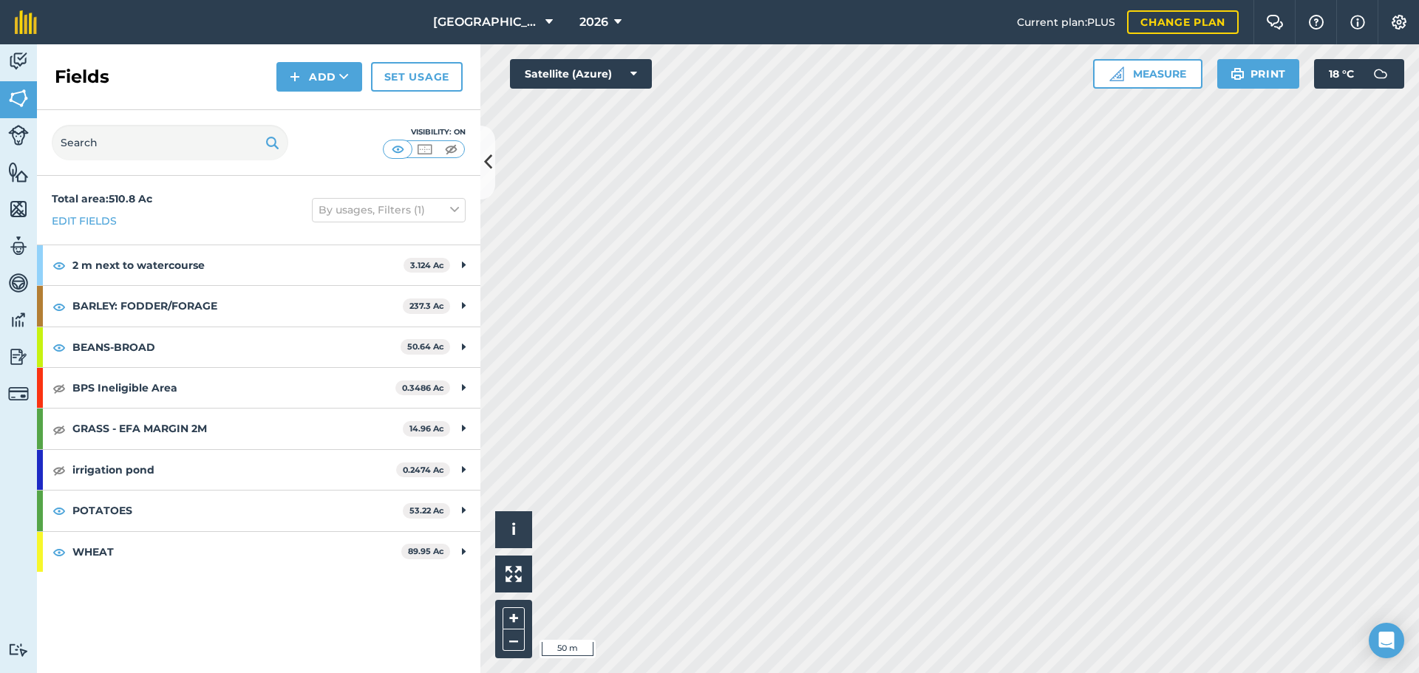
click at [583, 672] on html "[GEOGRAPHIC_DATA] 2026 Current plan : PLUS Change plan Farm Chat Help Info Sett…" at bounding box center [709, 336] width 1419 height 673
click at [737, 672] on html "[GEOGRAPHIC_DATA] 2026 Current plan : PLUS Change plan Farm Chat Help Info Sett…" at bounding box center [709, 336] width 1419 height 673
click at [508, 630] on div "+ –" at bounding box center [513, 629] width 37 height 58
click at [508, 630] on button "–" at bounding box center [513, 640] width 22 height 21
click at [674, 672] on html "[GEOGRAPHIC_DATA] 2026 Current plan : PLUS Change plan Farm Chat Help Info Sett…" at bounding box center [709, 336] width 1419 height 673
